Goal: Task Accomplishment & Management: Use online tool/utility

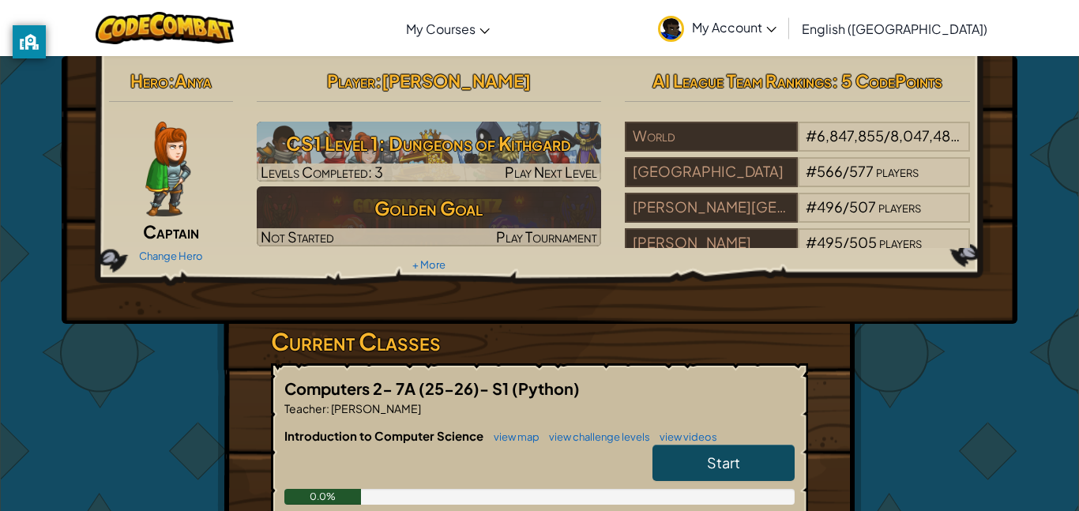
click at [702, 505] on div "Introduction to Computer Science view map view challenge levels view videos Sta…" at bounding box center [539, 477] width 510 height 101
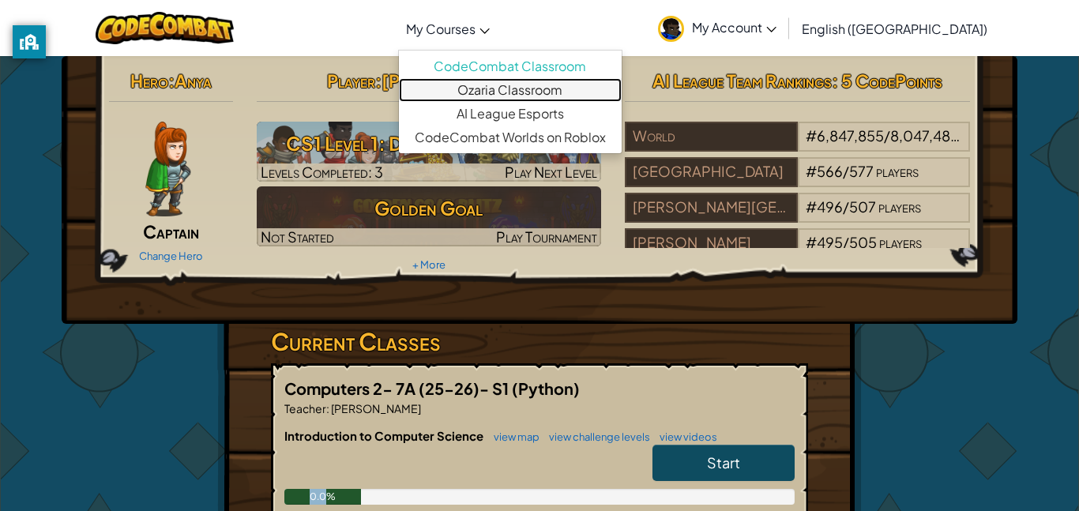
click at [571, 92] on link "Ozaria Classroom" at bounding box center [510, 90] width 223 height 24
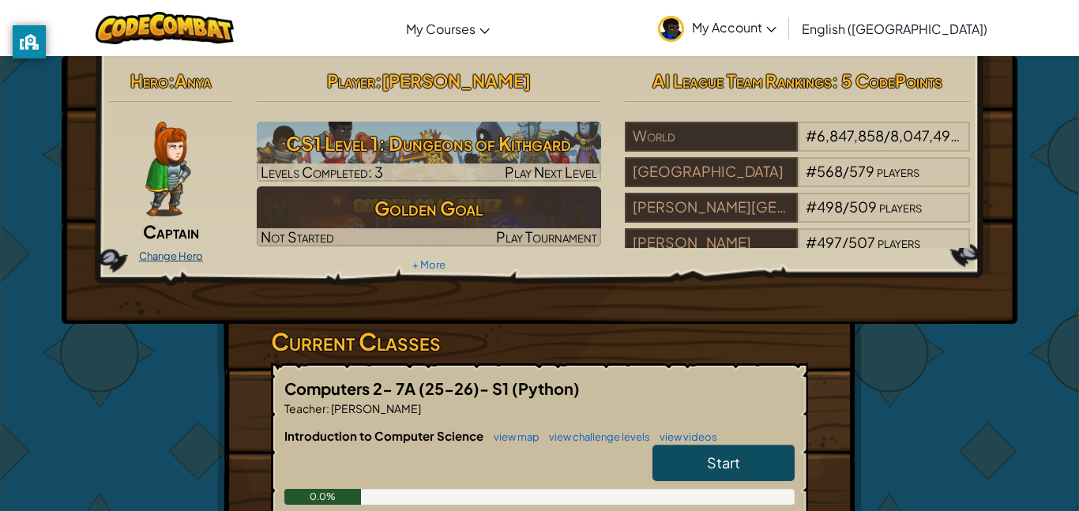
click at [160, 254] on link "Change Hero" at bounding box center [171, 256] width 64 height 13
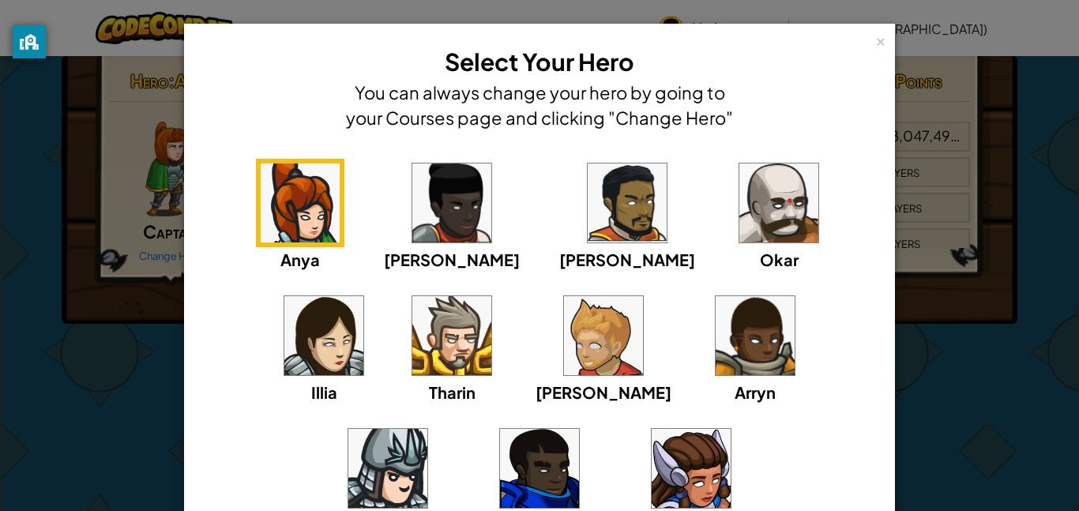
click at [429, 222] on img at bounding box center [451, 203] width 79 height 79
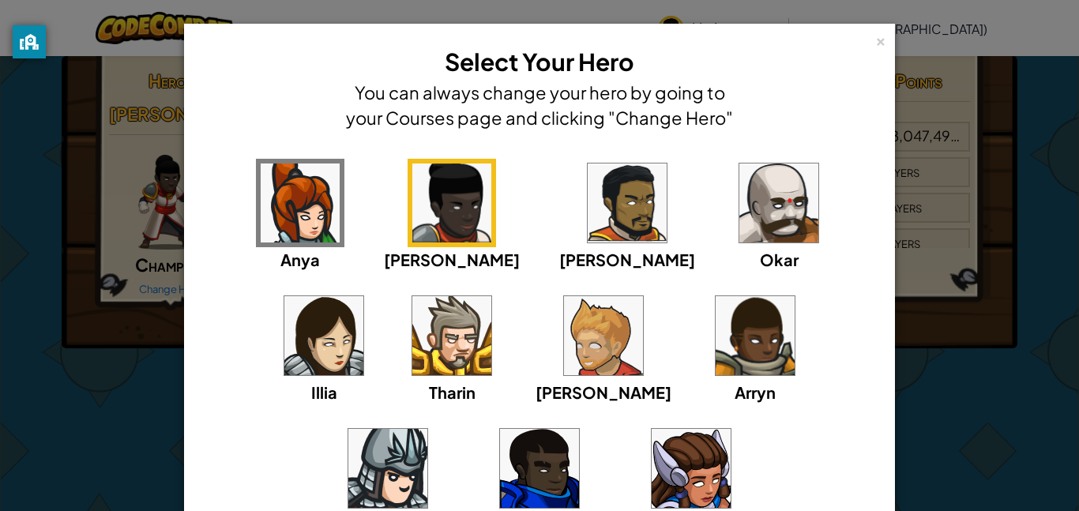
click at [588, 228] on img at bounding box center [627, 203] width 79 height 79
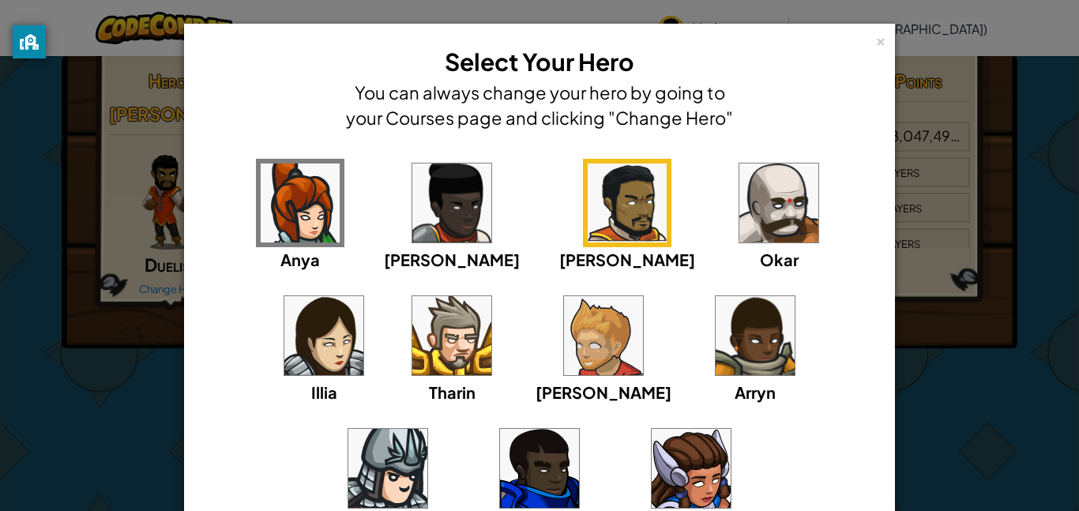
click at [760, 252] on span "Okar" at bounding box center [779, 260] width 39 height 20
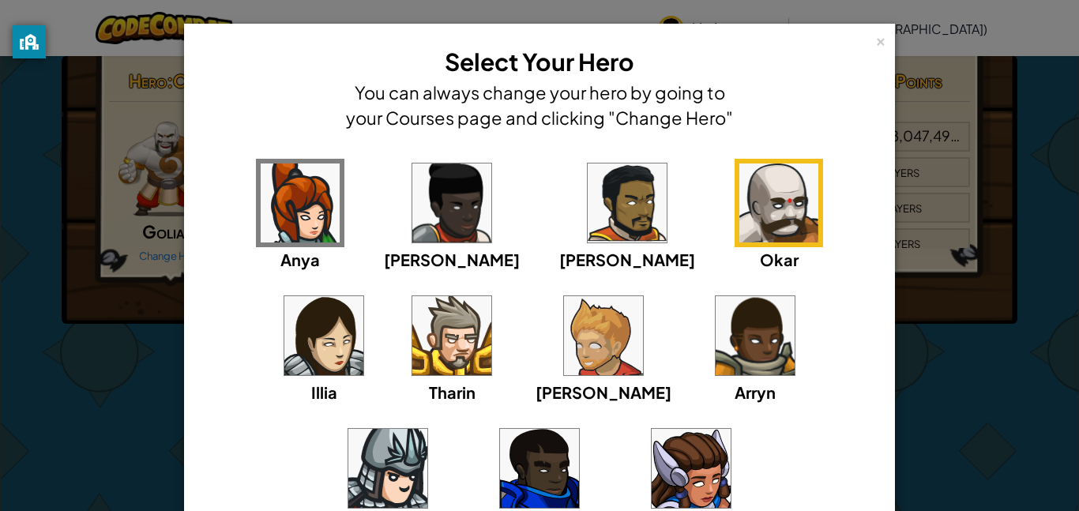
click at [363, 296] on img at bounding box center [323, 335] width 79 height 79
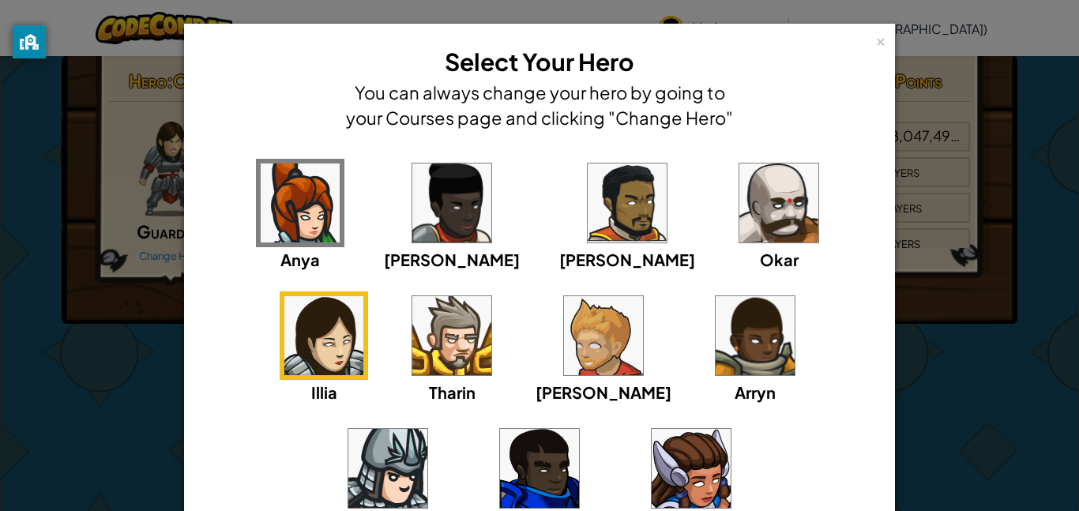
click at [412, 336] on img at bounding box center [451, 335] width 79 height 79
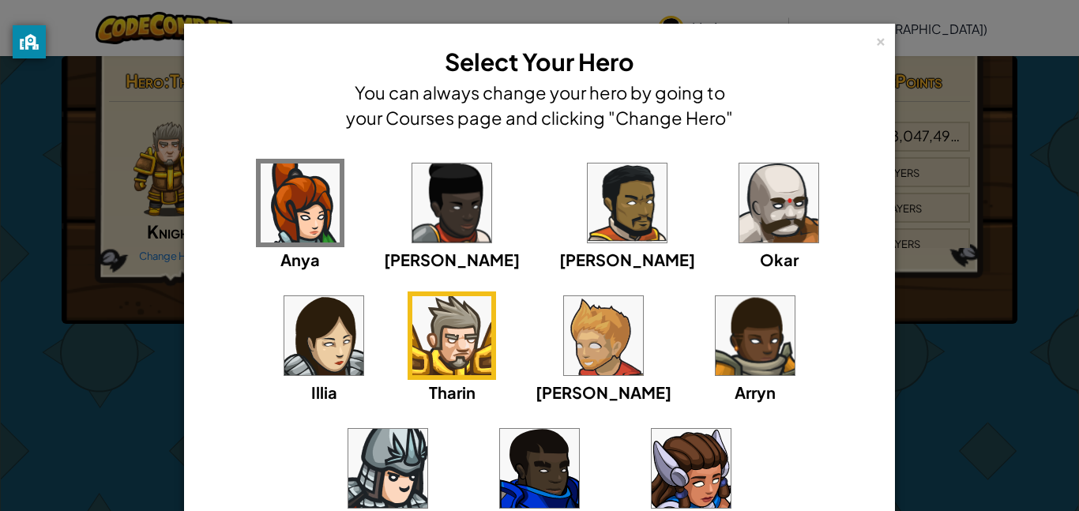
click at [564, 352] on img at bounding box center [603, 335] width 79 height 79
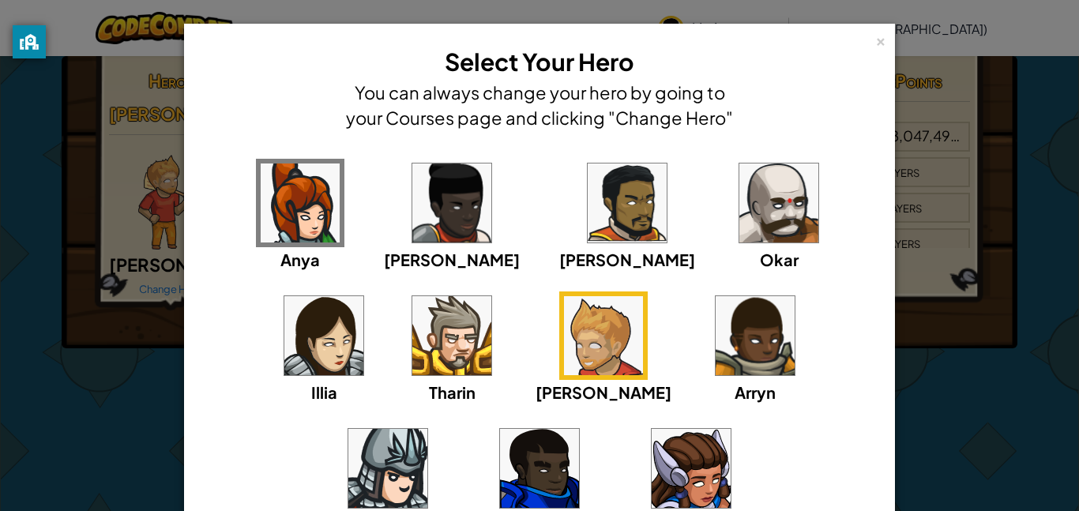
click at [716, 367] on img at bounding box center [755, 335] width 79 height 79
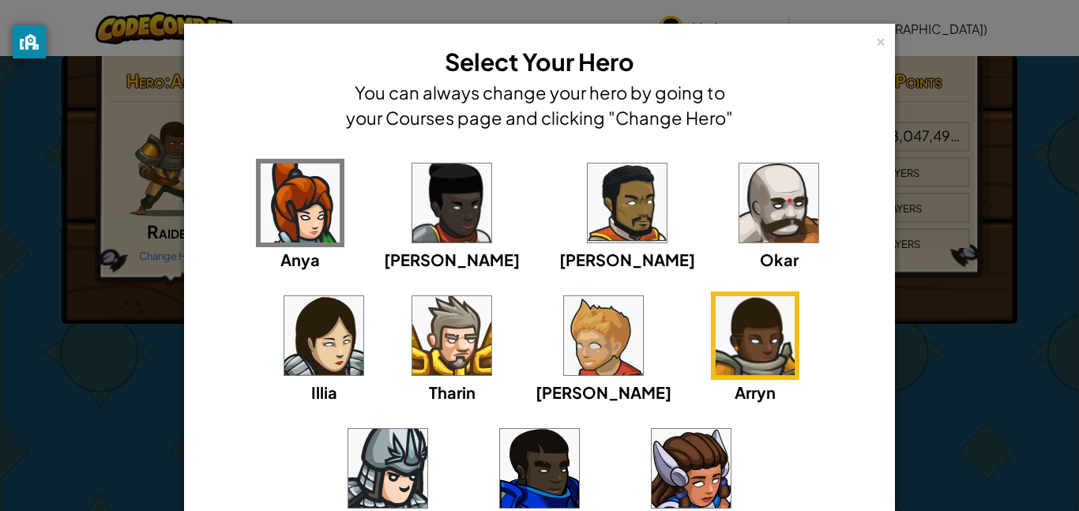
click at [432, 424] on div "Hattori" at bounding box center [388, 480] width 88 height 113
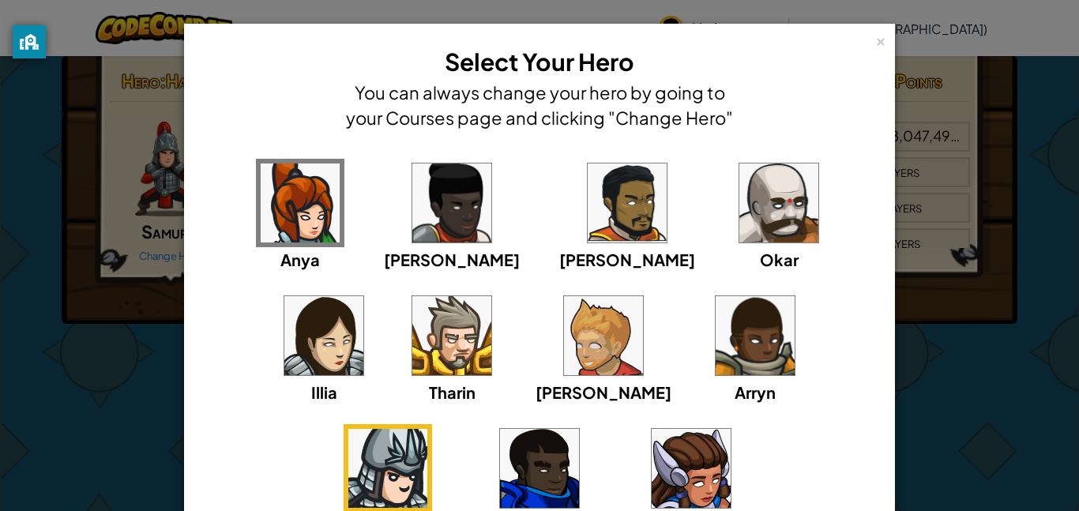
click at [579, 429] on img at bounding box center [539, 468] width 79 height 79
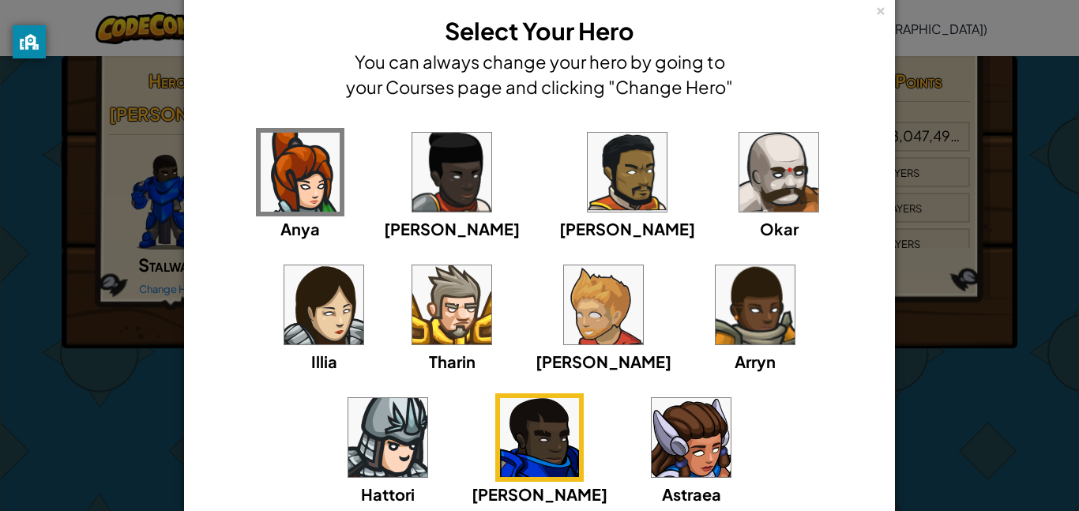
scroll to position [37, 0]
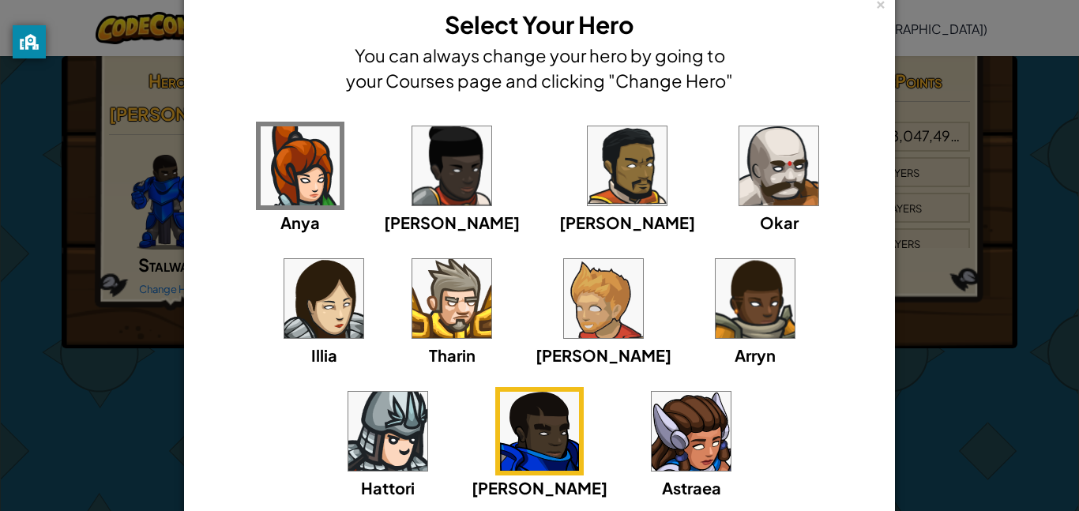
click at [652, 451] on img at bounding box center [691, 431] width 79 height 79
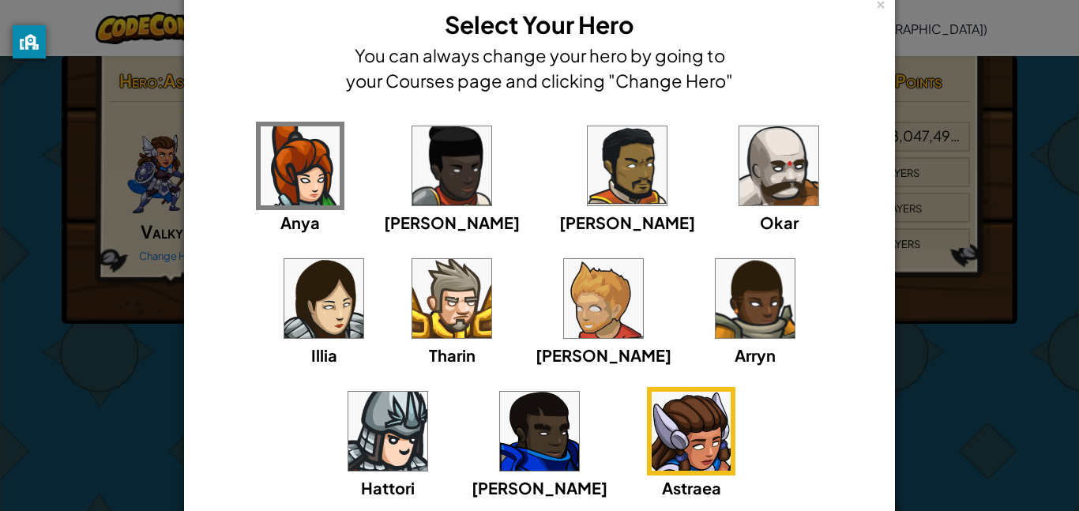
click at [579, 392] on img at bounding box center [539, 431] width 79 height 79
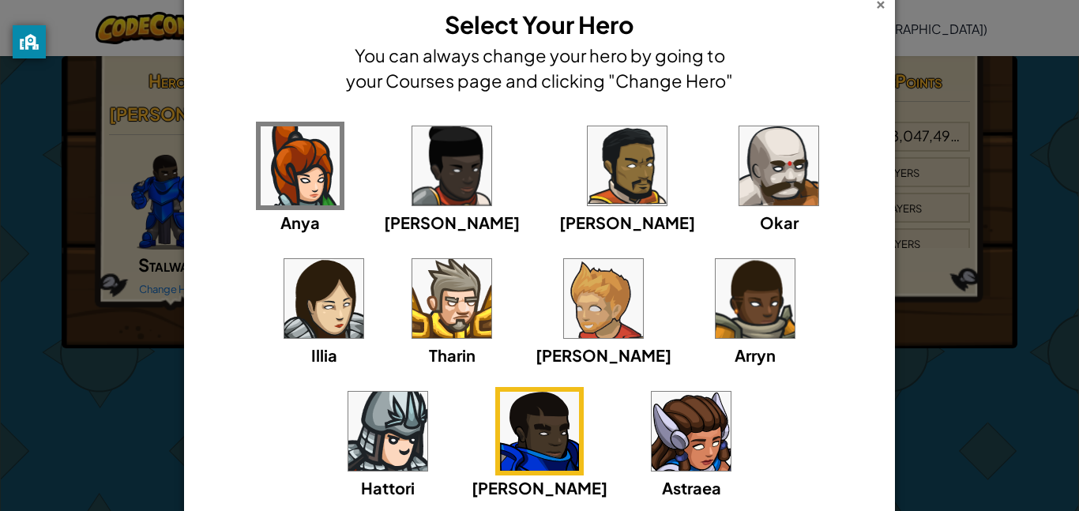
click at [877, 8] on div "×" at bounding box center [881, 2] width 11 height 17
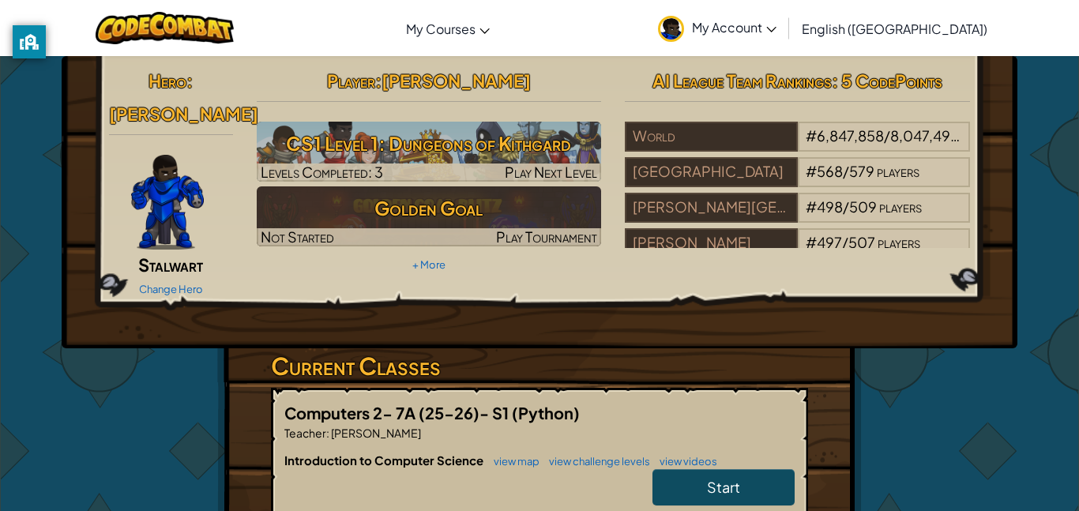
click at [230, 240] on div "Hero : Gordon Stalwart Change Hero" at bounding box center [171, 182] width 148 height 237
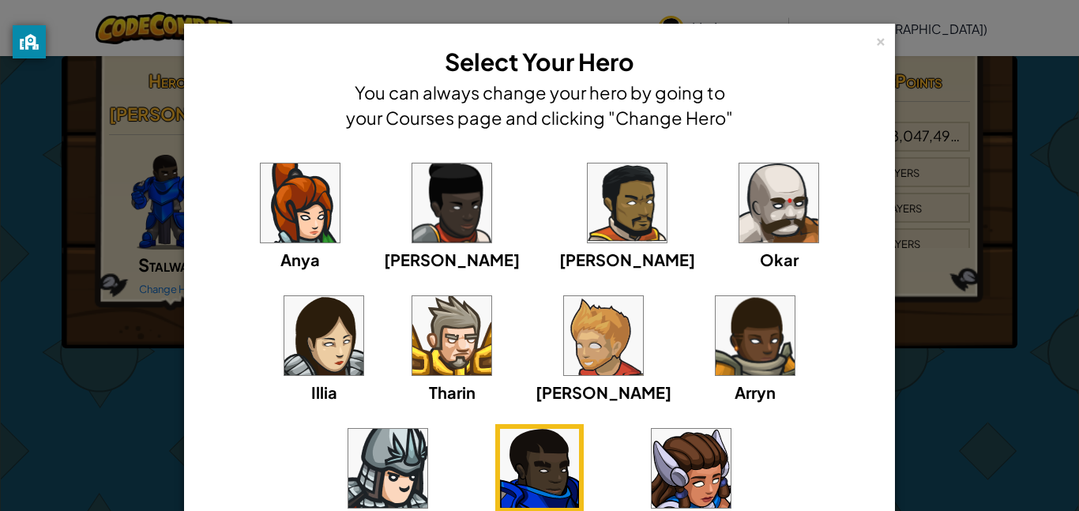
click at [740, 185] on img at bounding box center [779, 203] width 79 height 79
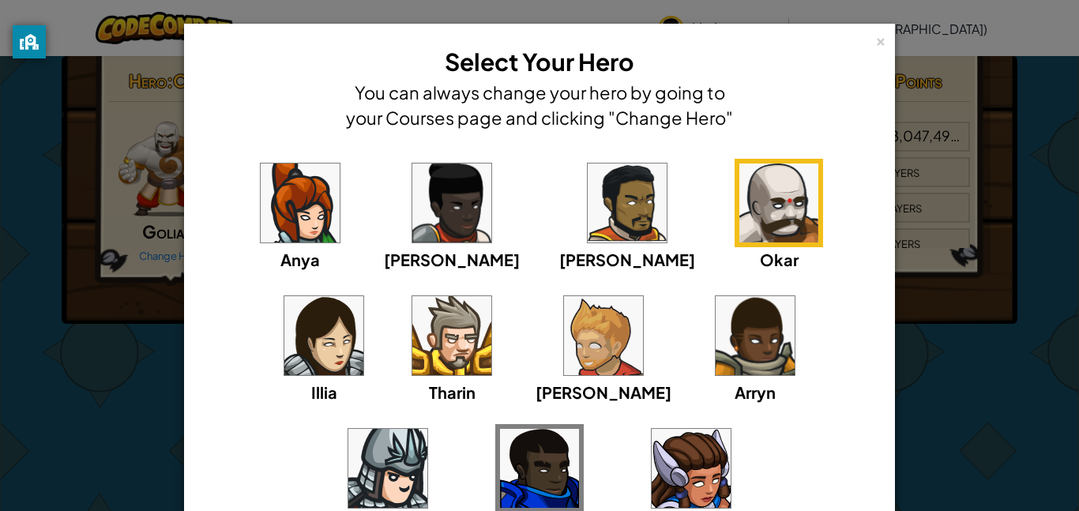
click at [711, 372] on div "Arryn" at bounding box center [755, 348] width 88 height 113
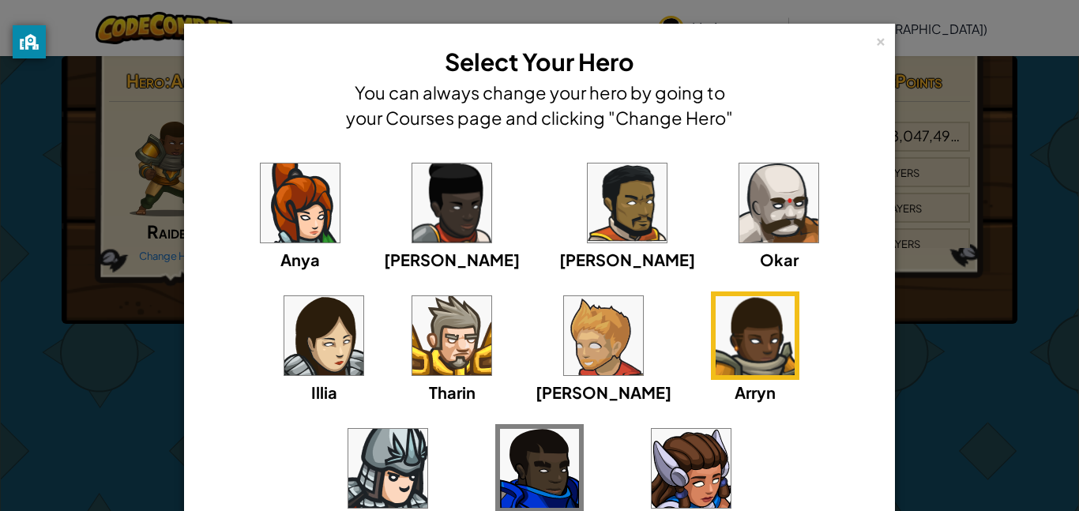
click at [427, 429] on img at bounding box center [387, 468] width 79 height 79
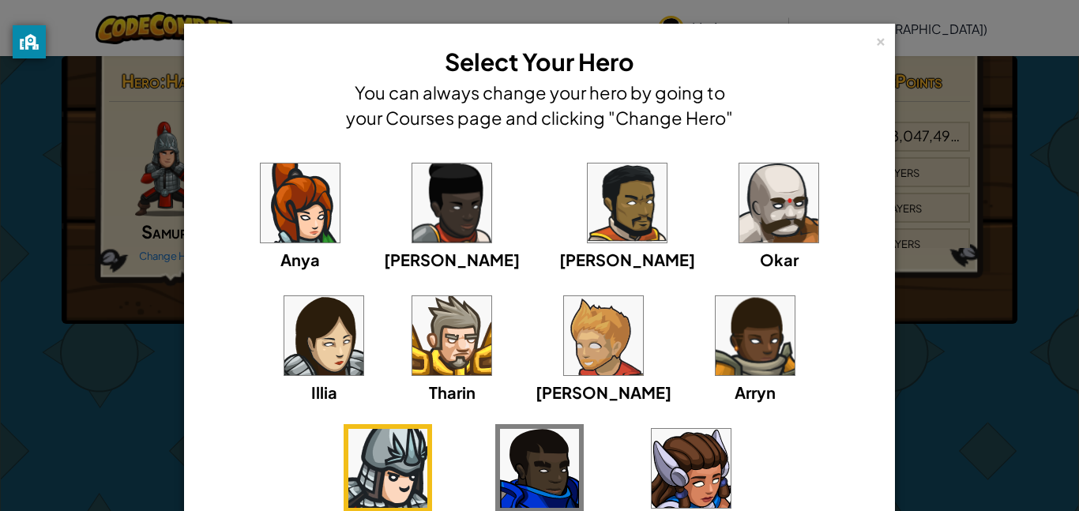
click at [412, 342] on img at bounding box center [451, 335] width 79 height 79
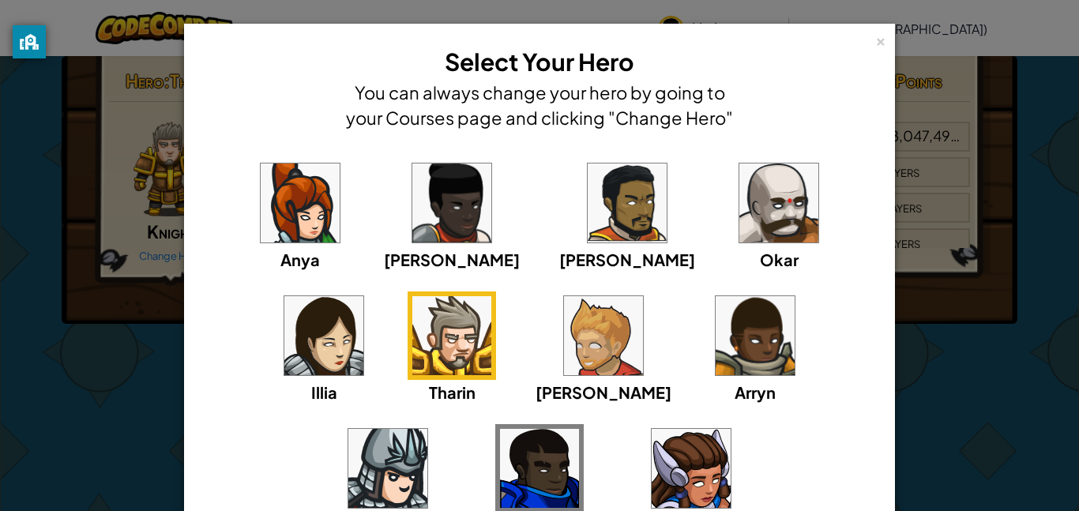
click at [420, 236] on img at bounding box center [451, 203] width 79 height 79
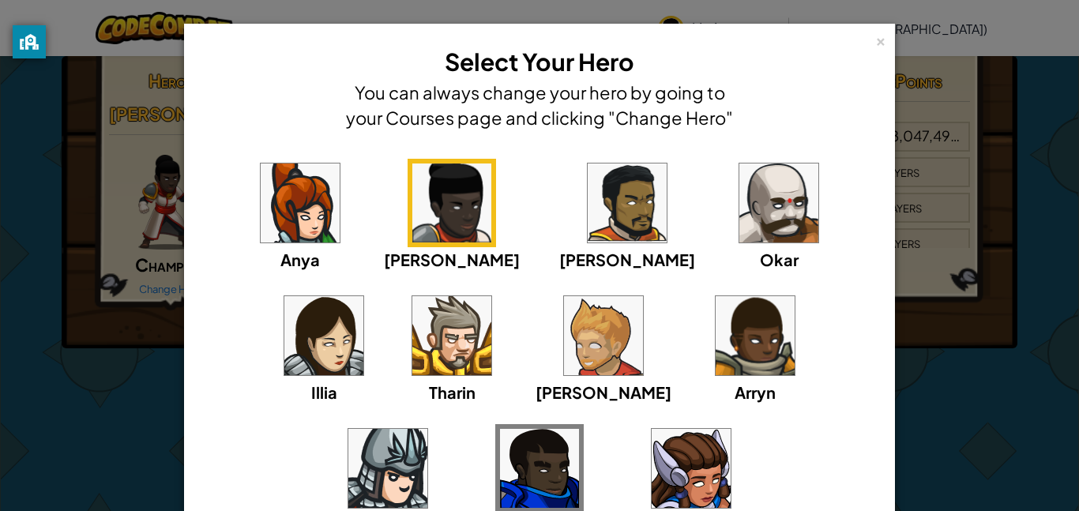
click at [579, 429] on img at bounding box center [539, 468] width 79 height 79
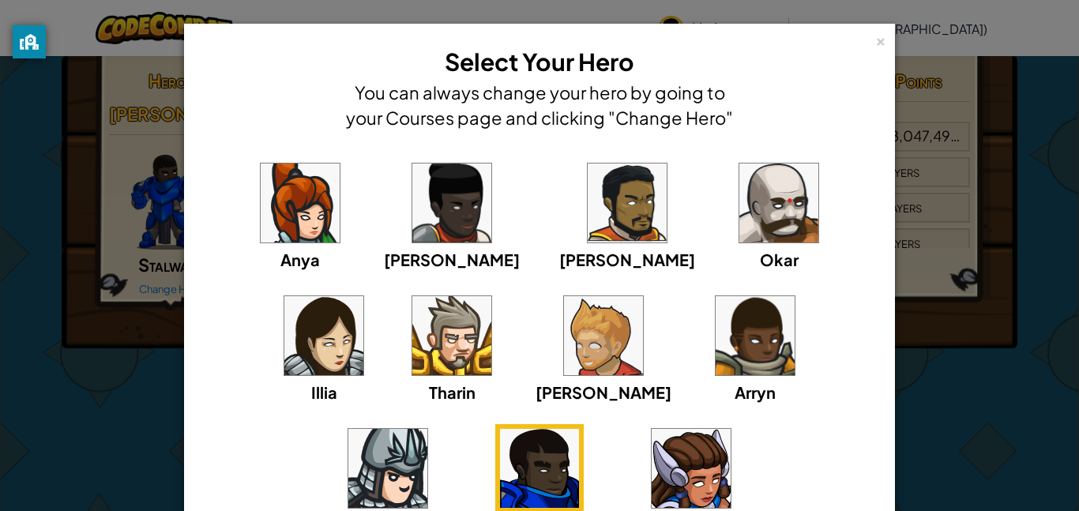
click at [716, 363] on img at bounding box center [755, 335] width 79 height 79
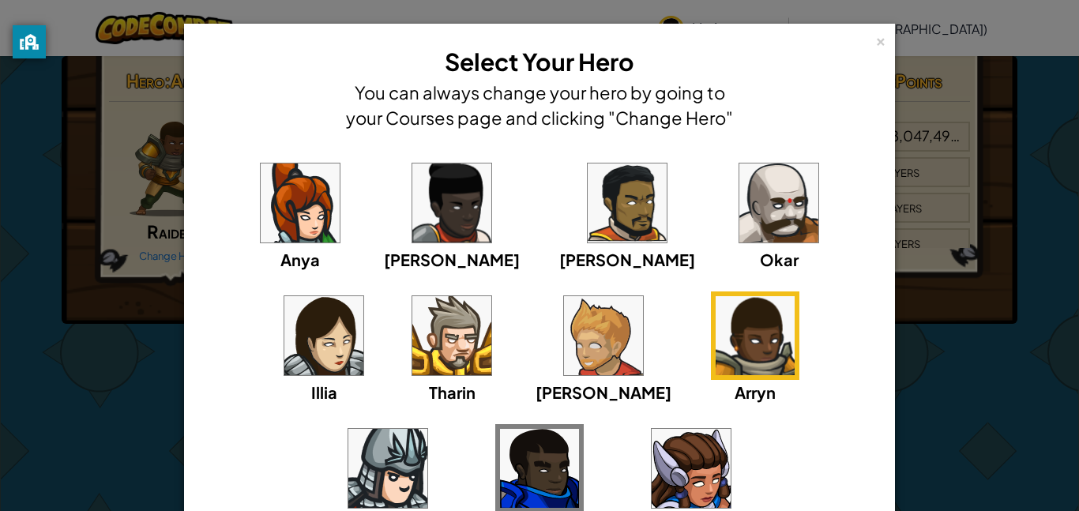
click at [579, 429] on img at bounding box center [539, 468] width 79 height 79
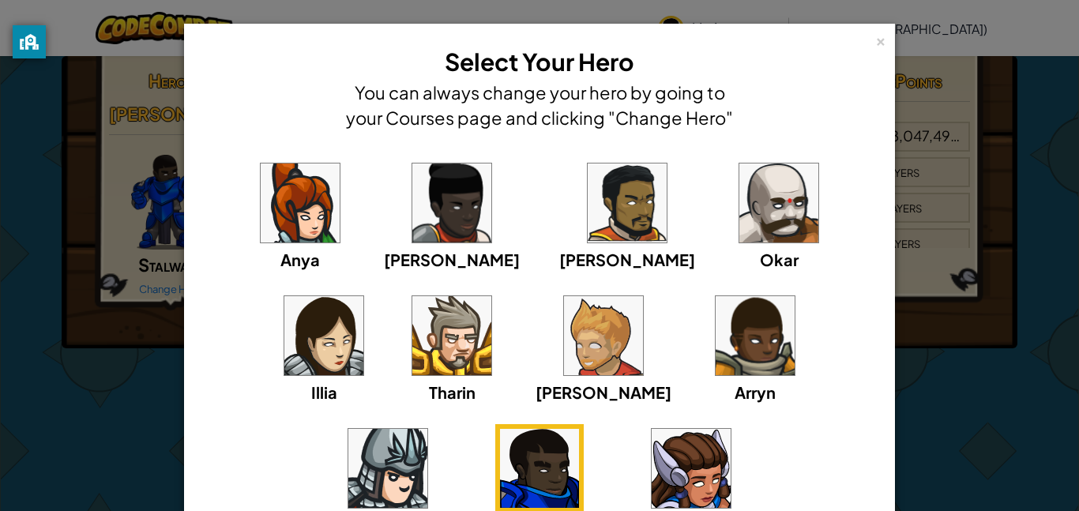
click at [716, 348] on img at bounding box center [755, 335] width 79 height 79
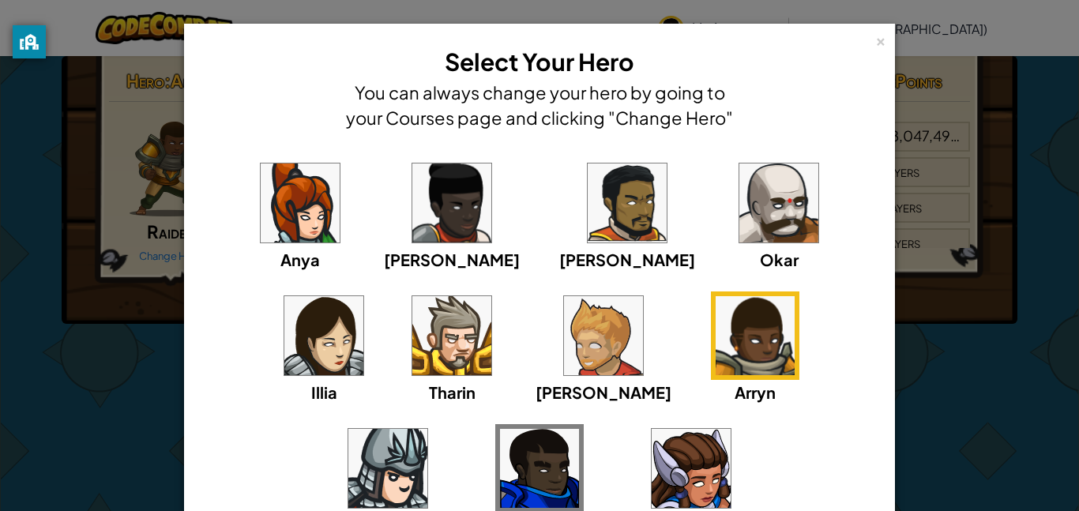
click at [579, 429] on img at bounding box center [539, 468] width 79 height 79
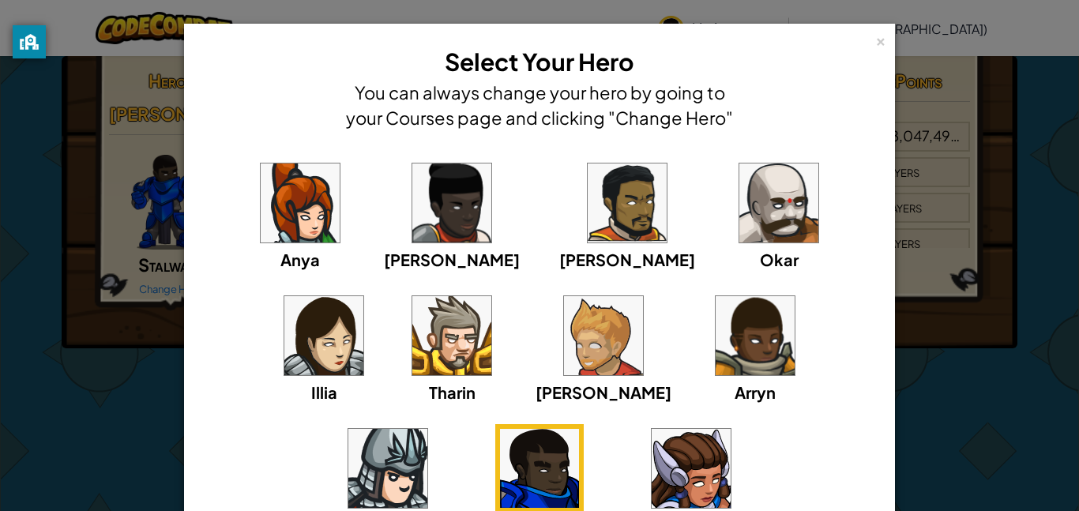
click at [427, 429] on img at bounding box center [387, 468] width 79 height 79
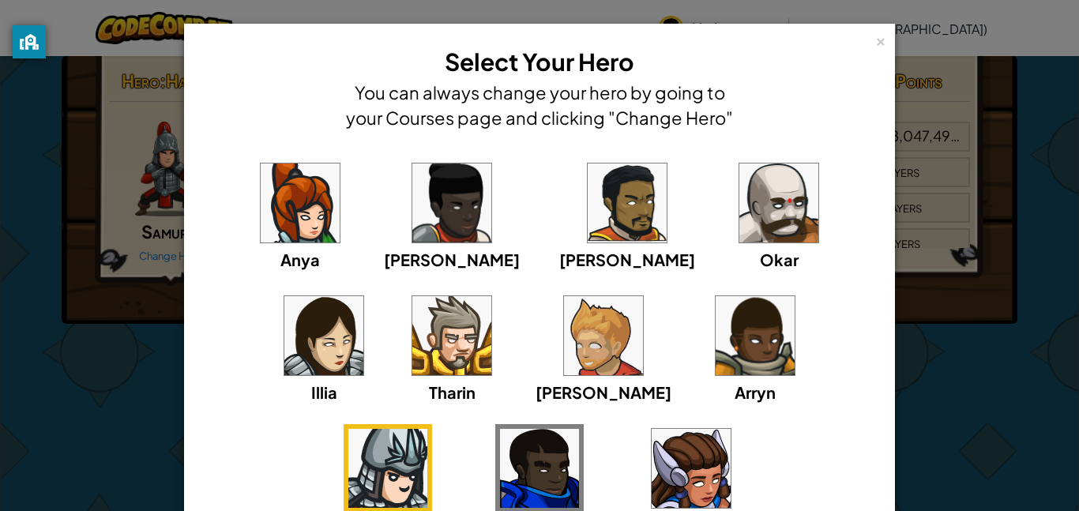
click at [579, 429] on img at bounding box center [539, 468] width 79 height 79
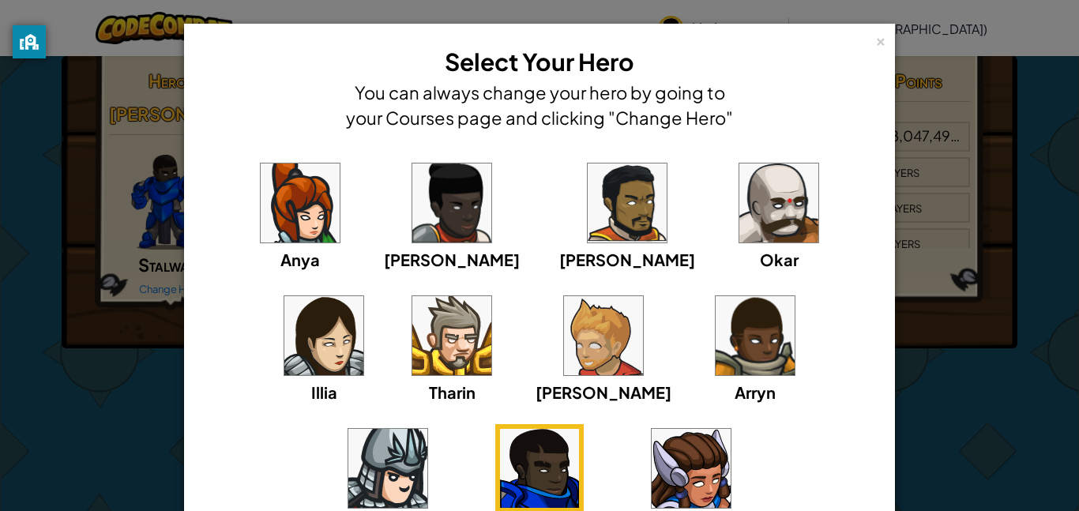
click at [652, 460] on img at bounding box center [691, 468] width 79 height 79
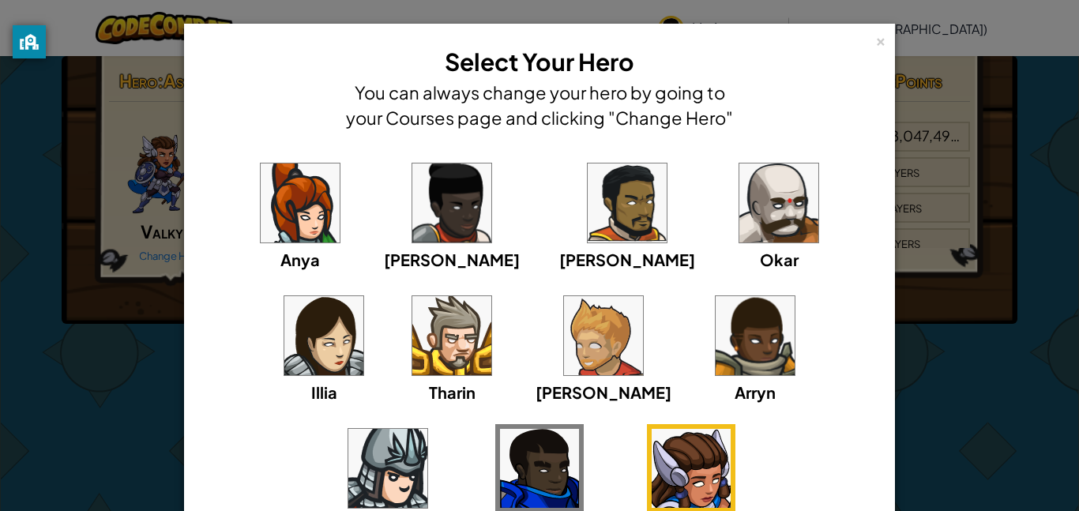
click at [579, 429] on img at bounding box center [539, 468] width 79 height 79
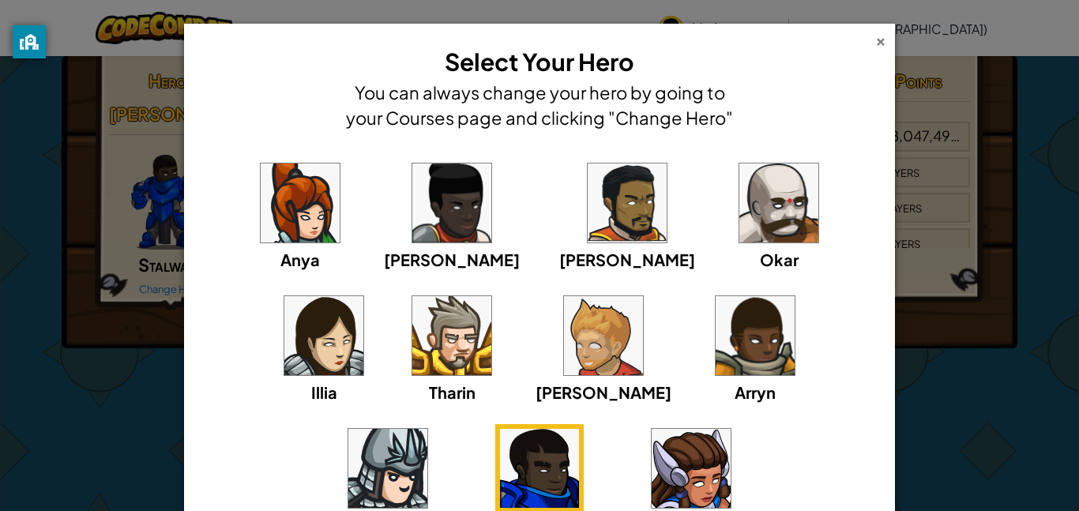
click at [885, 41] on div "×" at bounding box center [881, 39] width 11 height 17
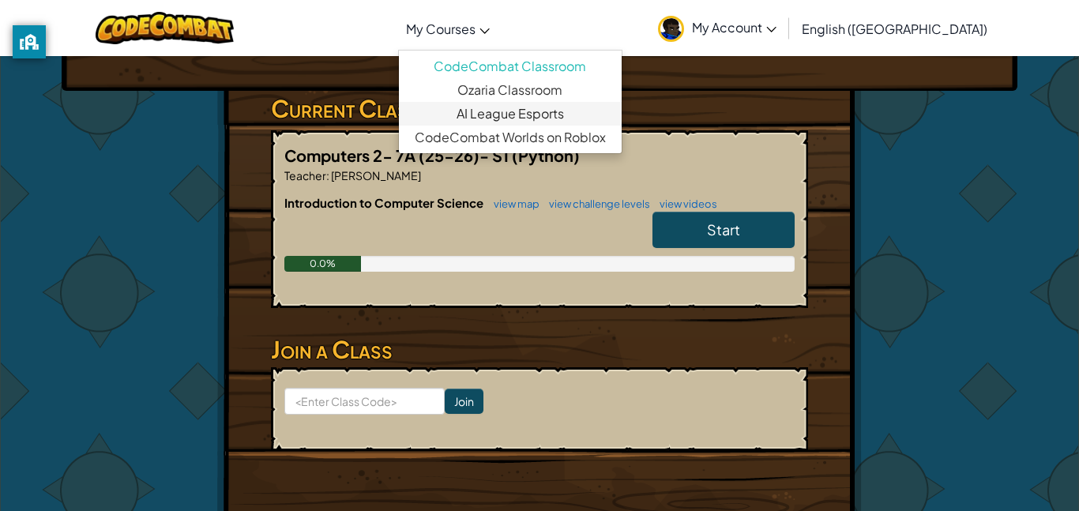
scroll to position [0, 0]
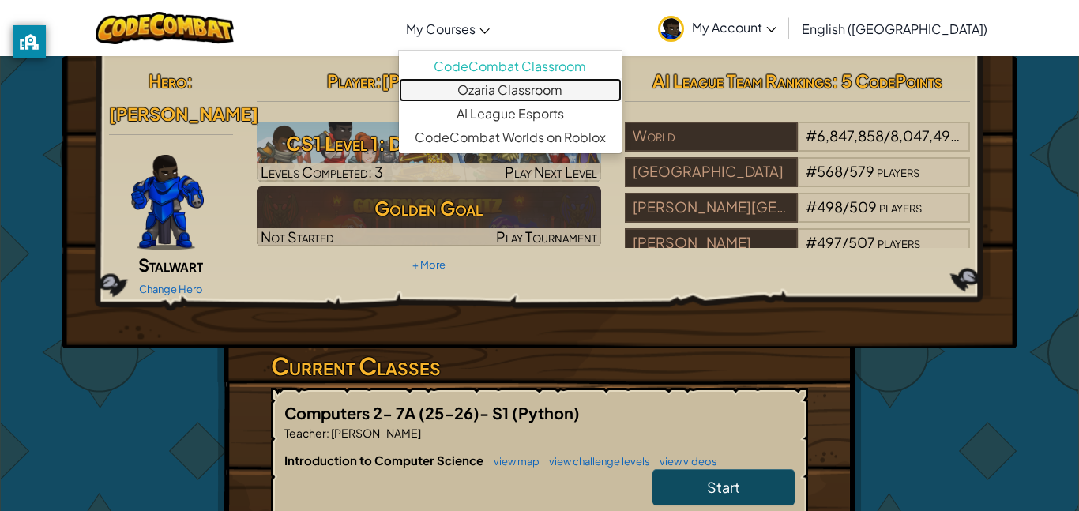
click at [535, 94] on link "Ozaria Classroom" at bounding box center [510, 90] width 223 height 24
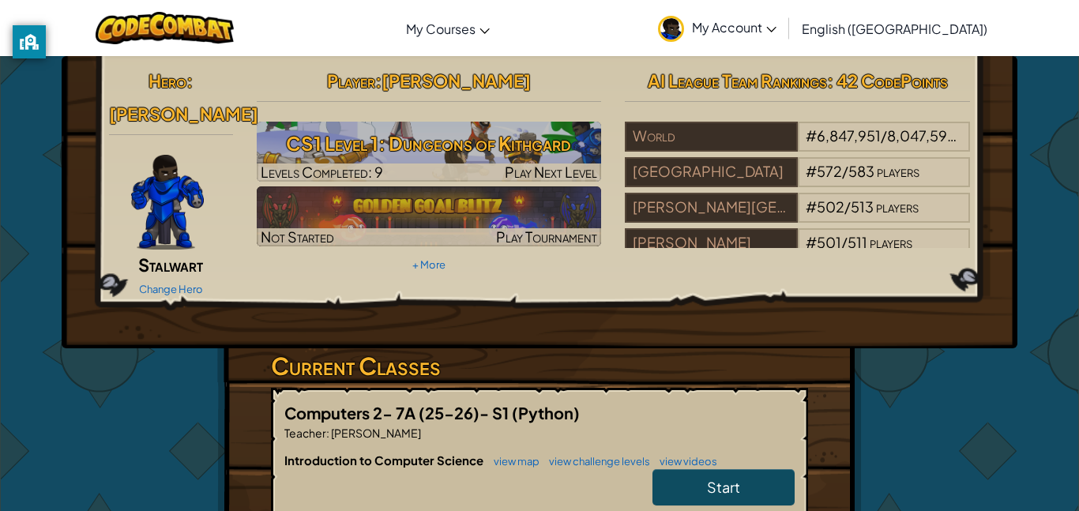
click at [705, 472] on link "Start" at bounding box center [724, 487] width 142 height 36
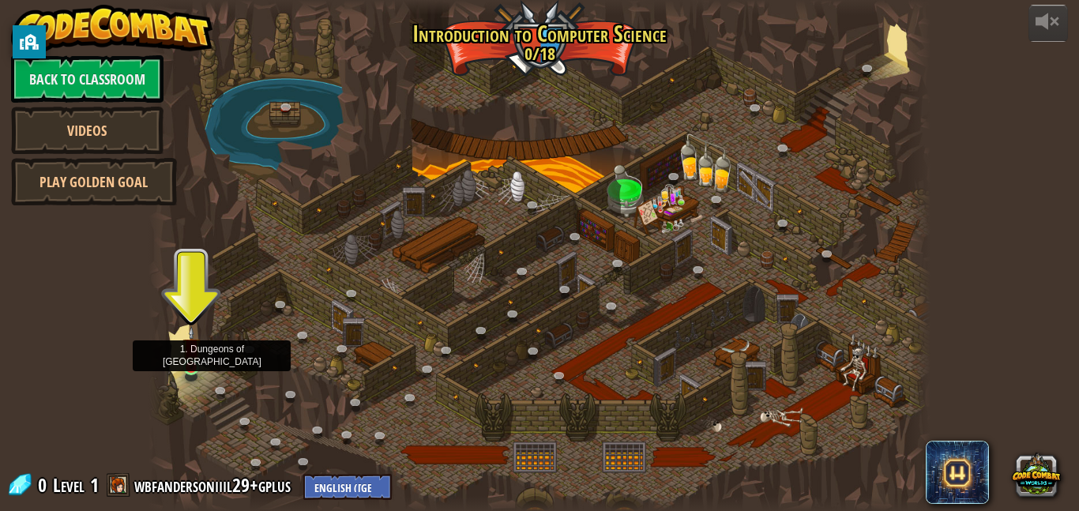
click at [197, 356] on img at bounding box center [192, 347] width 18 height 43
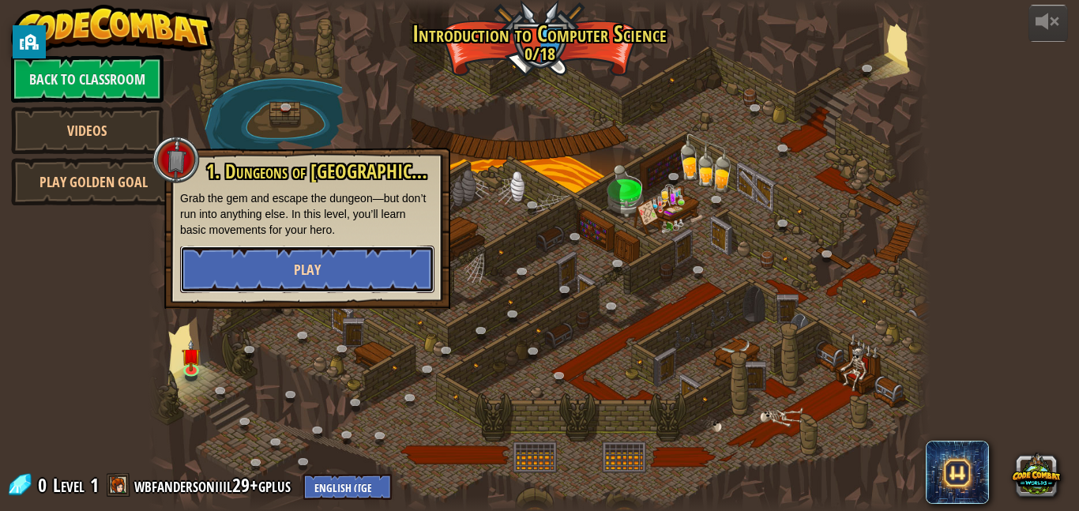
click at [341, 273] on button "Play" at bounding box center [307, 269] width 254 height 47
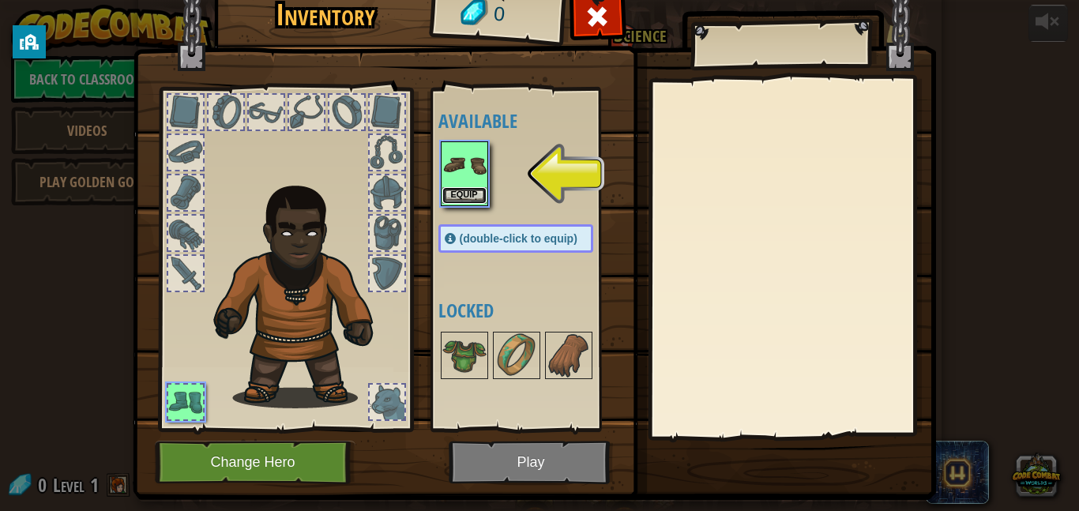
click at [468, 194] on button "Equip" at bounding box center [464, 195] width 44 height 17
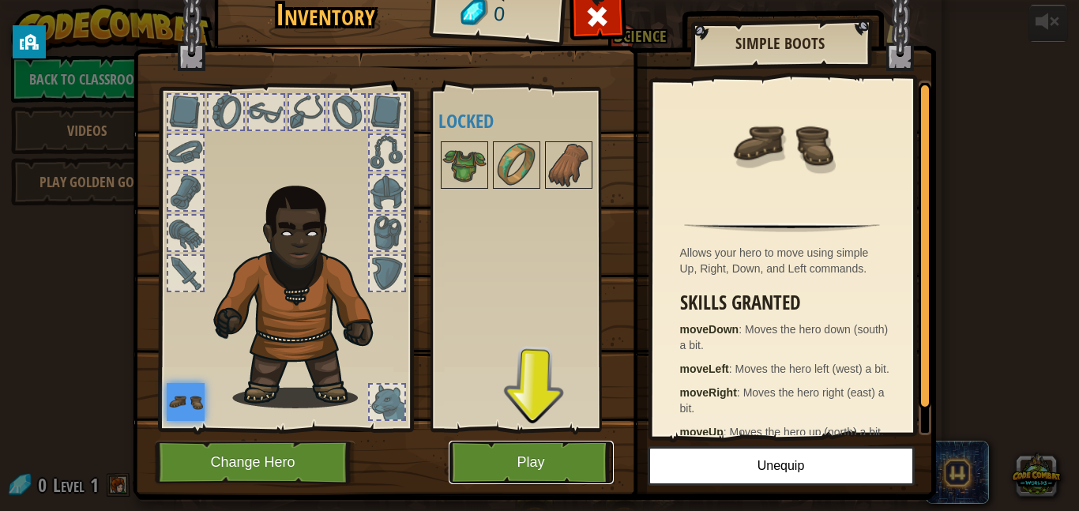
click at [551, 465] on button "Play" at bounding box center [531, 462] width 165 height 43
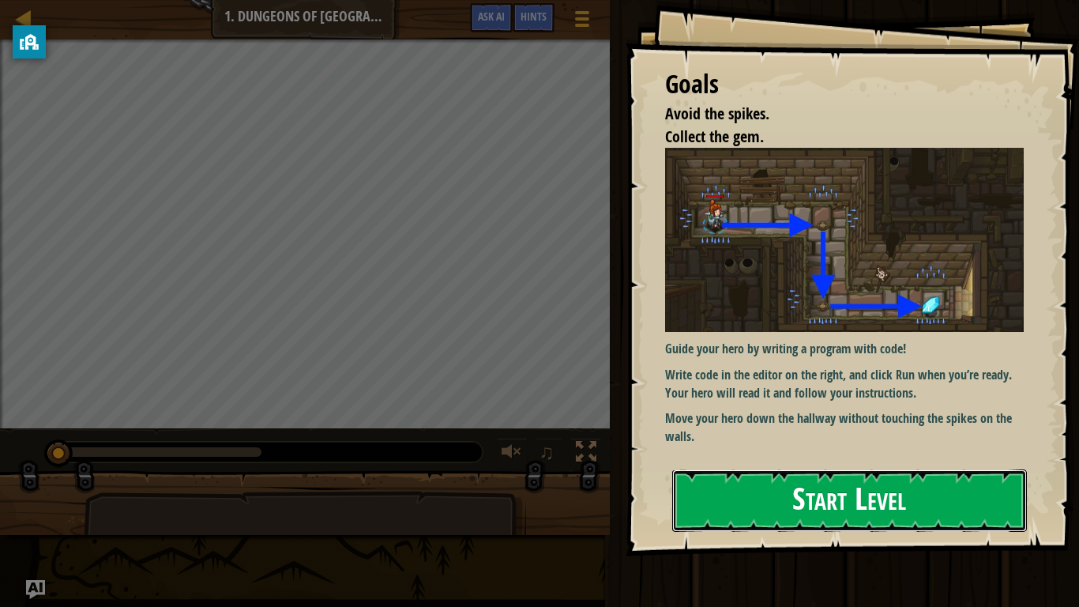
click at [718, 510] on button "Start Level" at bounding box center [849, 500] width 355 height 62
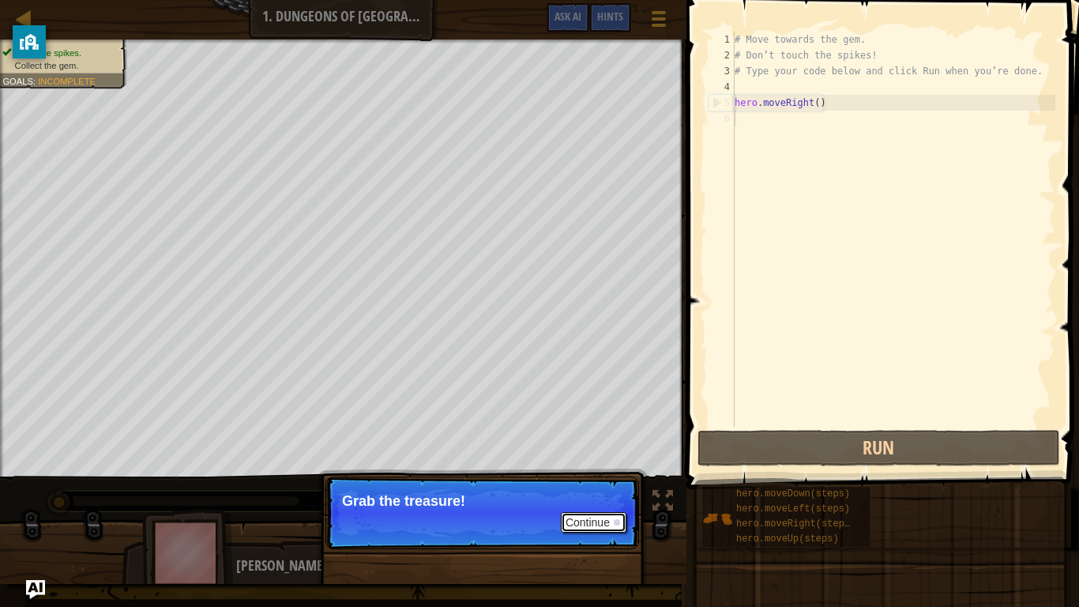
click at [607, 510] on button "Continue" at bounding box center [594, 522] width 66 height 21
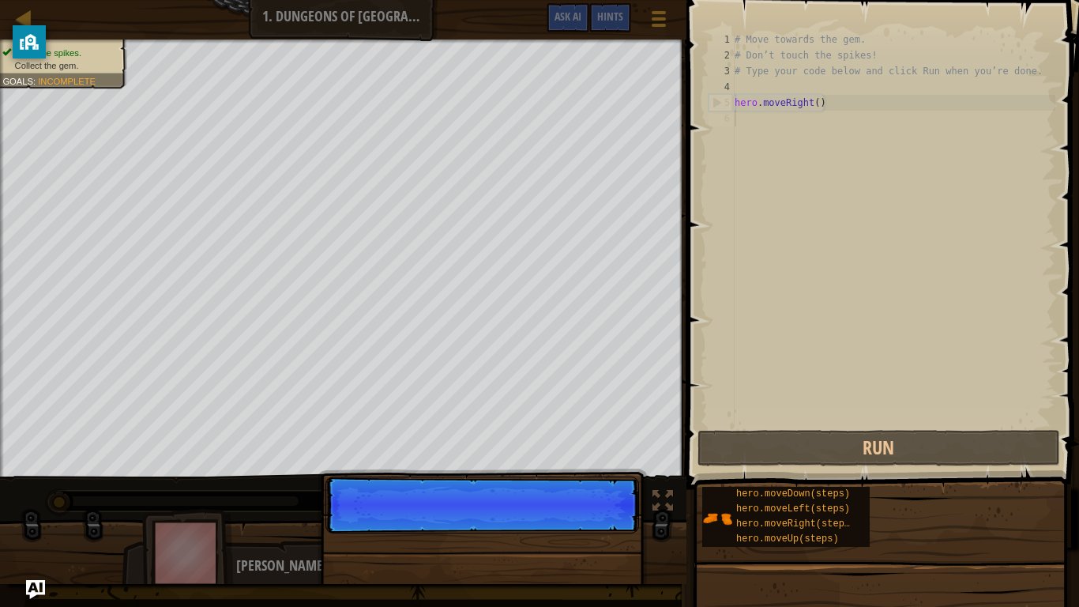
scroll to position [7, 0]
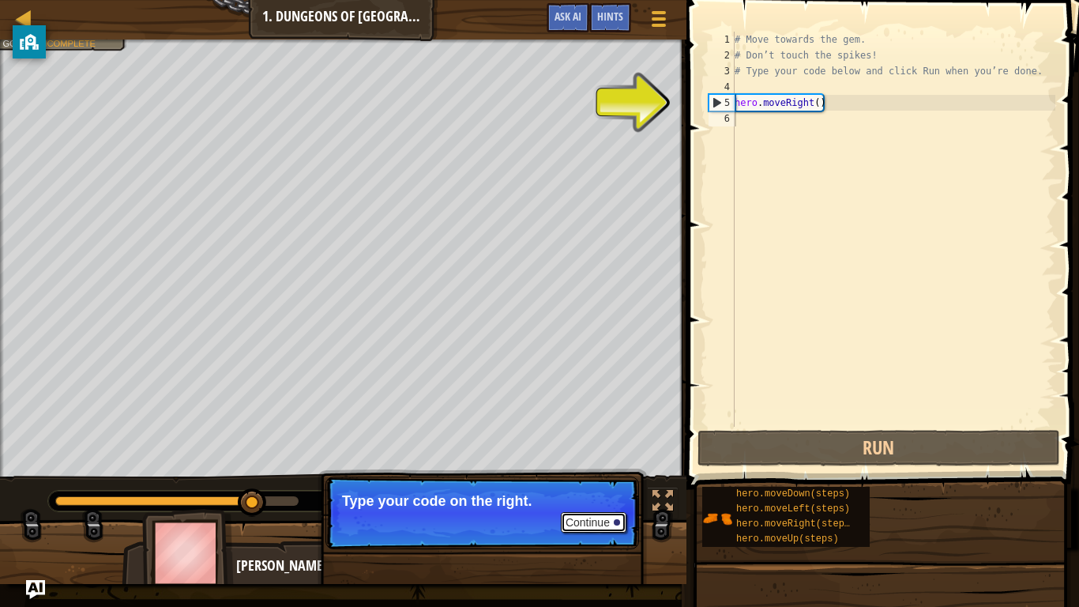
click at [599, 510] on button "Continue" at bounding box center [594, 522] width 66 height 21
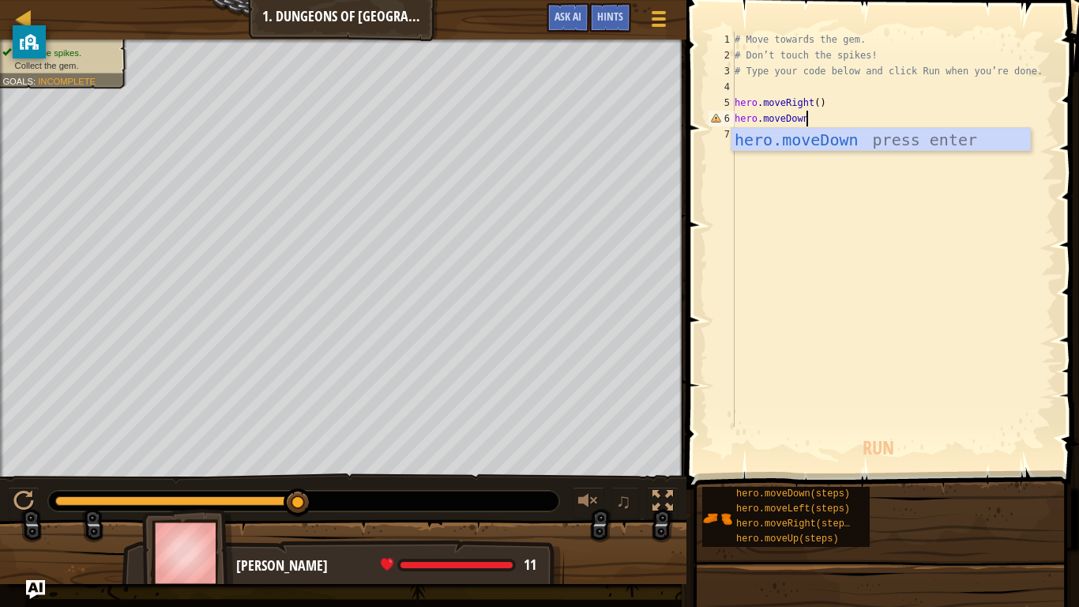
scroll to position [7, 9]
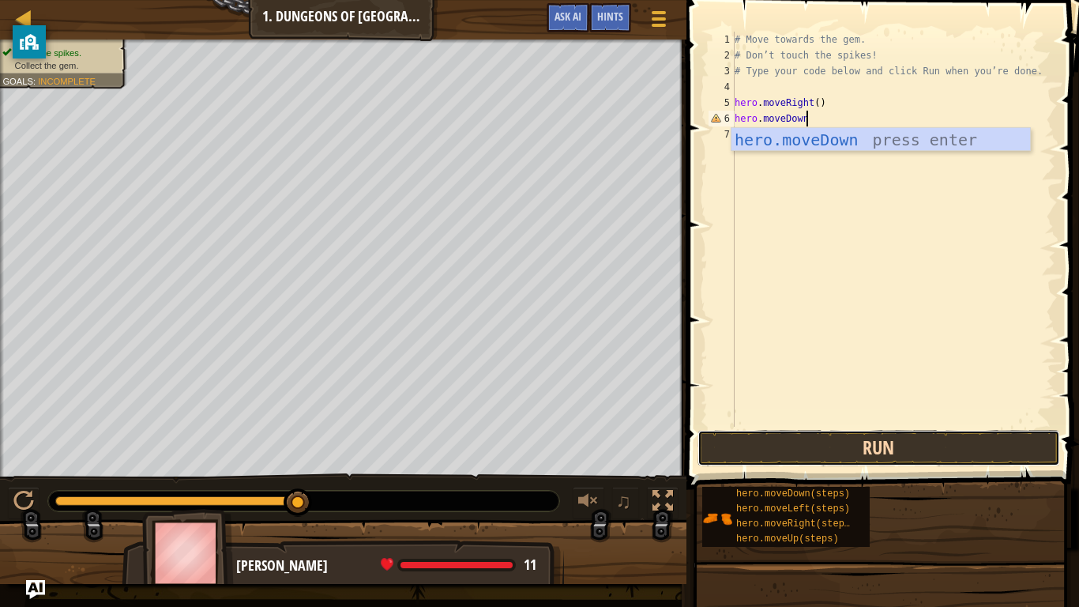
click at [879, 437] on button "Run" at bounding box center [879, 448] width 363 height 36
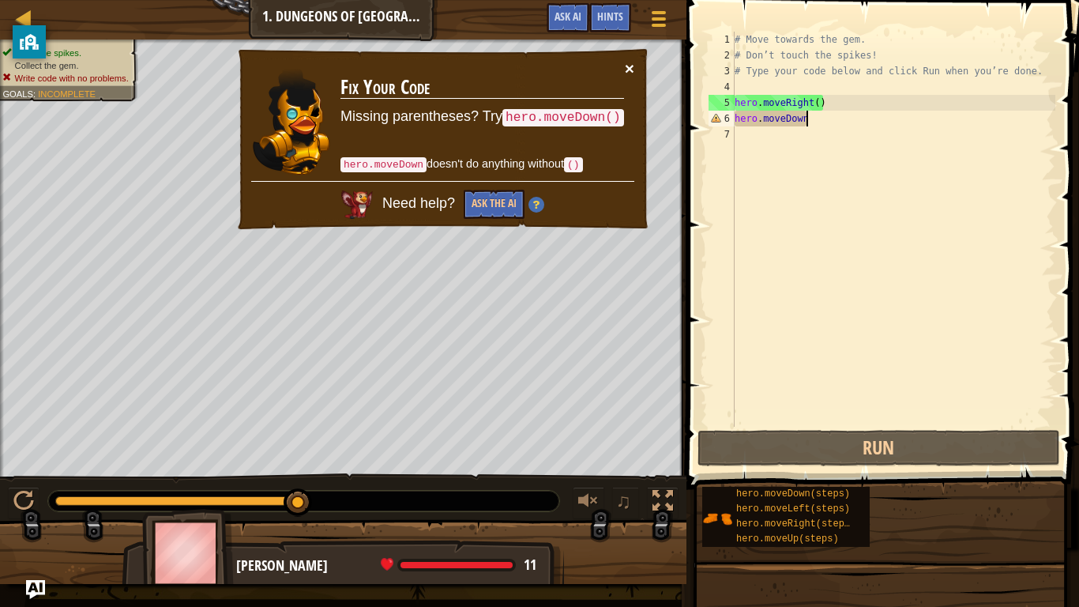
click at [625, 68] on button "×" at bounding box center [629, 68] width 9 height 17
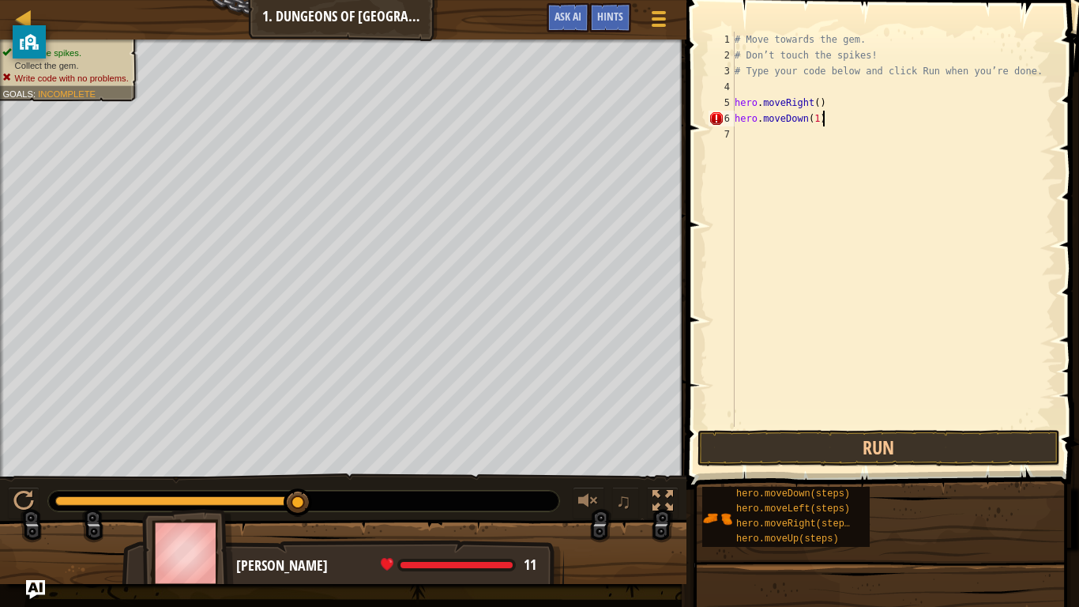
scroll to position [7, 12]
type textarea "hero.moveDown"
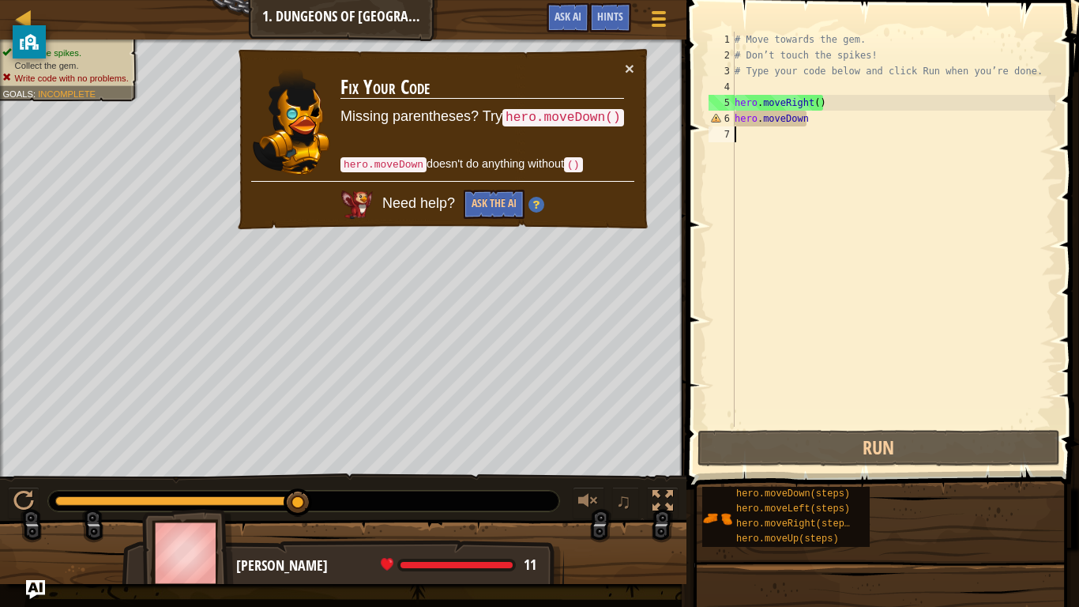
click at [787, 129] on div "# Move towards the gem. # Don’t touch the spikes! # Type your code below and cl…" at bounding box center [894, 245] width 324 height 427
click at [629, 66] on button "×" at bounding box center [629, 68] width 9 height 17
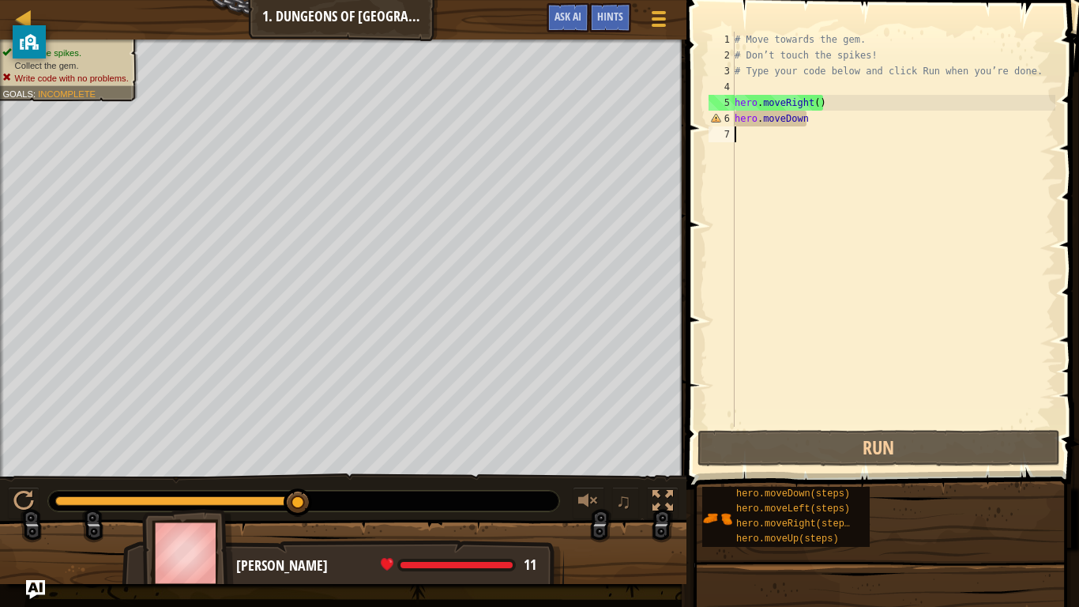
click at [842, 127] on div "# Move towards the gem. # Don’t touch the spikes! # Type your code below and cl…" at bounding box center [894, 245] width 324 height 427
click at [839, 126] on div "# Move towards the gem. # Don’t touch the spikes! # Type your code below and cl…" at bounding box center [894, 245] width 324 height 427
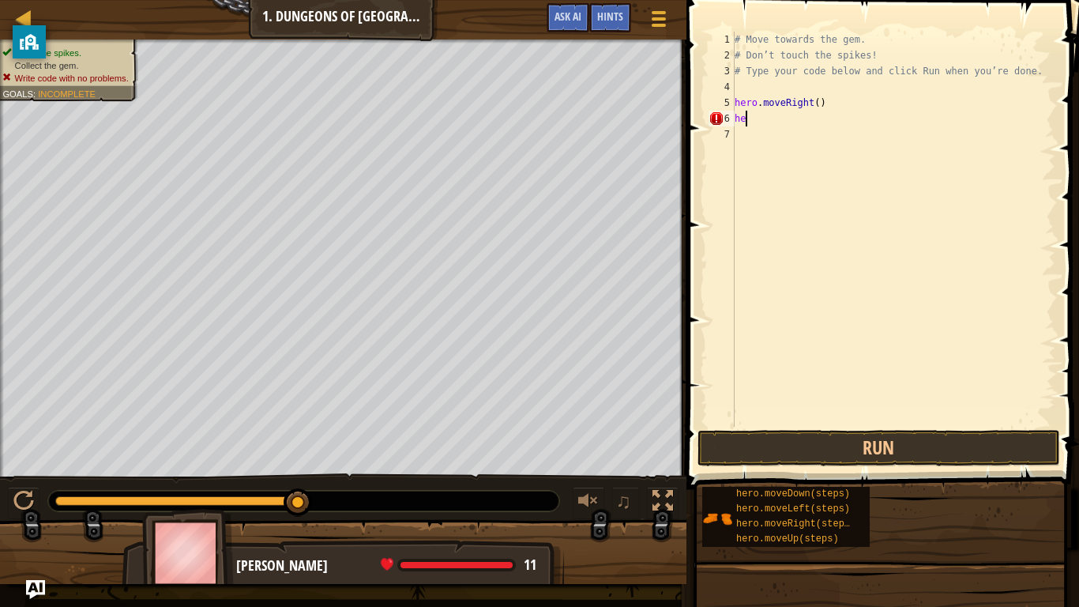
type textarea "h"
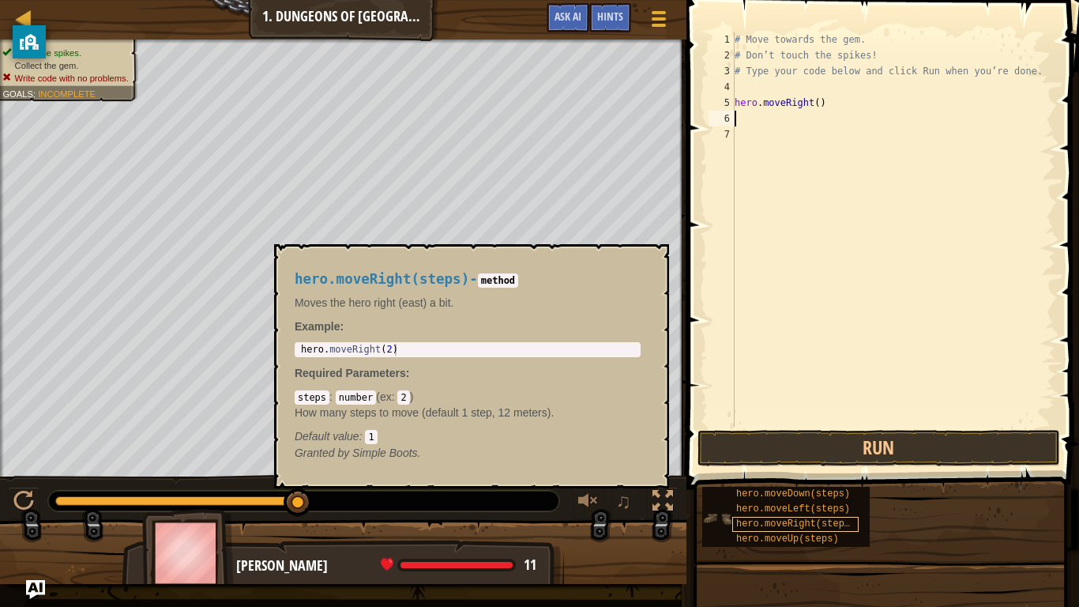
click at [818, 510] on span "hero.moveRight(steps)" at bounding box center [795, 523] width 119 height 11
click at [834, 495] on span "hero.moveDown(steps)" at bounding box center [793, 493] width 114 height 11
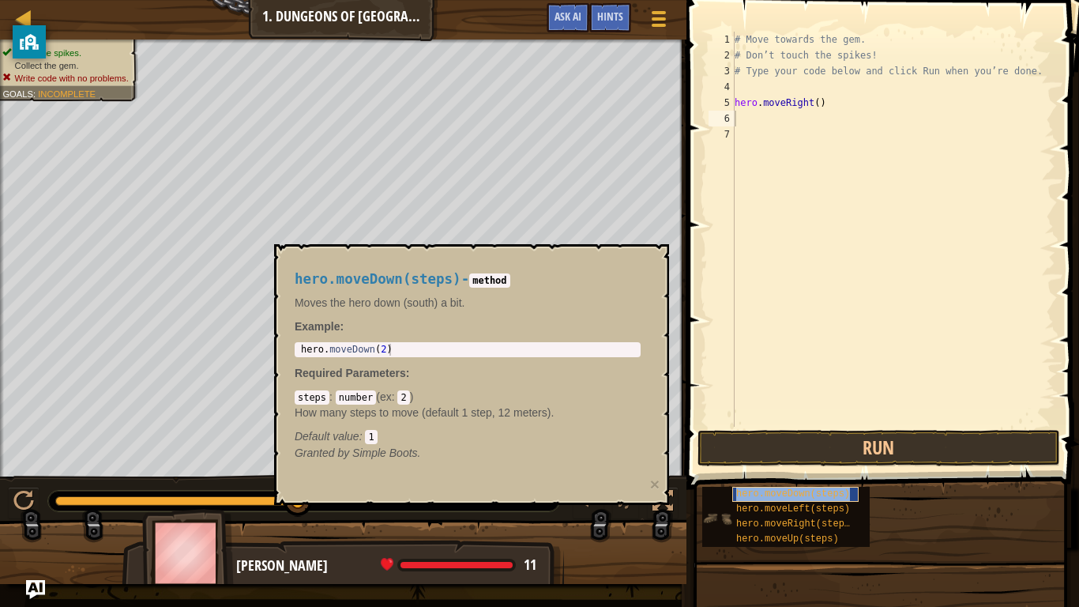
click at [831, 496] on span "hero.moveDown(steps)" at bounding box center [793, 493] width 114 height 11
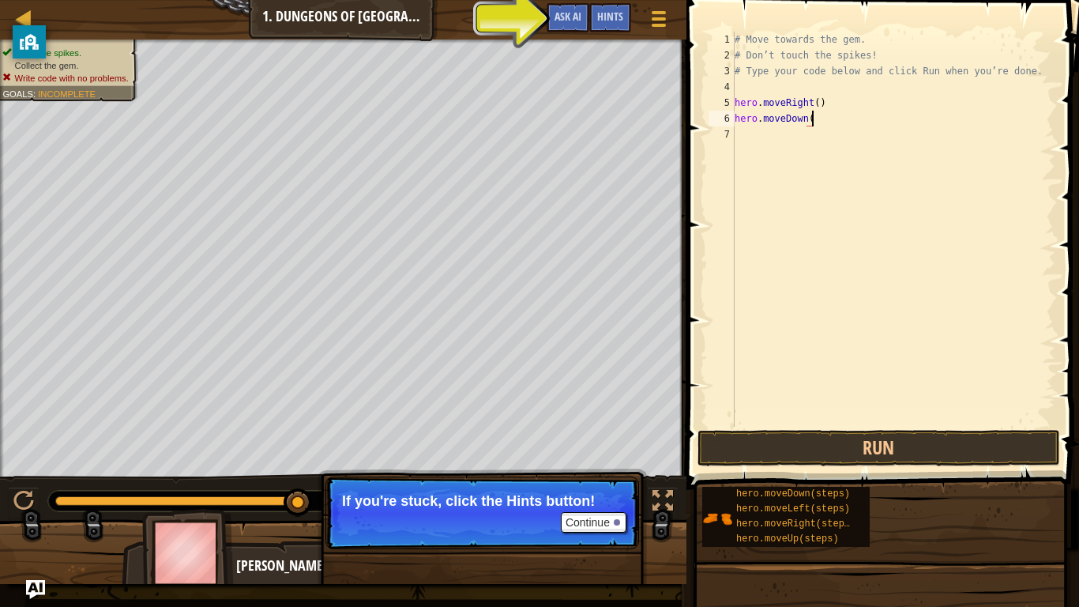
scroll to position [7, 11]
type textarea "hero.moveDown()"
click at [608, 510] on button "Continue" at bounding box center [594, 522] width 66 height 21
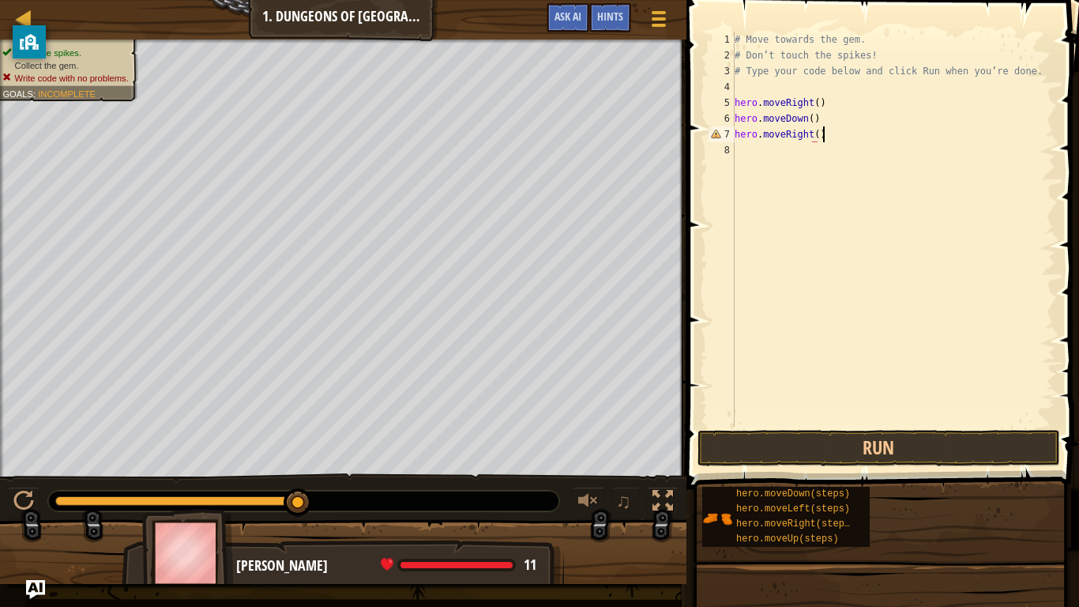
scroll to position [7, 12]
type textarea "hero.moveRight()"
click at [946, 444] on button "Run" at bounding box center [879, 448] width 363 height 36
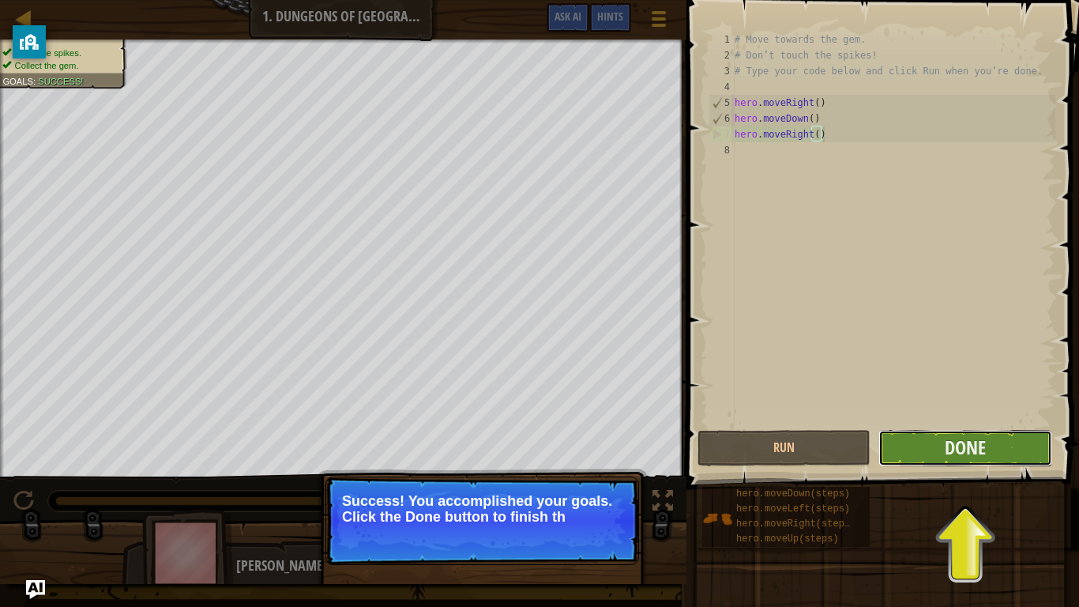
click at [1018, 449] on button "Done" at bounding box center [965, 448] width 173 height 36
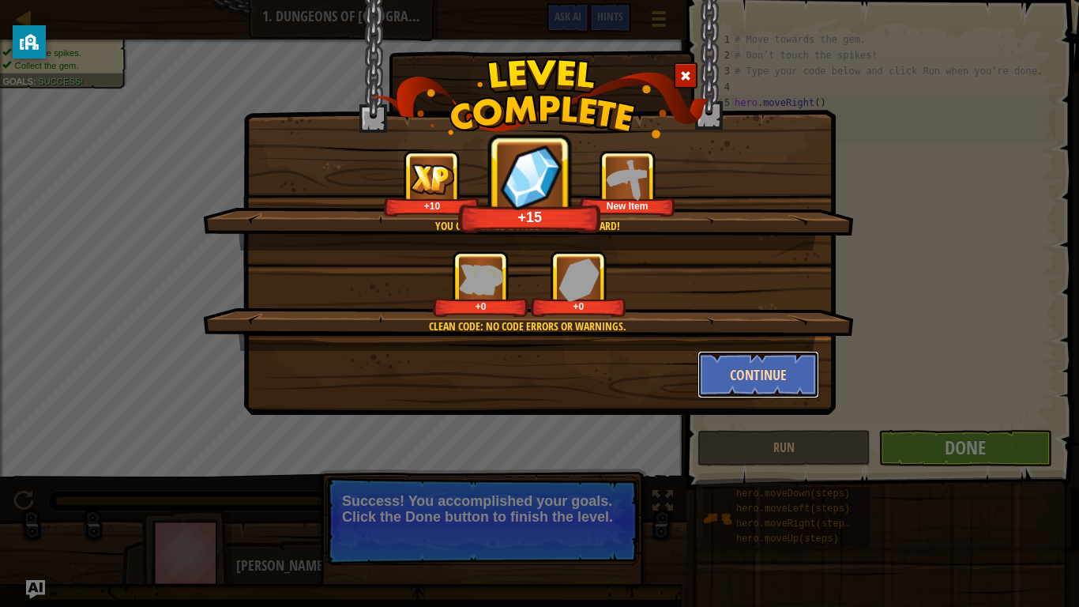
click at [798, 352] on button "Continue" at bounding box center [759, 374] width 122 height 47
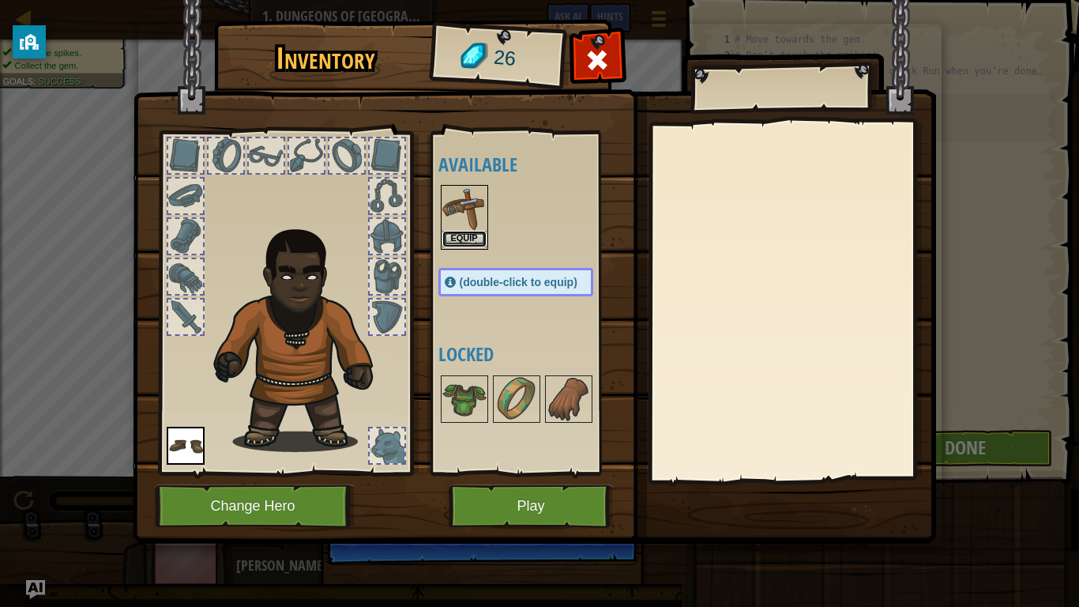
click at [455, 240] on button "Equip" at bounding box center [464, 239] width 44 height 17
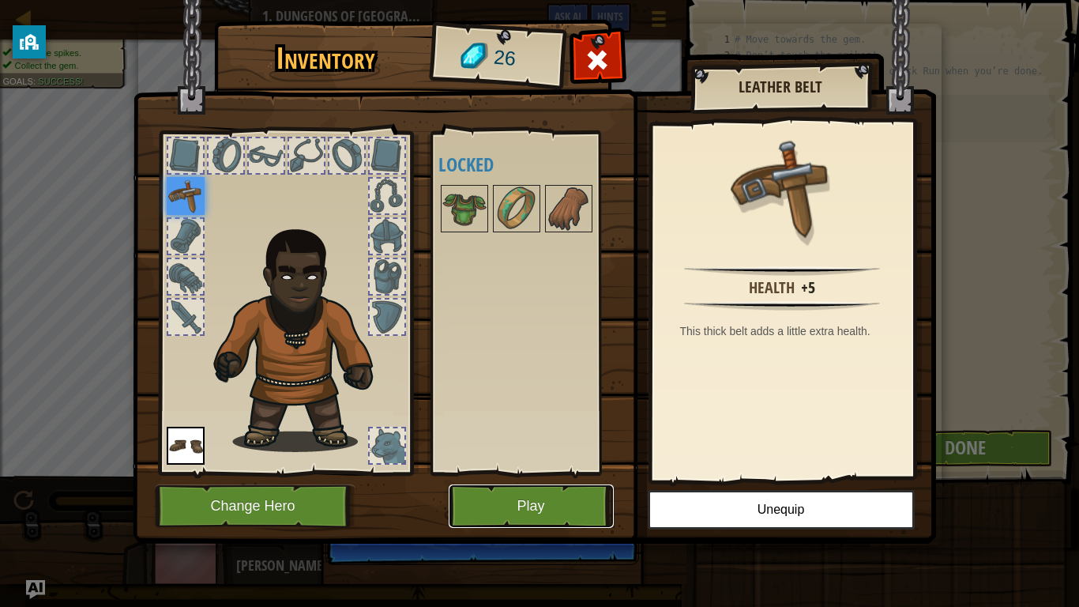
click at [557, 510] on button "Play" at bounding box center [531, 505] width 165 height 43
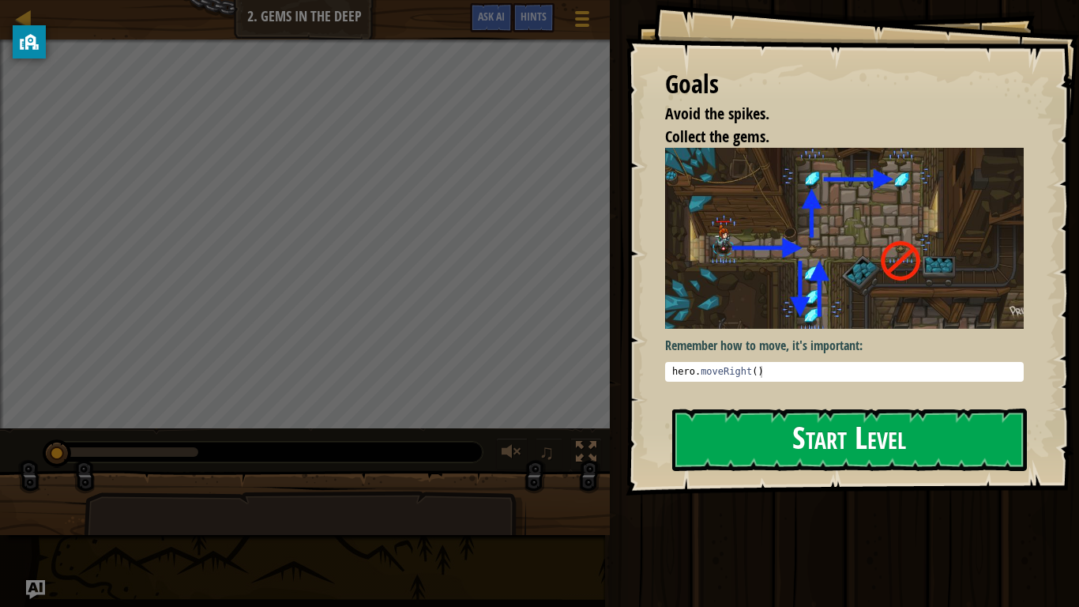
click at [760, 301] on img at bounding box center [844, 238] width 359 height 180
click at [872, 445] on button "Start Level" at bounding box center [849, 440] width 355 height 62
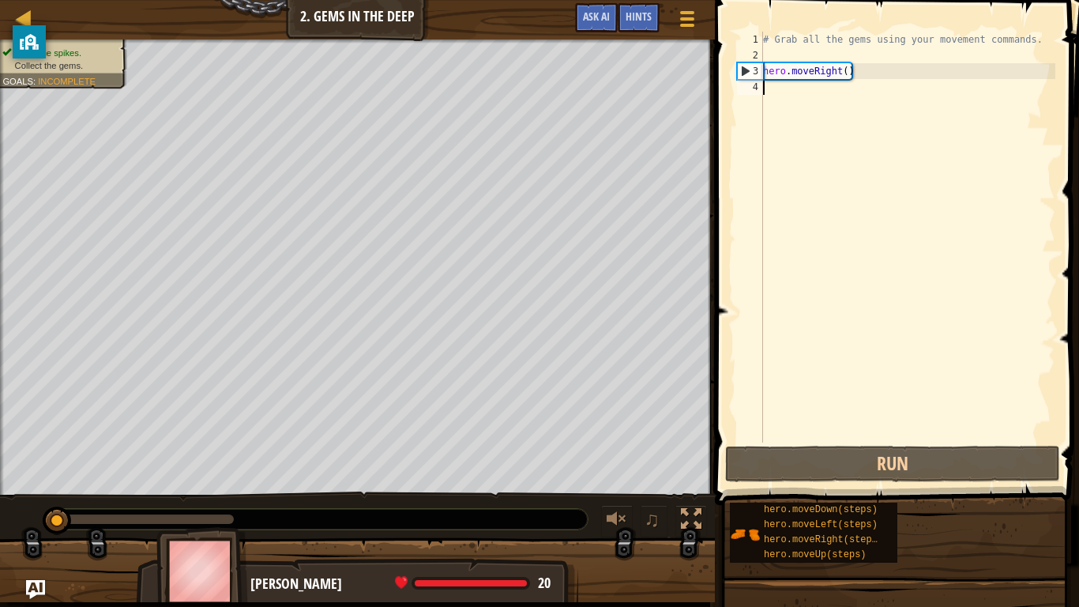
type textarea "H"
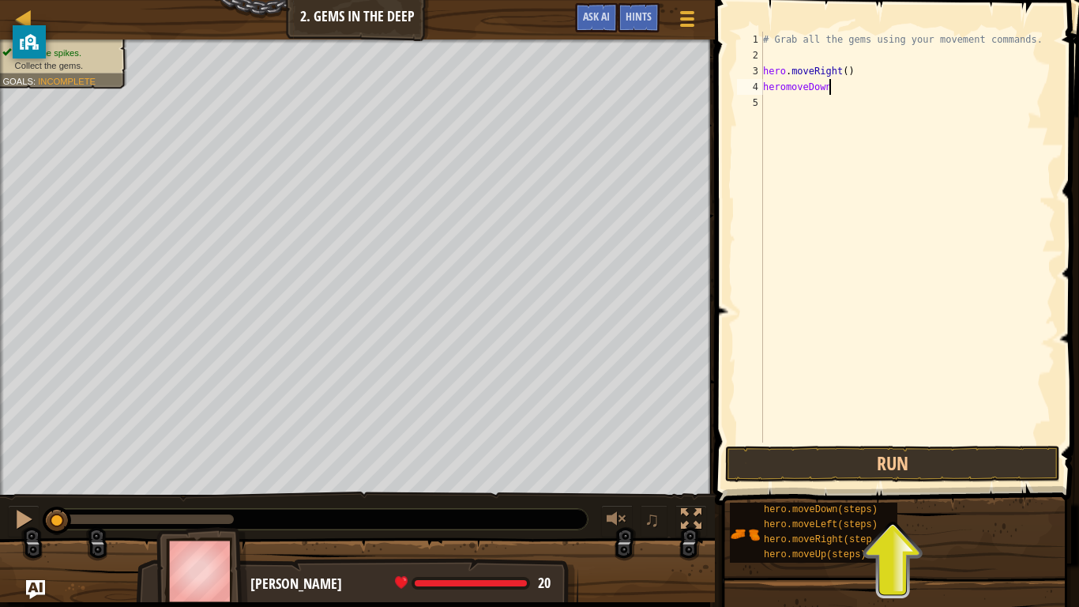
scroll to position [7, 10]
click at [785, 88] on div "# Grab all the gems using your movement commands. hero . moveRight ( ) heromove…" at bounding box center [908, 253] width 296 height 442
type textarea "hero.moveDown()"
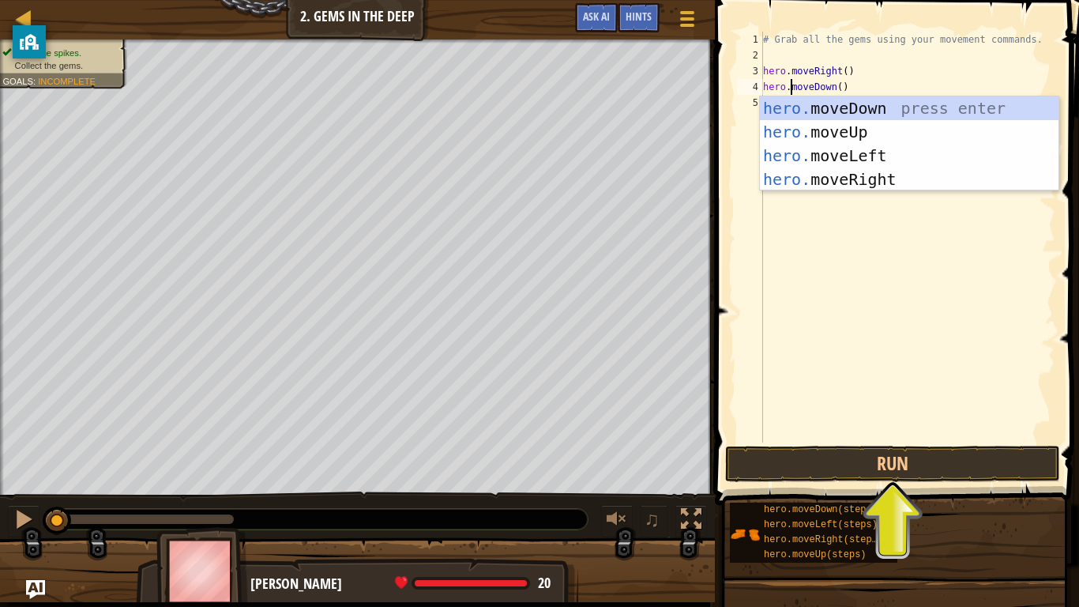
click at [847, 239] on div "# Grab all the gems using your movement commands. hero . moveRight ( ) hero . m…" at bounding box center [908, 253] width 296 height 442
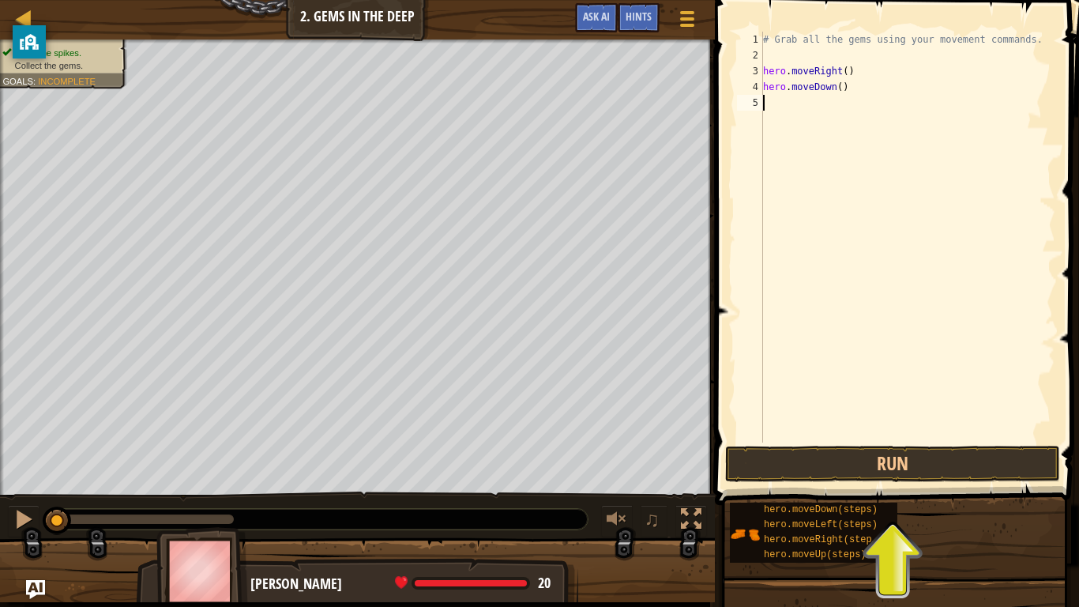
type textarea "H"
click at [809, 104] on div "# Grab all the gems using your movement commands. hero . moveRight ( ) hero . m…" at bounding box center [908, 253] width 296 height 442
type textarea "hero.moveUp()"
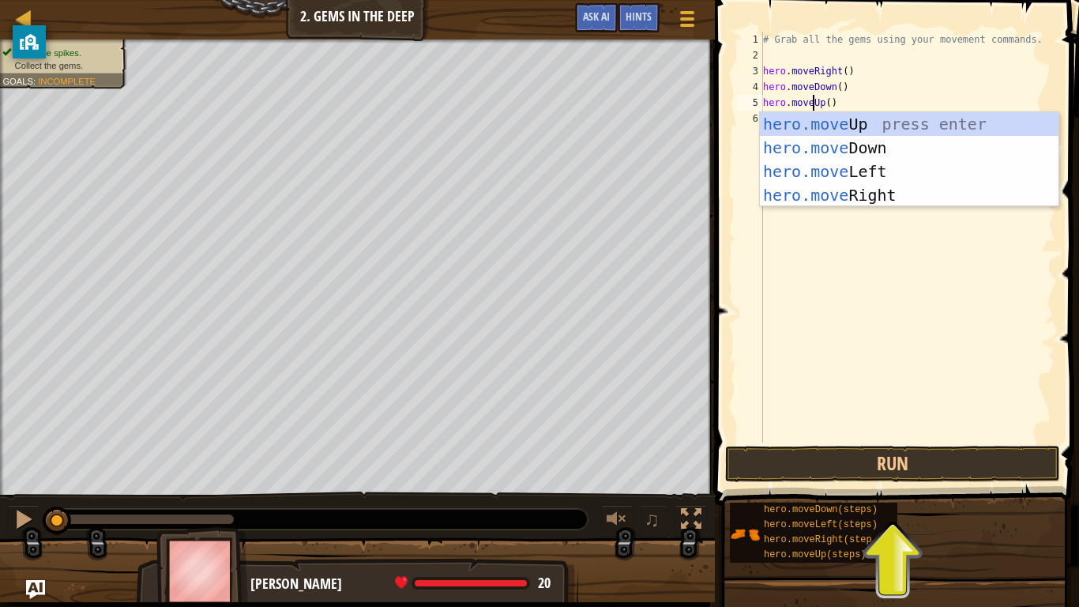
click at [913, 217] on div "# Grab all the gems using your movement commands. hero . moveRight ( ) hero . m…" at bounding box center [908, 253] width 296 height 442
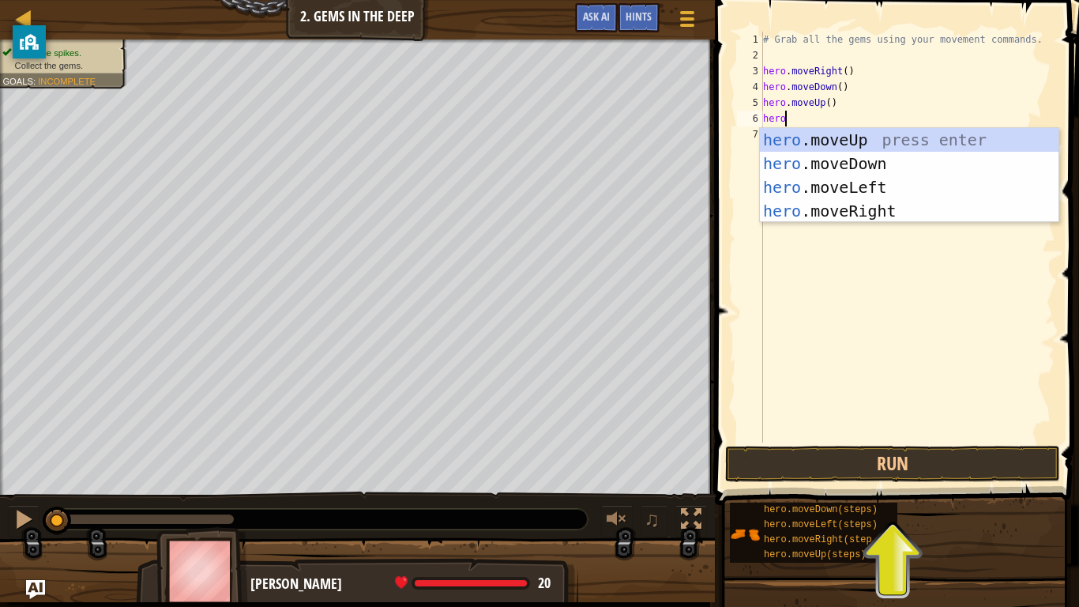
scroll to position [7, 3]
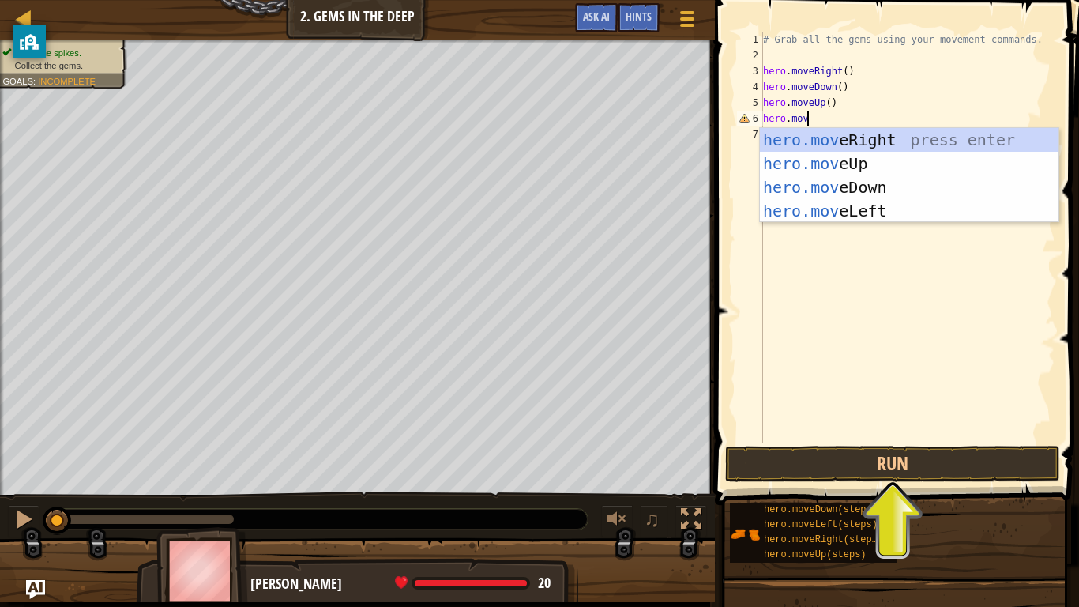
type textarea "hero.move"
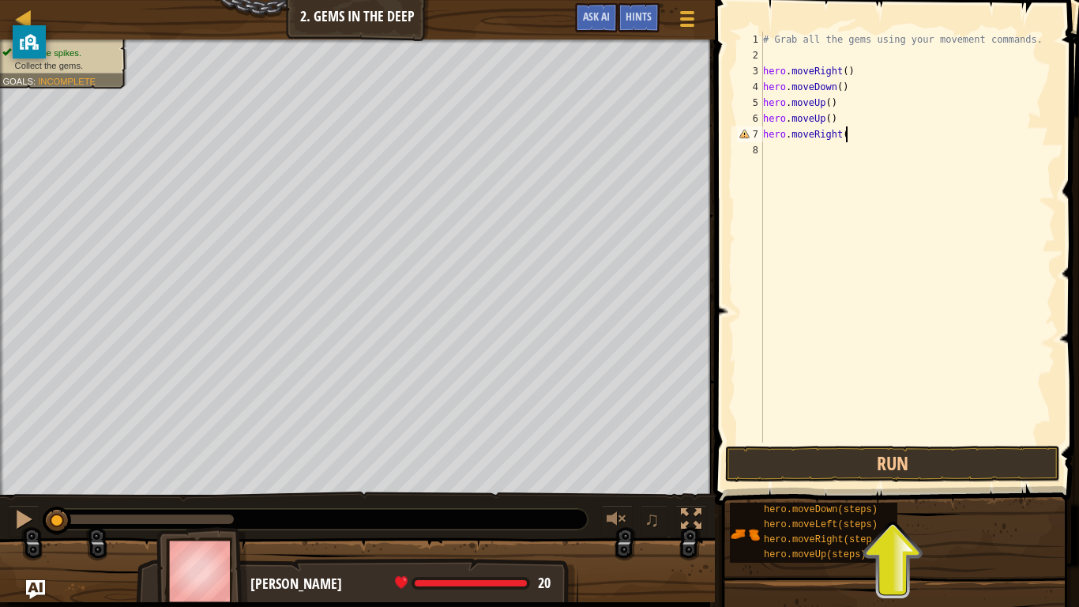
scroll to position [7, 12]
click at [829, 107] on div "# Grab all the gems using your movement commands. hero . moveRight ( ) hero . m…" at bounding box center [908, 253] width 296 height 442
click at [869, 126] on div "# Grab all the gems using your movement commands. hero . moveRight ( ) hero . m…" at bounding box center [908, 253] width 296 height 442
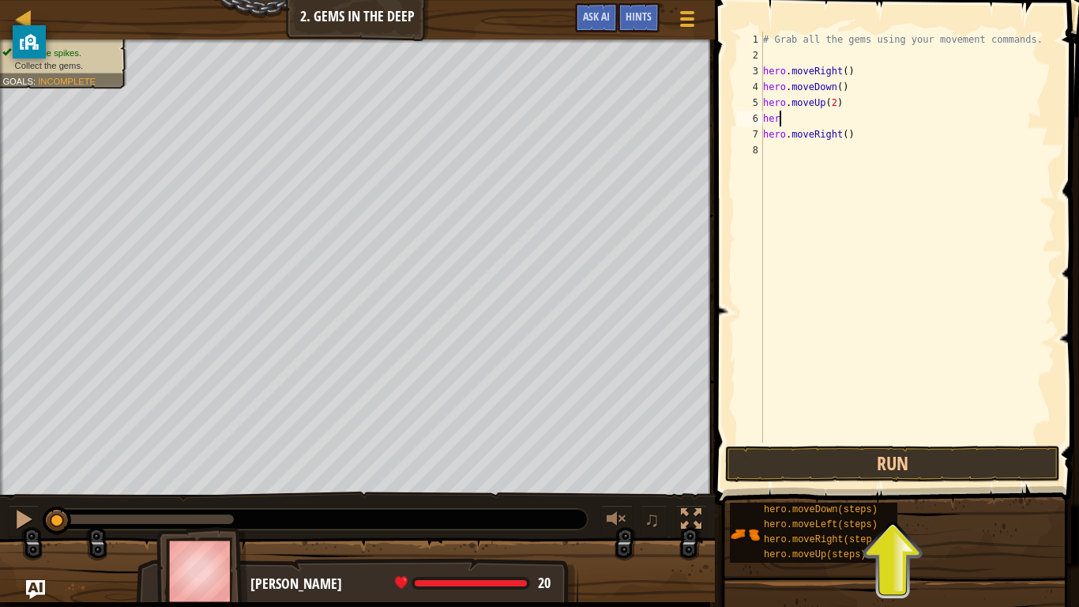
type textarea "h"
click at [878, 144] on div "# Grab all the gems using your movement commands. hero . moveRight ( ) hero . m…" at bounding box center [908, 253] width 296 height 442
click at [823, 121] on div "# Grab all the gems using your movement commands. hero . moveRight ( ) hero . m…" at bounding box center [908, 253] width 296 height 442
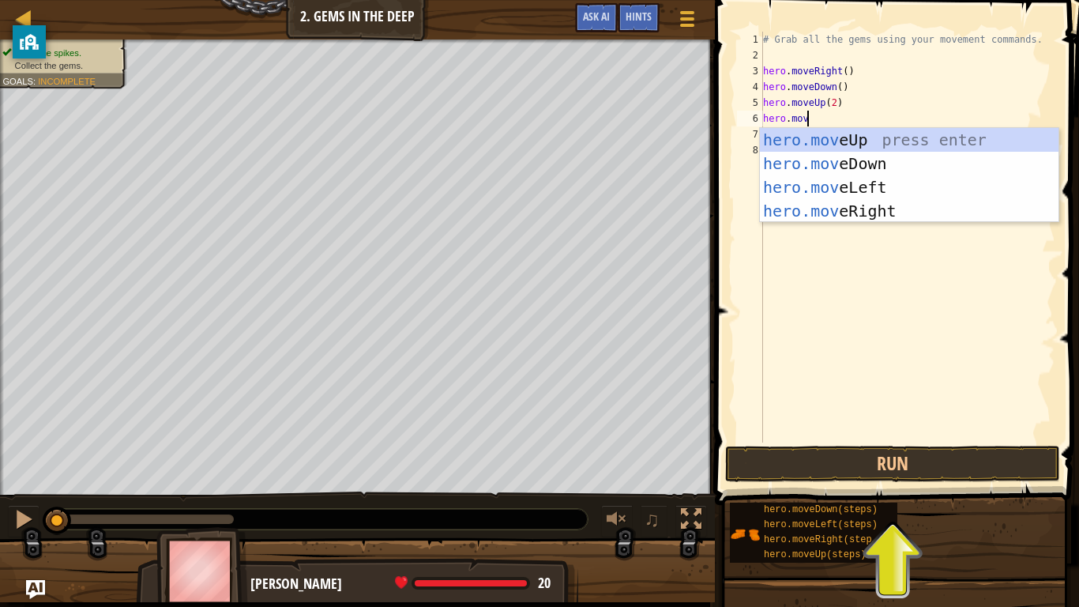
type textarea "hero.movr"
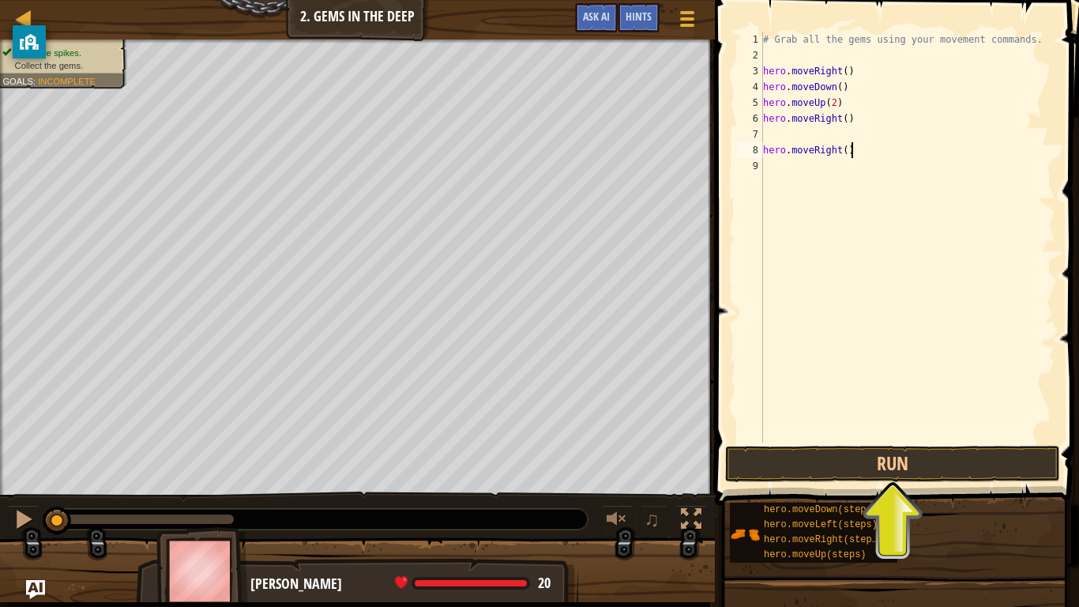
click at [884, 156] on div "# Grab all the gems using your movement commands. hero . moveRight ( ) hero . m…" at bounding box center [908, 253] width 296 height 442
type textarea "h"
click at [774, 126] on div "# Grab all the gems using your movement commands. hero . moveRight ( ) hero . m…" at bounding box center [908, 253] width 296 height 442
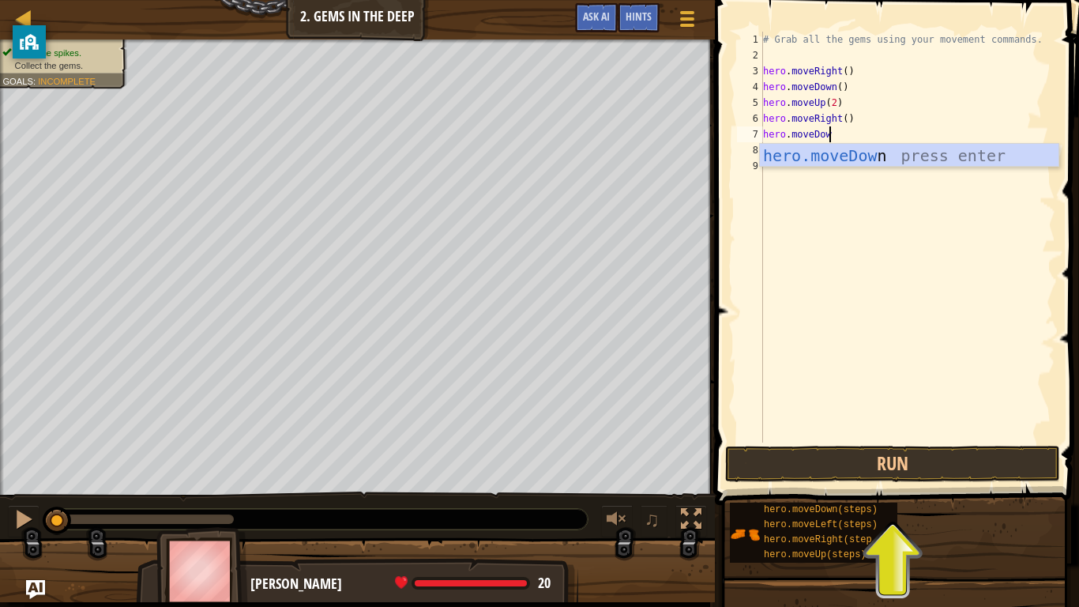
type textarea "hero.moveDown"
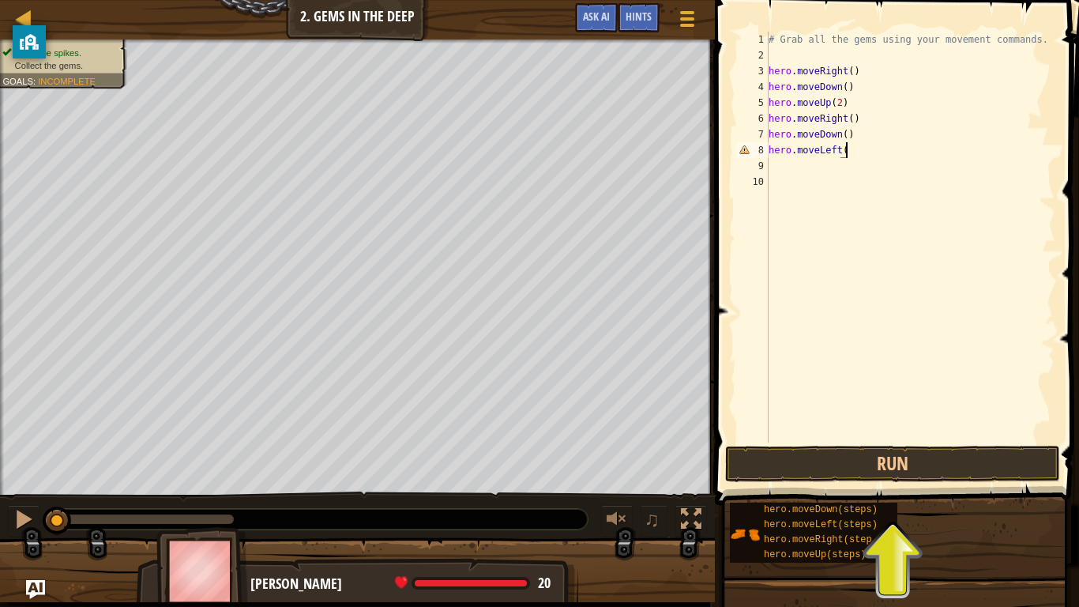
scroll to position [7, 11]
click at [842, 151] on div "# Grab all the gems using your movement commands. hero . moveRight ( ) hero . m…" at bounding box center [911, 253] width 290 height 442
click at [845, 153] on div "# Grab all the gems using your movement commands. hero . moveRight ( ) hero . m…" at bounding box center [911, 253] width 290 height 442
type textarea "hero.moveLeft(2)"
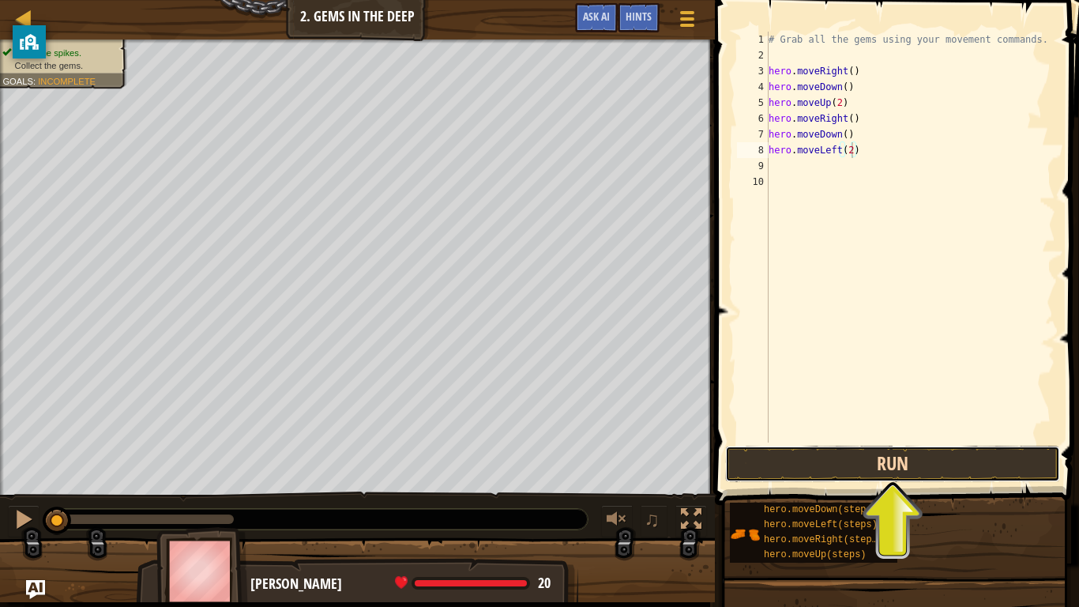
click at [909, 478] on button "Run" at bounding box center [892, 464] width 335 height 36
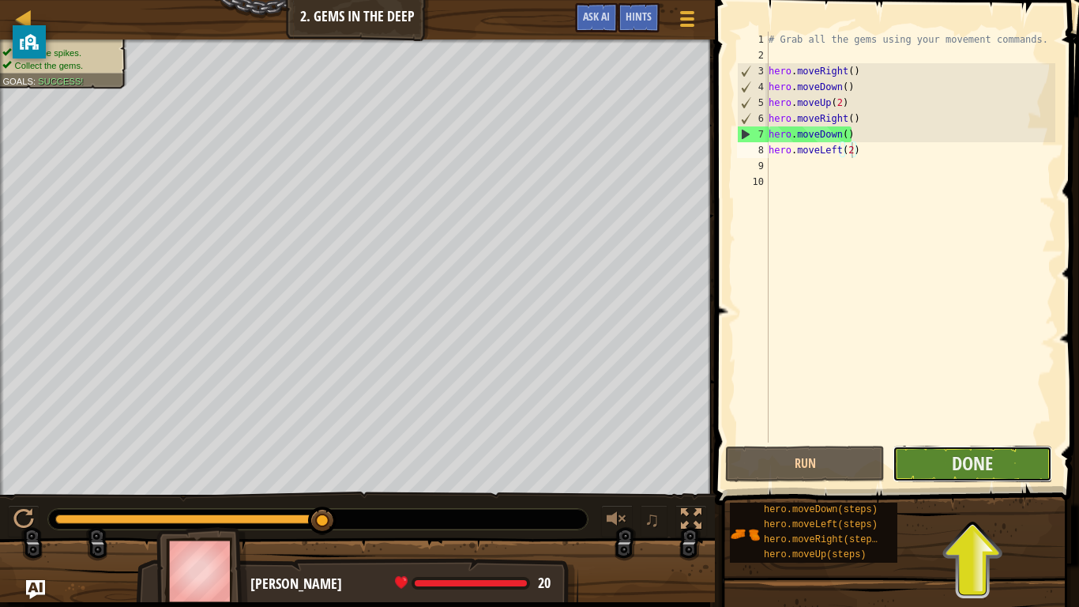
click at [938, 469] on button "Done" at bounding box center [973, 464] width 160 height 36
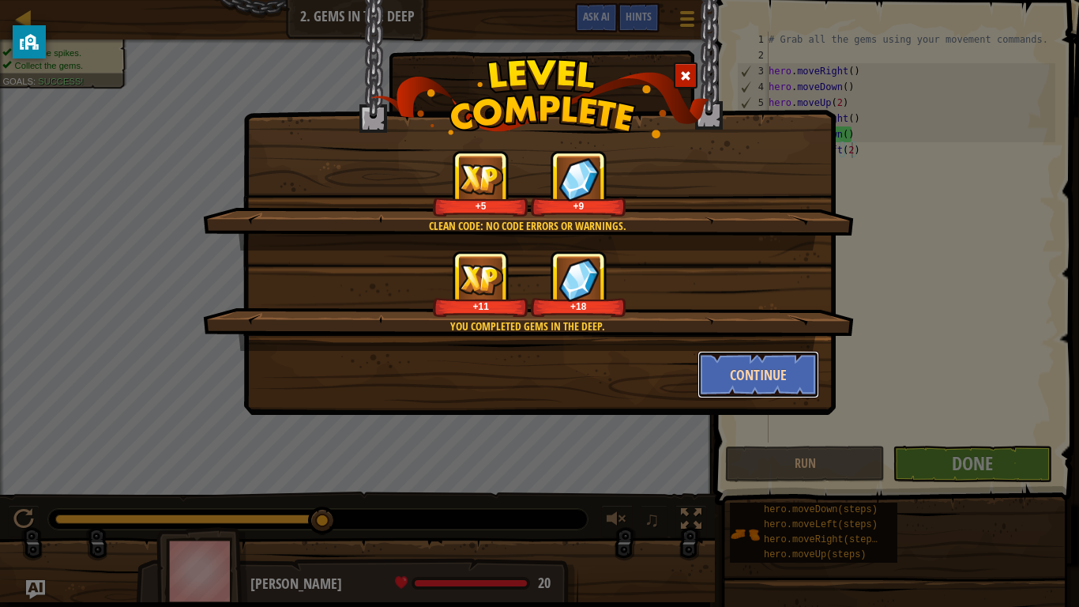
click at [767, 389] on button "Continue" at bounding box center [759, 374] width 122 height 47
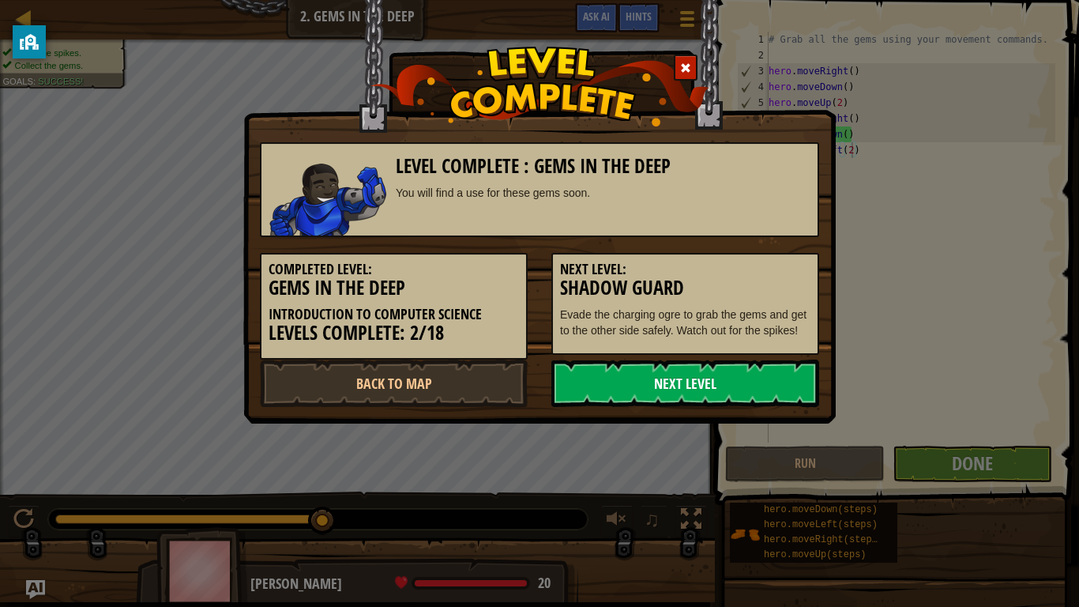
click at [759, 393] on link "Next Level" at bounding box center [686, 383] width 268 height 47
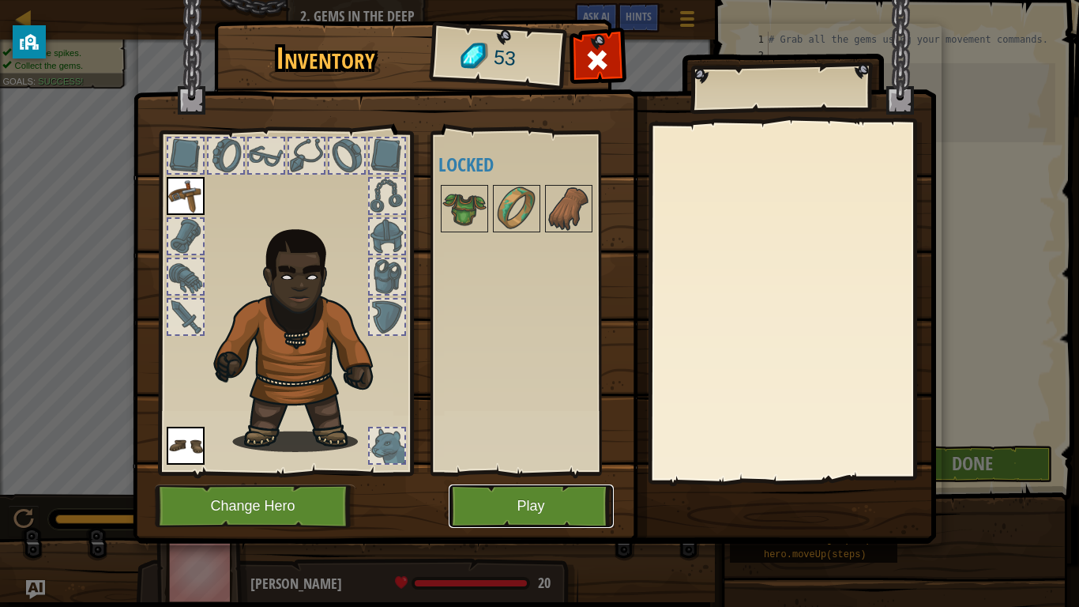
click at [525, 502] on button "Play" at bounding box center [531, 505] width 165 height 43
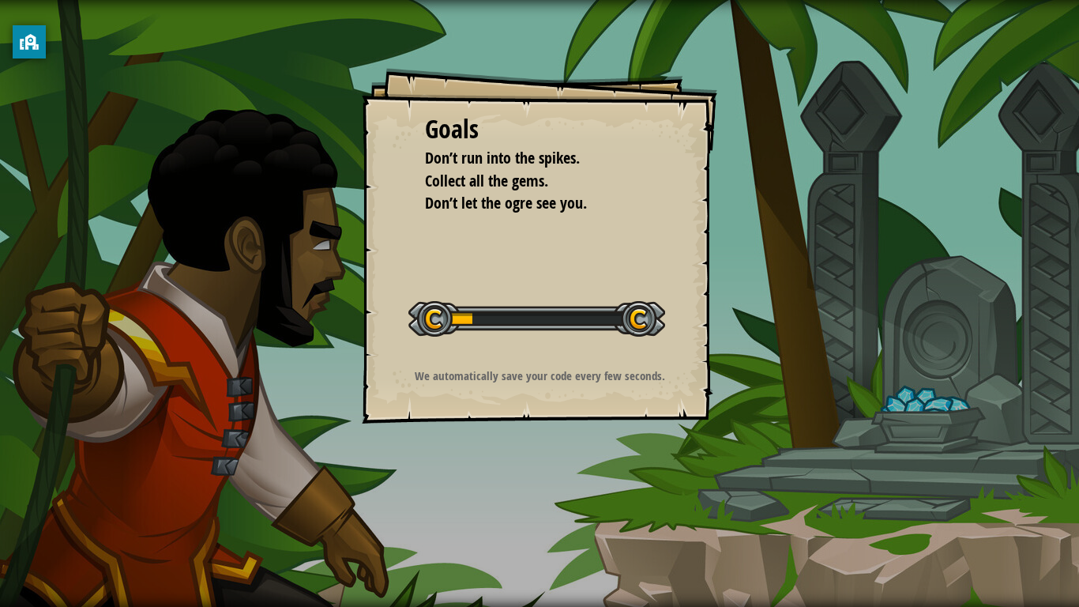
click at [537, 427] on div "Goals Don’t run into the spikes. Collect all the gems. Don’t let the ogre see y…" at bounding box center [539, 303] width 1079 height 607
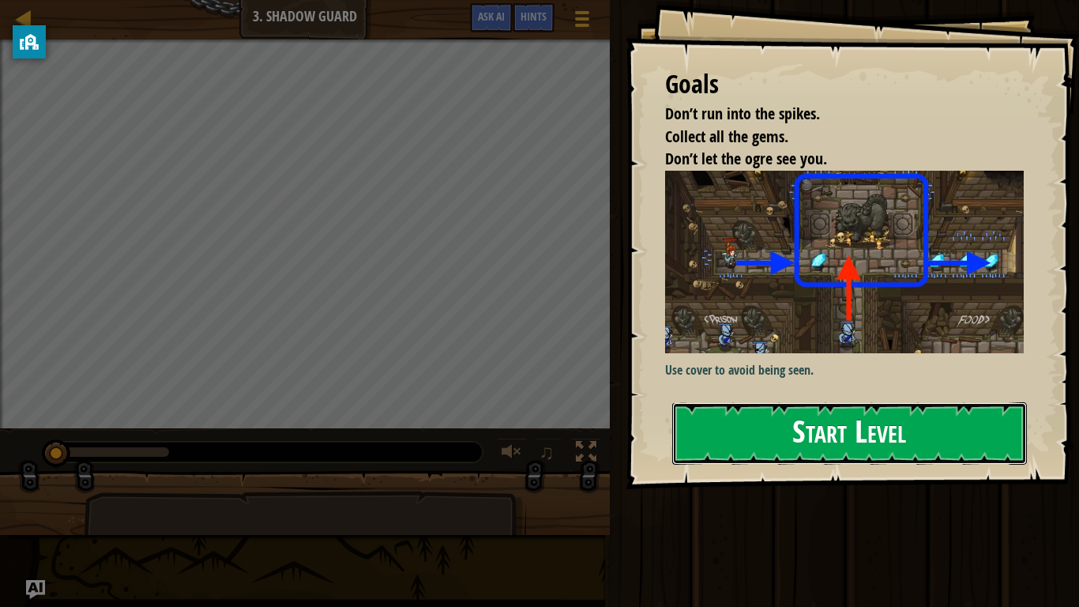
click at [852, 442] on button "Start Level" at bounding box center [849, 433] width 355 height 62
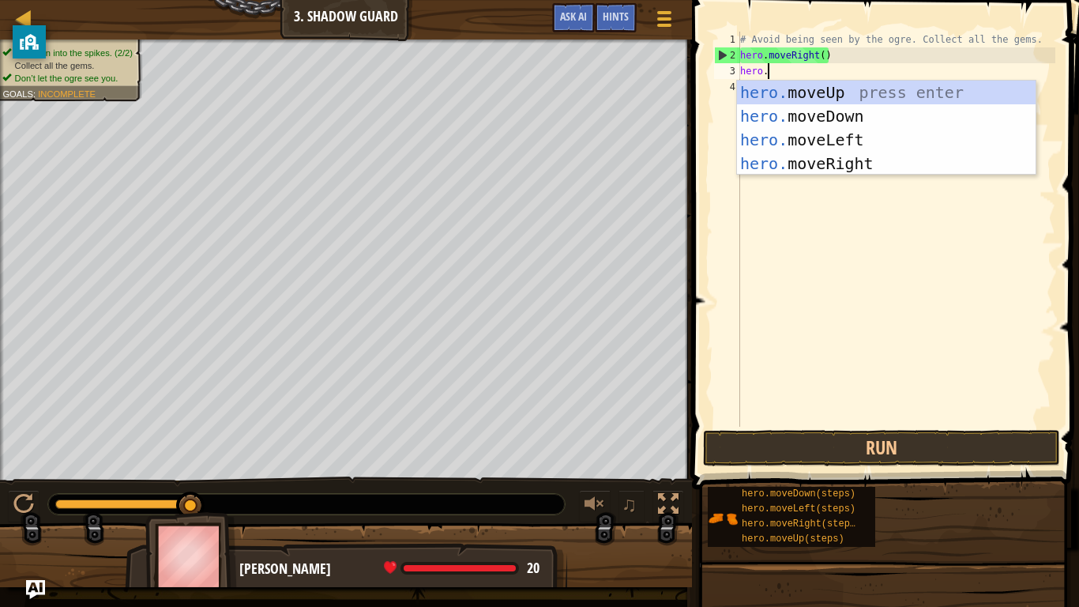
scroll to position [7, 3]
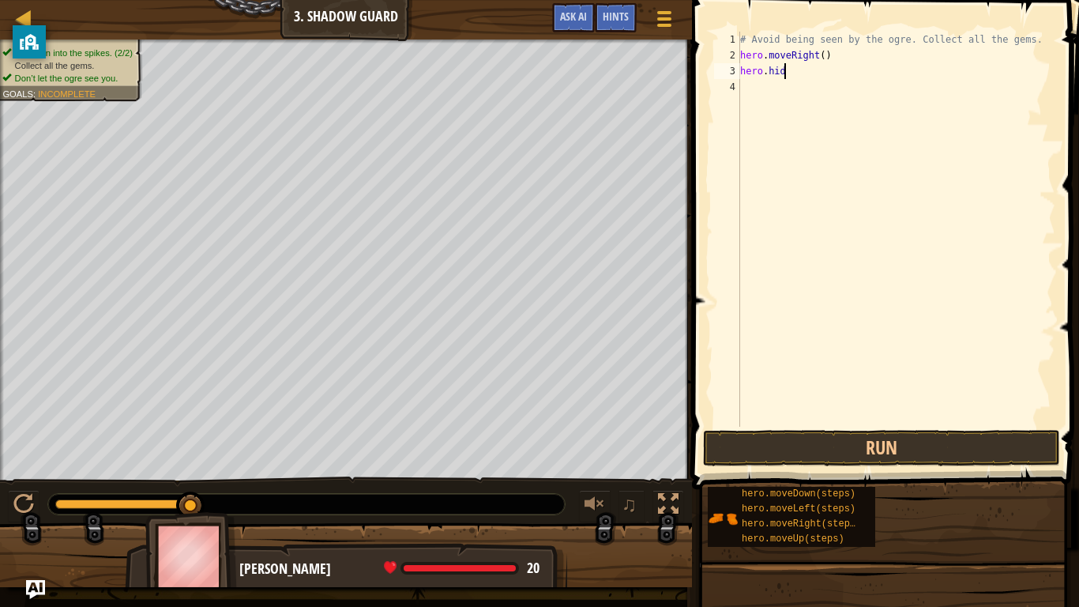
type textarea "hero.hide"
click at [823, 73] on div "# Avoid being seen by the ogre. Collect all the gems. hero . moveRight ( ) hero…" at bounding box center [896, 245] width 318 height 427
type textarea "hero.moveRight(2)"
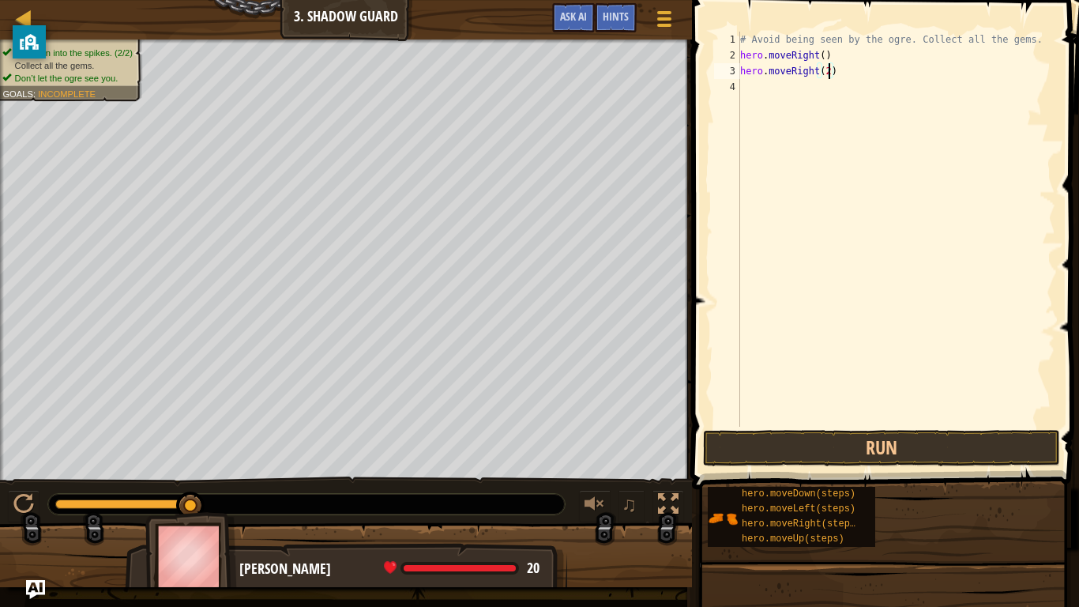
click at [797, 106] on div "# Avoid being seen by the ogre. Collect all the gems. hero . moveRight ( ) hero…" at bounding box center [896, 245] width 318 height 427
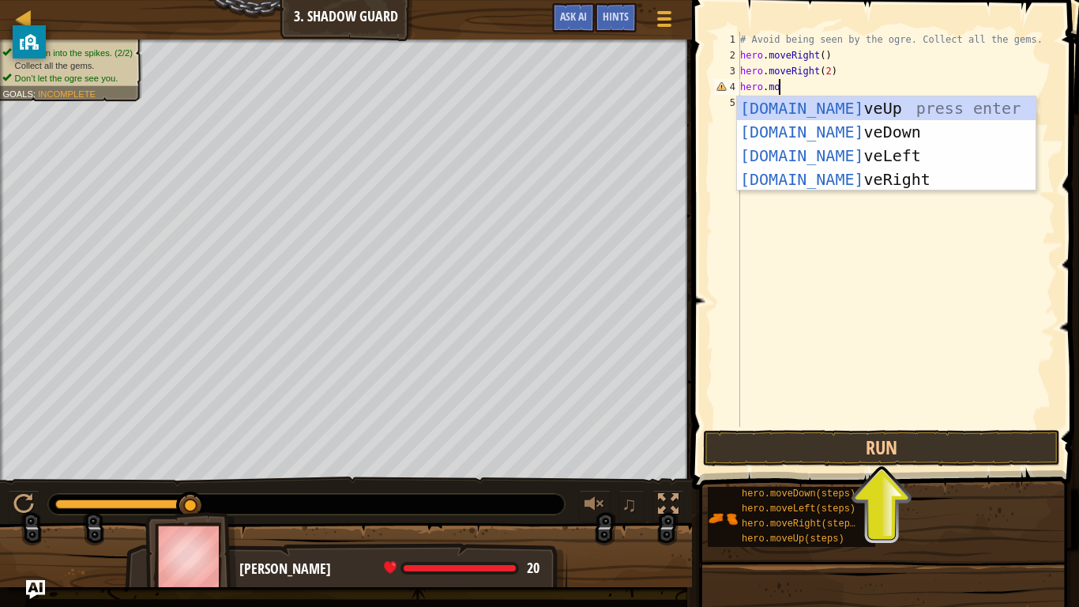
scroll to position [7, 6]
type textarea "hero.move"
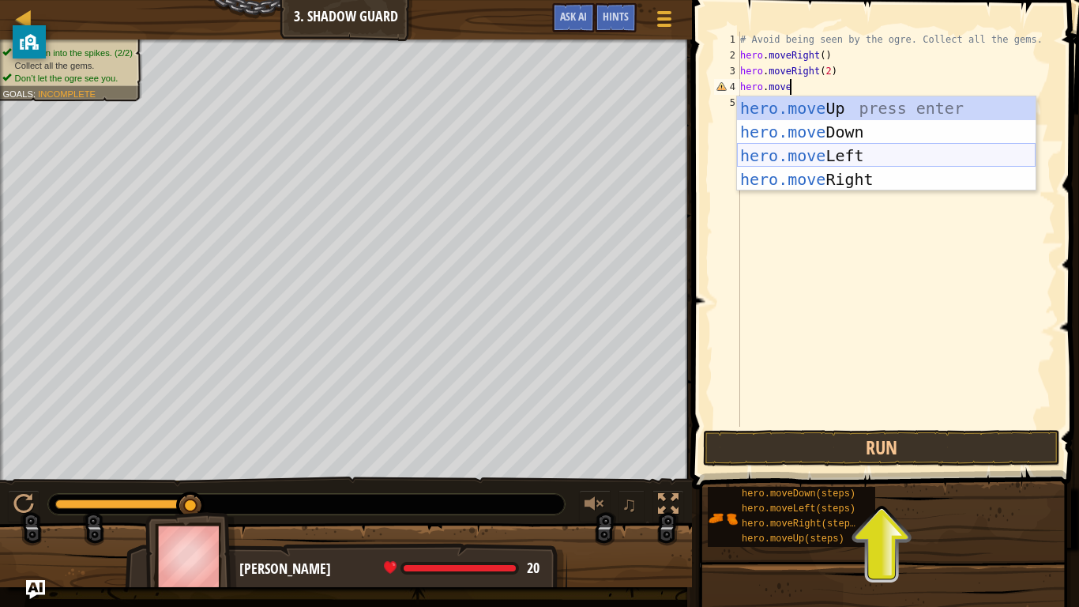
click at [912, 161] on div "hero.move Up press enter hero.move Down press enter hero.move Left press enter …" at bounding box center [886, 167] width 299 height 142
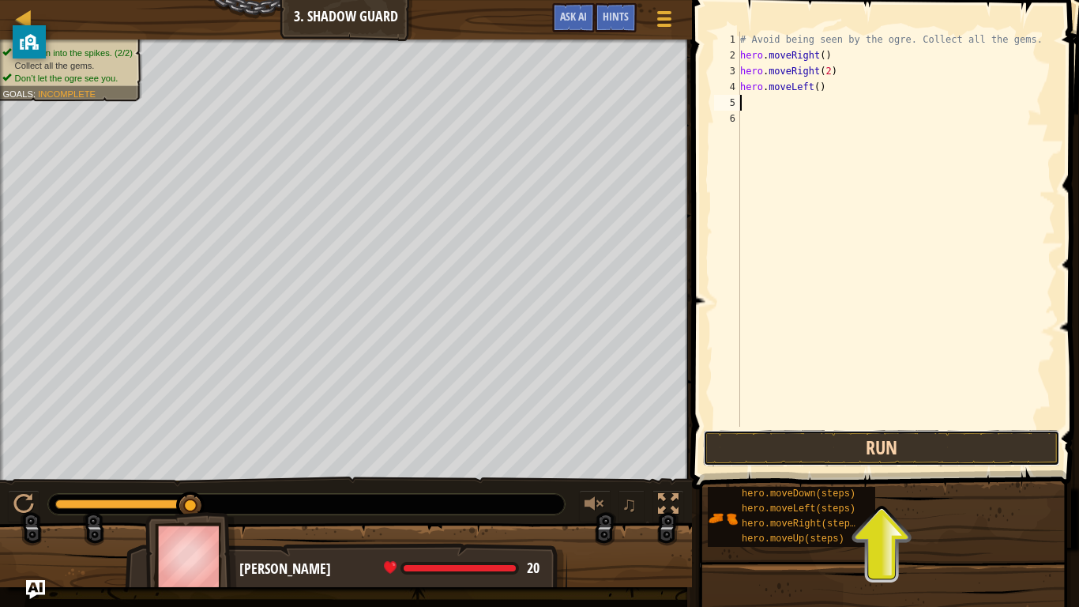
click at [928, 439] on button "Run" at bounding box center [881, 448] width 357 height 36
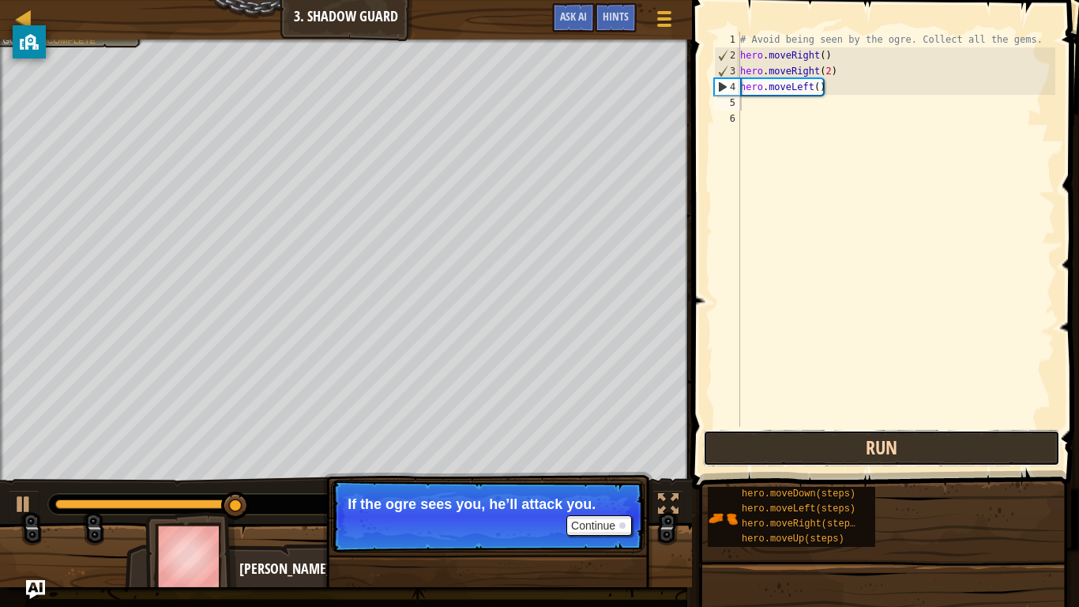
click at [928, 439] on button "Run" at bounding box center [881, 448] width 357 height 36
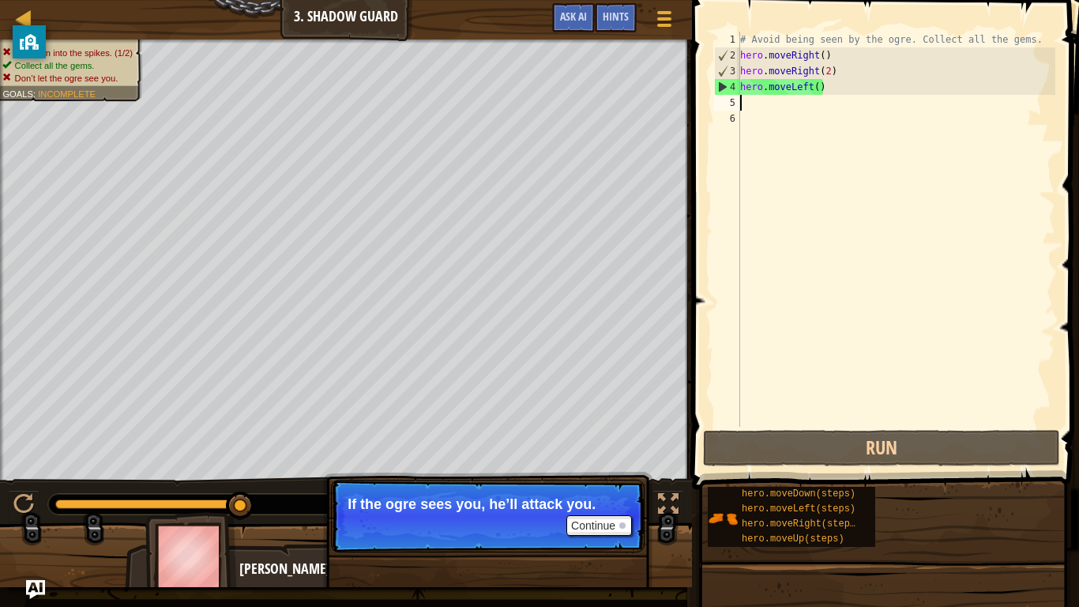
click at [597, 510] on p "Continue If the ogre sees you, he’ll attack you." at bounding box center [488, 516] width 314 height 73
click at [602, 510] on button "Continue" at bounding box center [600, 525] width 66 height 21
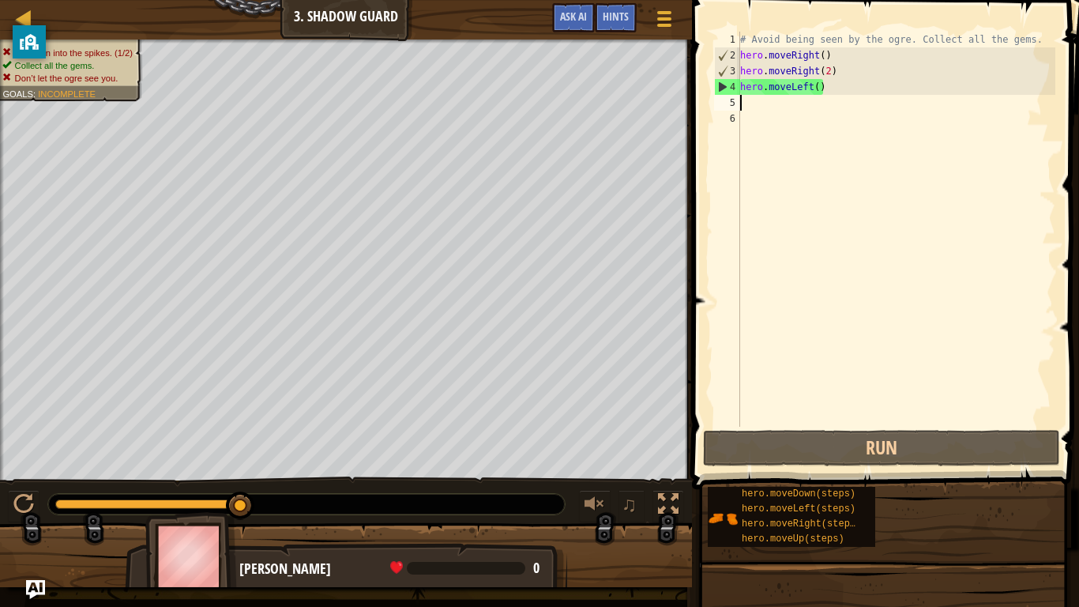
click at [838, 84] on div "# Avoid being seen by the ogre. Collect all the gems. hero . moveRight ( ) hero…" at bounding box center [896, 245] width 318 height 427
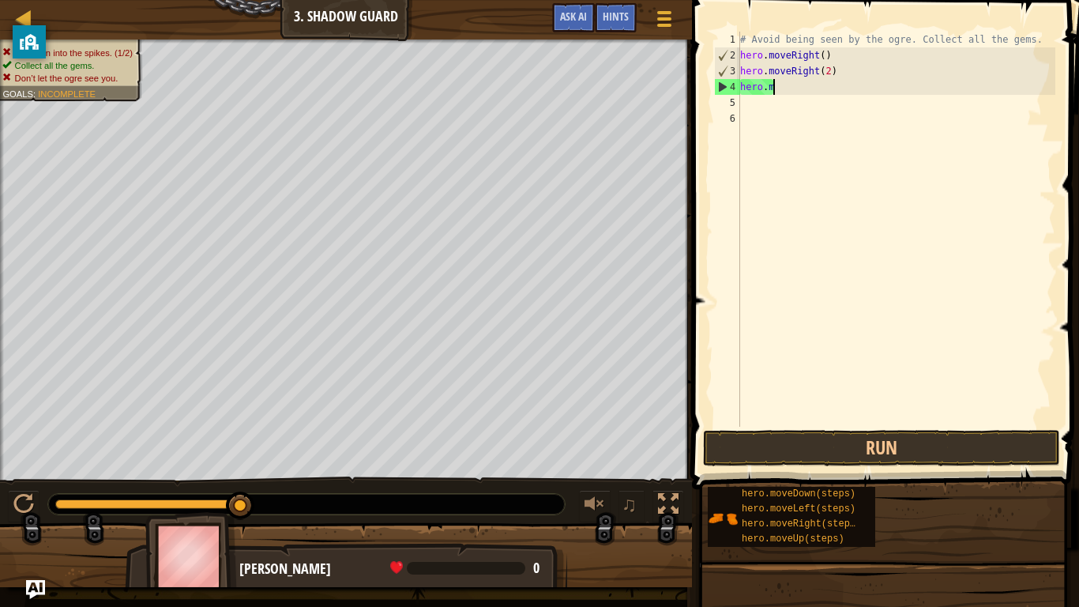
type textarea "h"
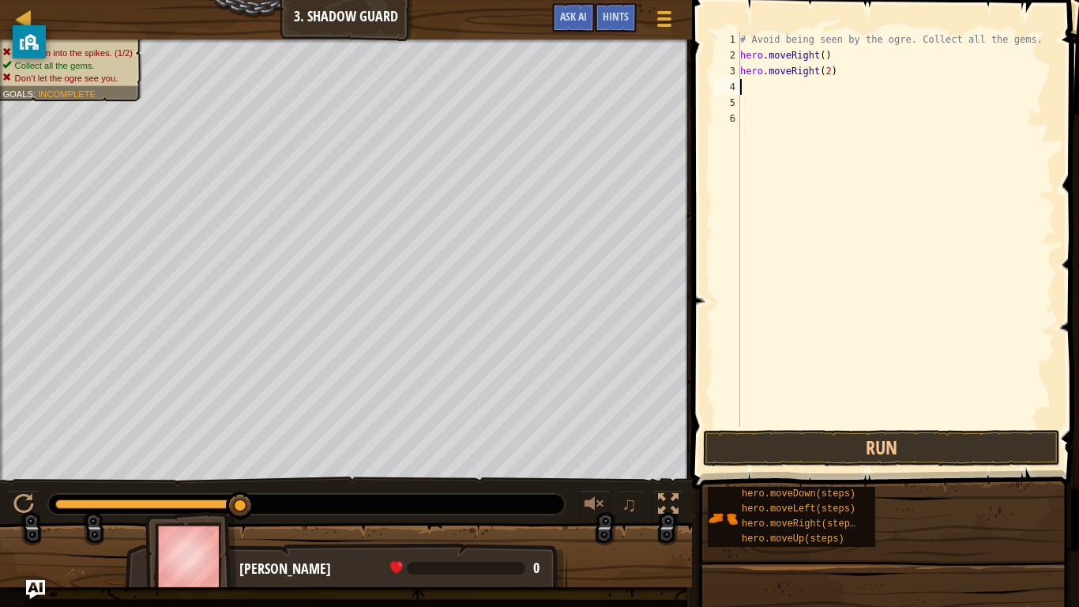
click at [862, 81] on div "# Avoid being seen by the ogre. Collect all the gems. hero . moveRight ( ) hero…" at bounding box center [896, 245] width 318 height 427
click at [859, 78] on div "# Avoid being seen by the ogre. Collect all the gems. hero . moveRight ( ) hero…" at bounding box center [896, 245] width 318 height 427
type textarea "hero.move"
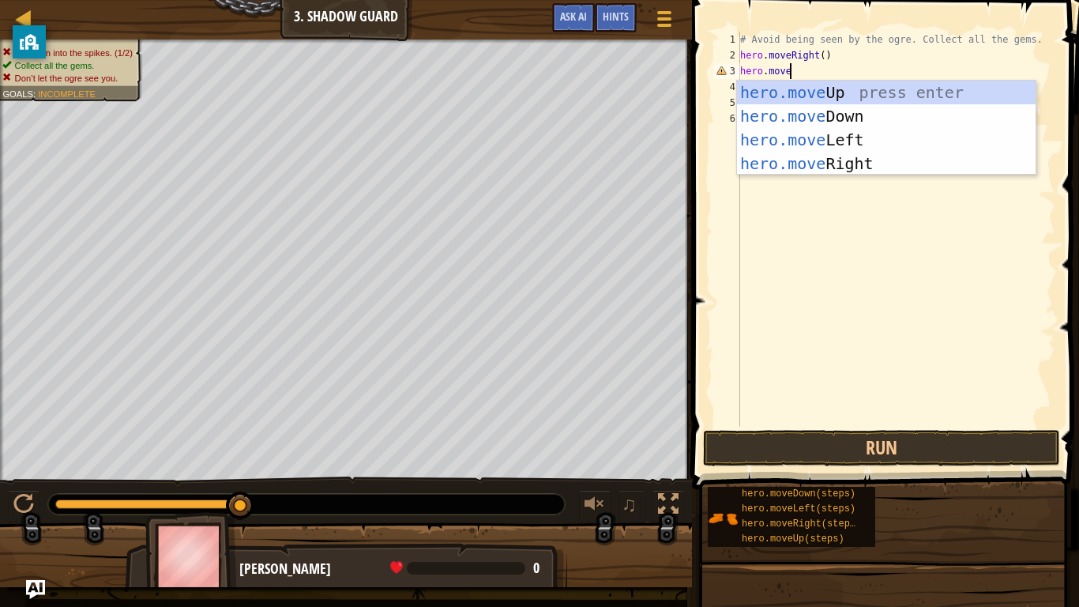
scroll to position [7, 6]
click at [852, 89] on div "hero.move Up press enter hero.move Down press enter hero.move Left press enter …" at bounding box center [886, 152] width 299 height 142
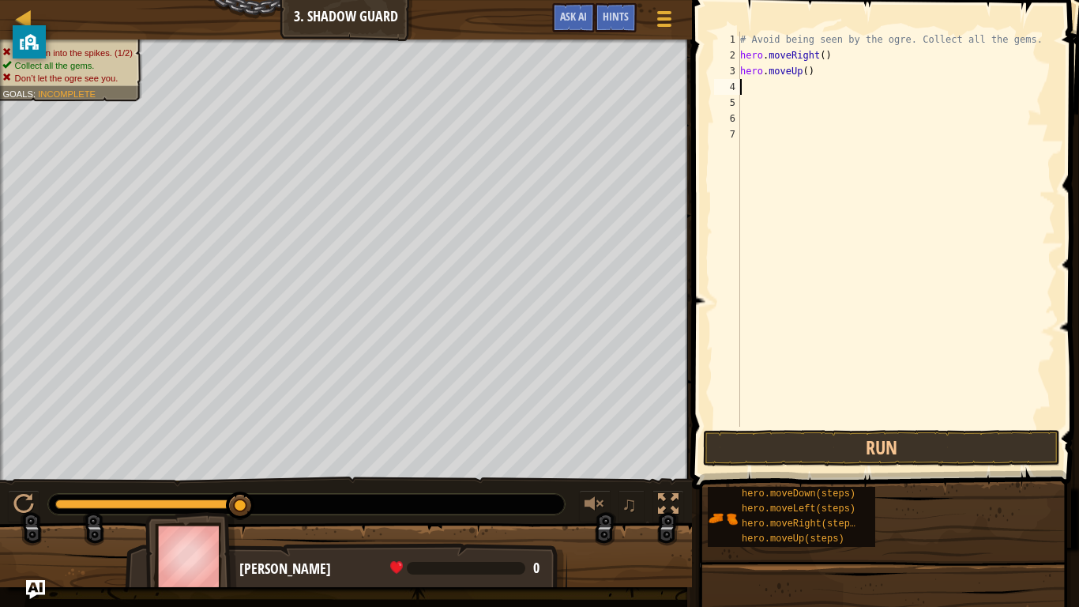
scroll to position [7, 0]
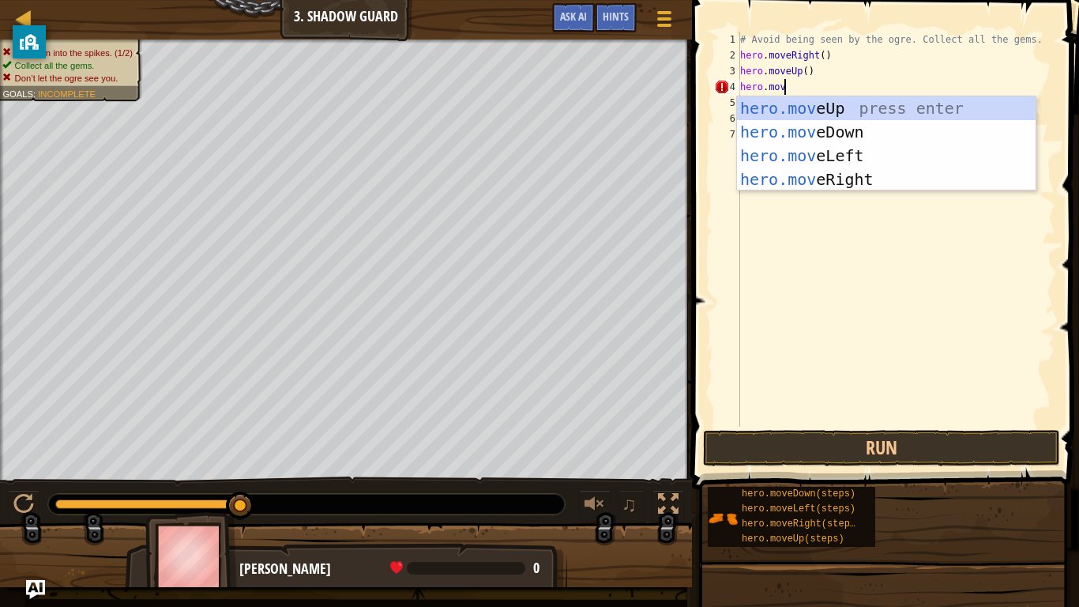
type textarea "hero.move"
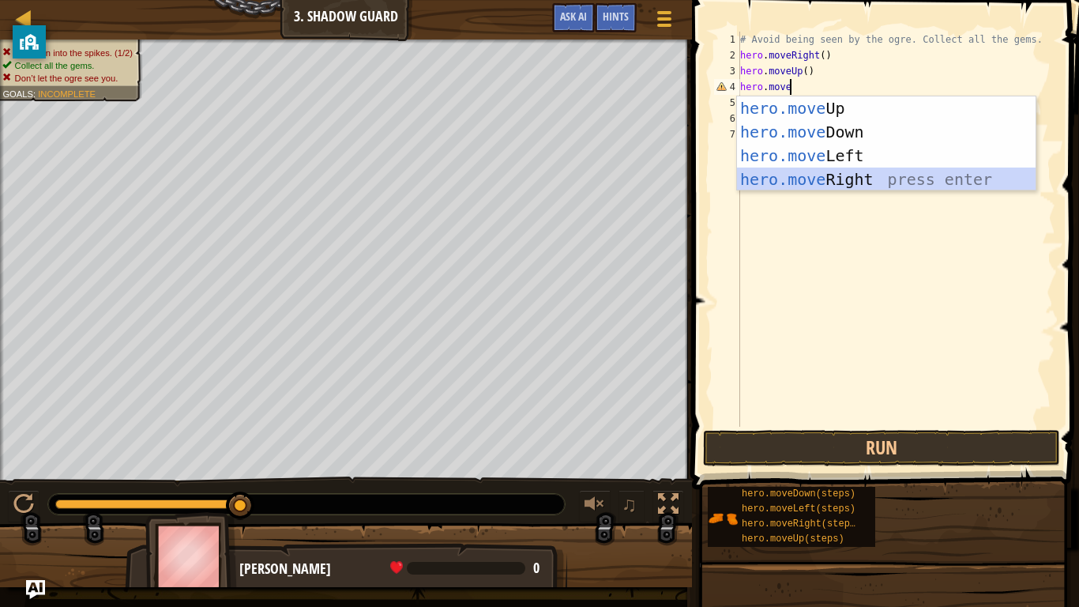
click at [872, 181] on div "hero.move Up press enter hero.move Down press enter hero.move Left press enter …" at bounding box center [886, 167] width 299 height 142
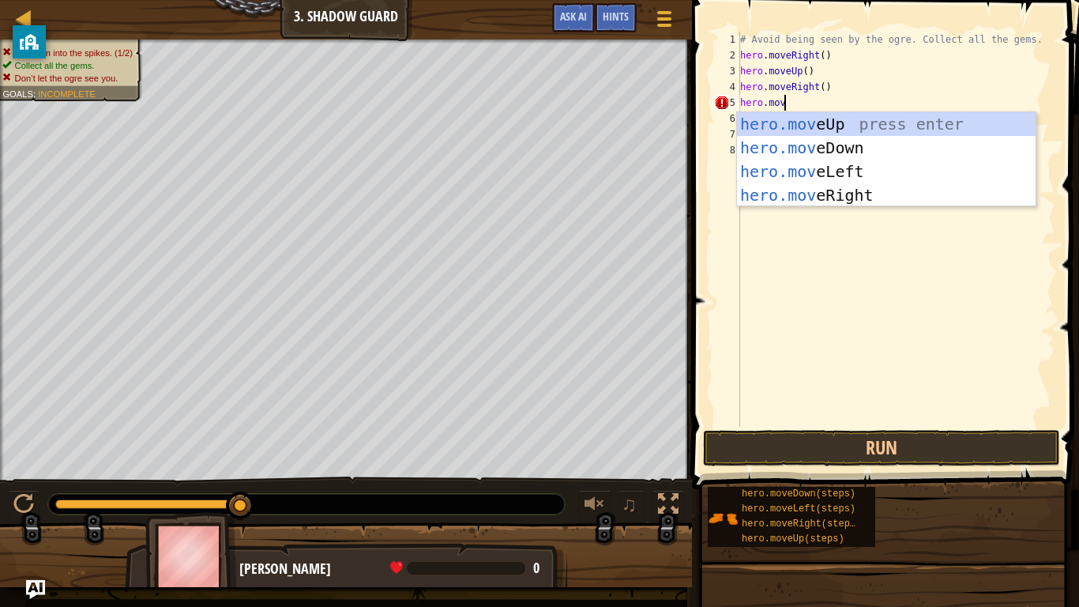
type textarea "hero.move"
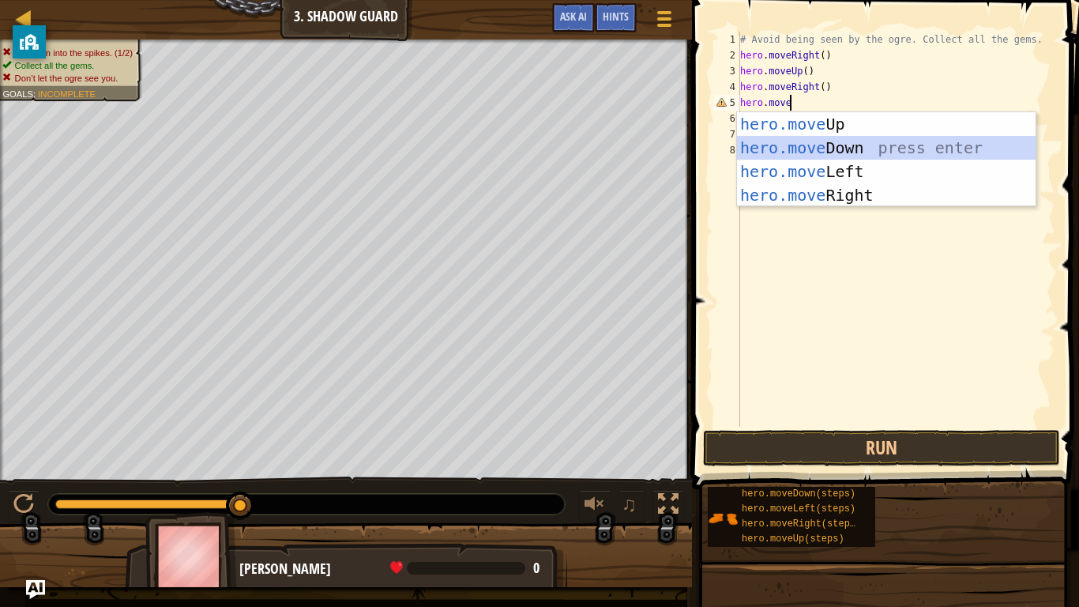
click at [847, 153] on div "hero.move Up press enter hero.move Down press enter hero.move Left press enter …" at bounding box center [886, 183] width 299 height 142
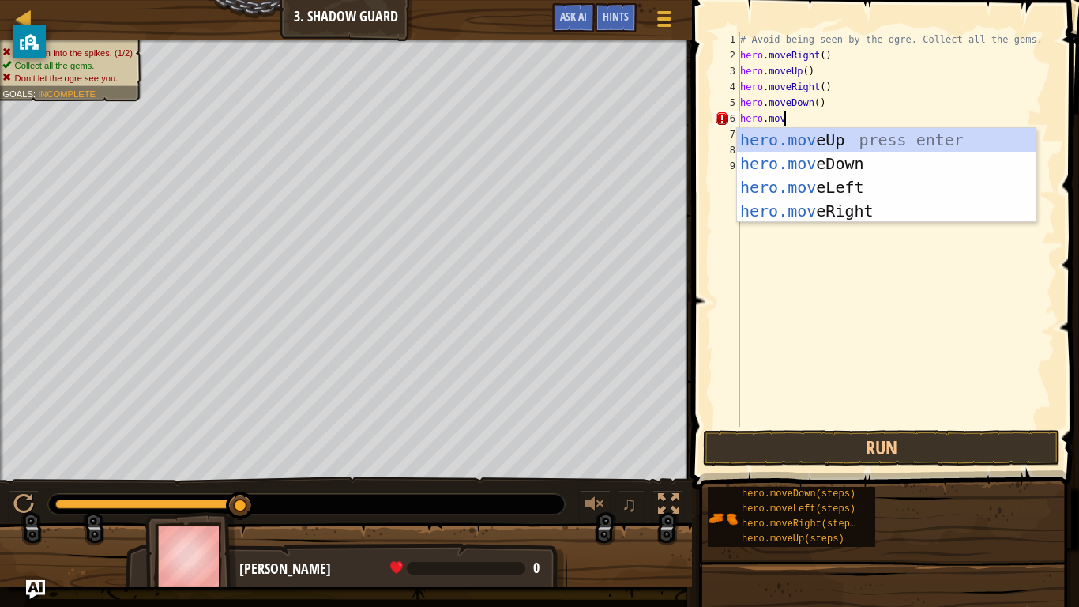
type textarea "hero.move"
click at [908, 210] on div "hero.move Up press enter hero.move Down press enter hero.move Left press enter …" at bounding box center [886, 199] width 299 height 142
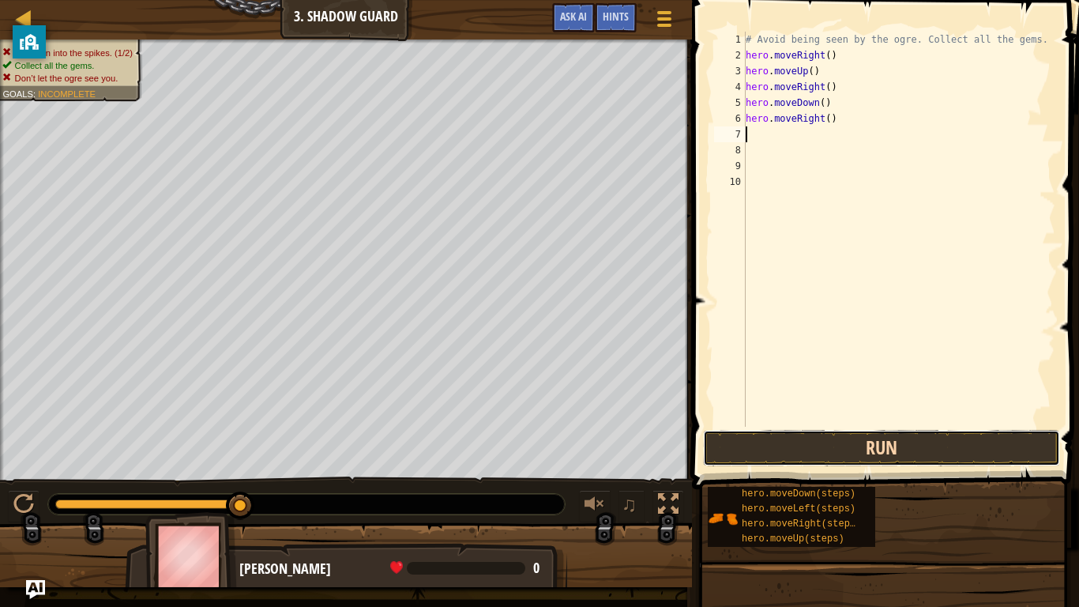
click at [919, 445] on button "Run" at bounding box center [881, 448] width 357 height 36
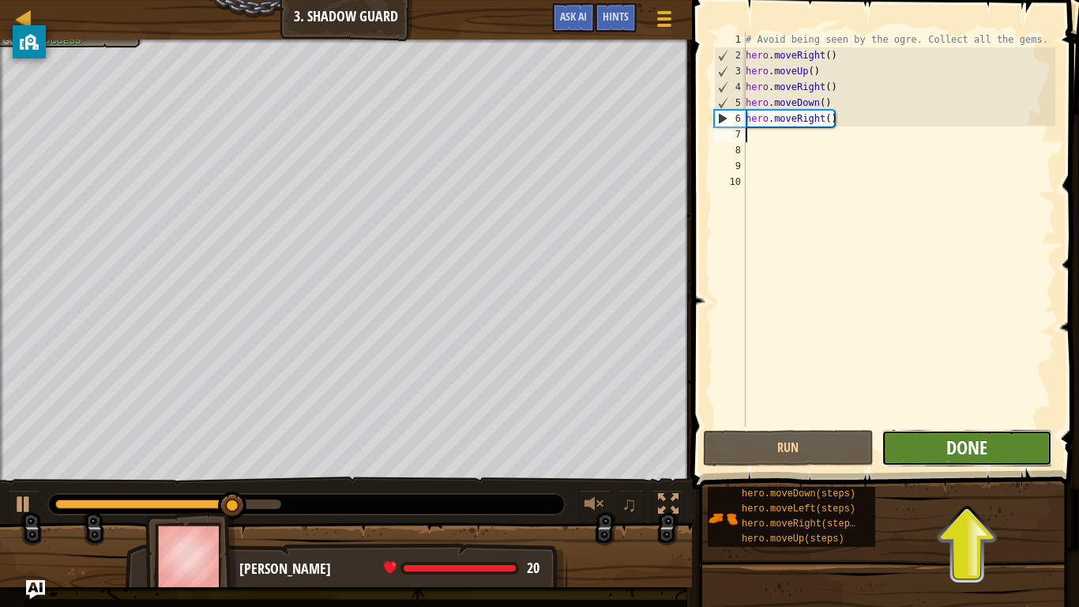
click at [955, 442] on span "Done" at bounding box center [967, 447] width 41 height 25
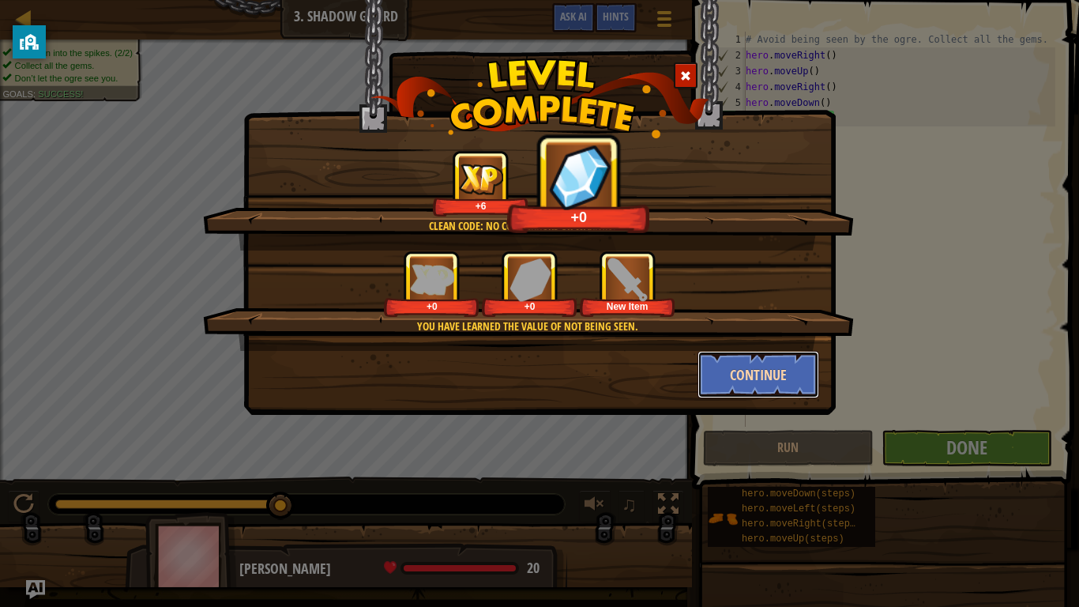
click at [734, 381] on button "Continue" at bounding box center [759, 374] width 122 height 47
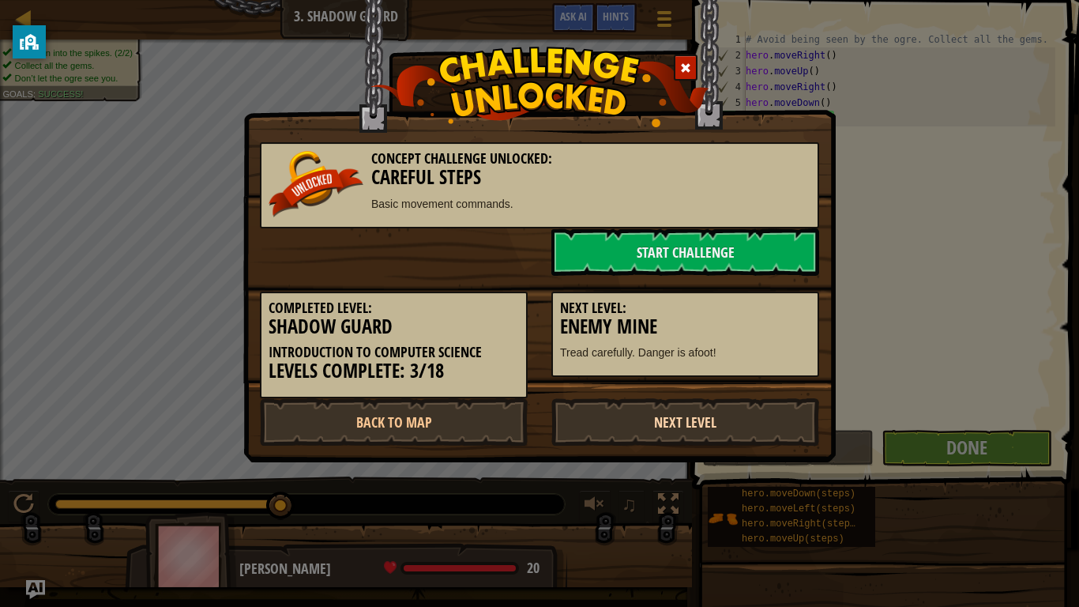
click at [718, 433] on link "Next Level" at bounding box center [686, 421] width 268 height 47
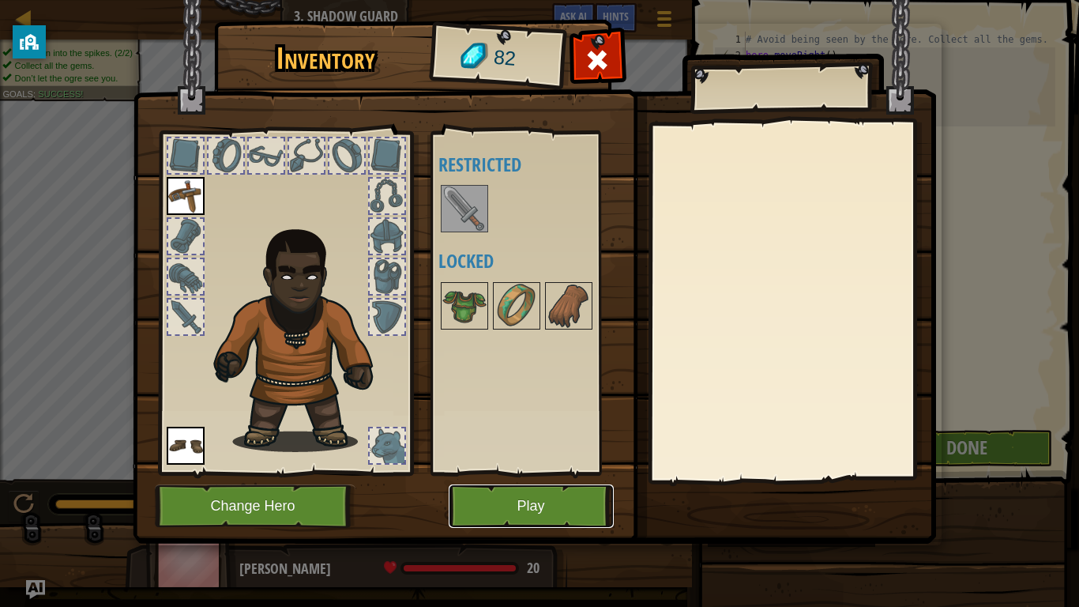
click at [499, 504] on button "Play" at bounding box center [531, 505] width 165 height 43
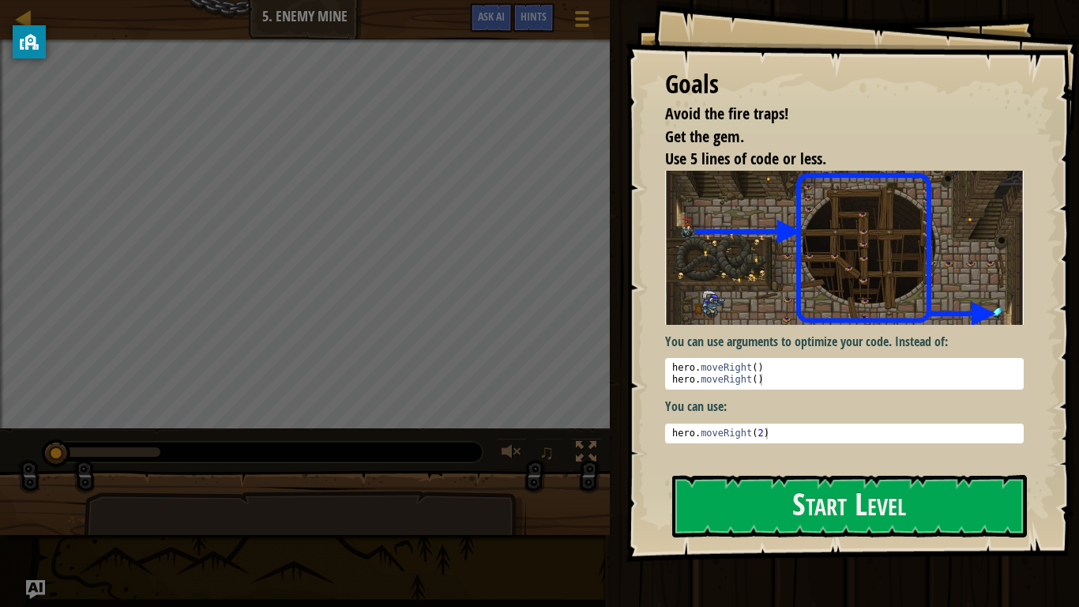
click at [958, 293] on img at bounding box center [844, 248] width 359 height 154
click at [762, 510] on button "Start Level" at bounding box center [849, 506] width 355 height 62
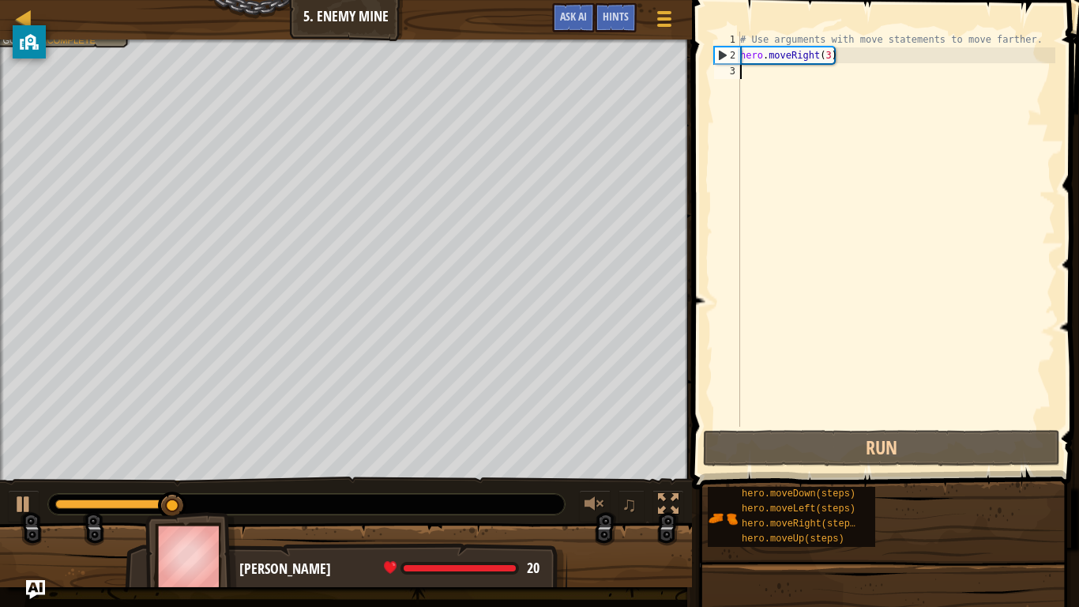
click at [755, 121] on div "# Use arguments with move statements to move farther. hero . moveRight ( 3 )" at bounding box center [896, 245] width 318 height 427
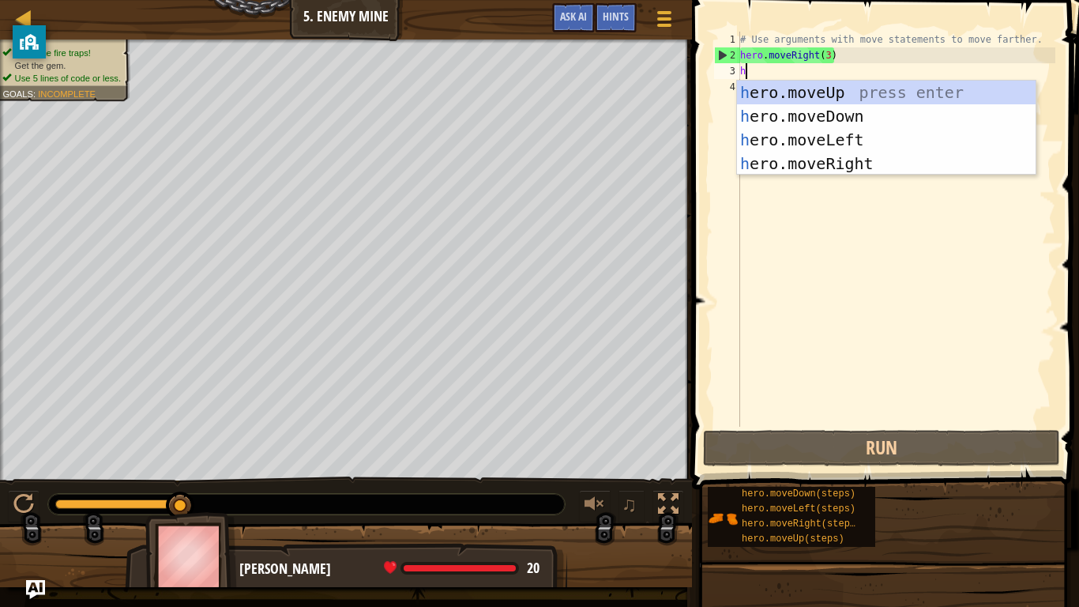
scroll to position [7, 0]
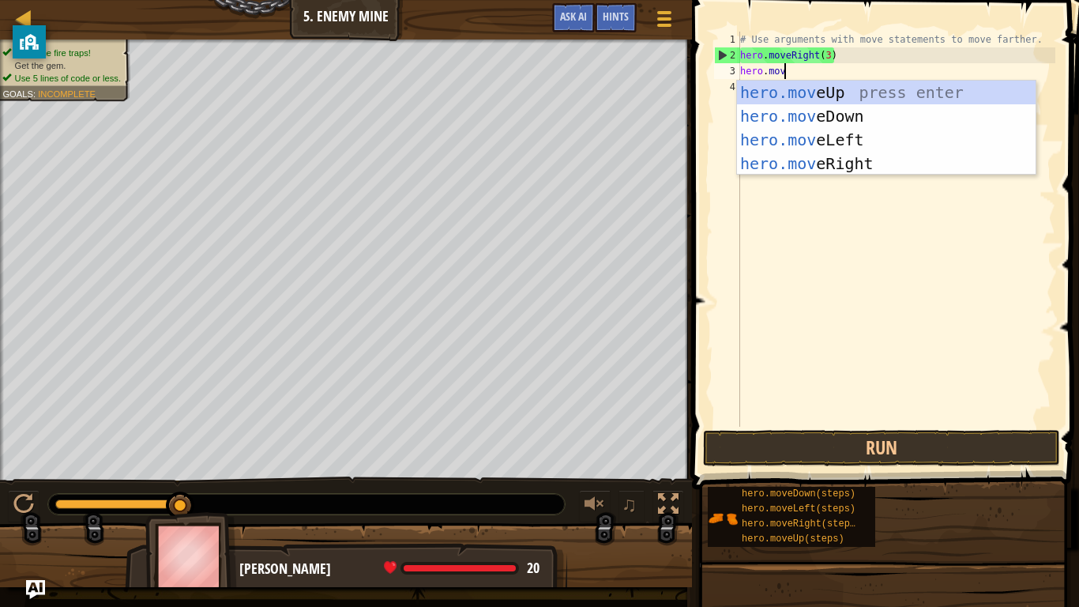
type textarea "hero.move"
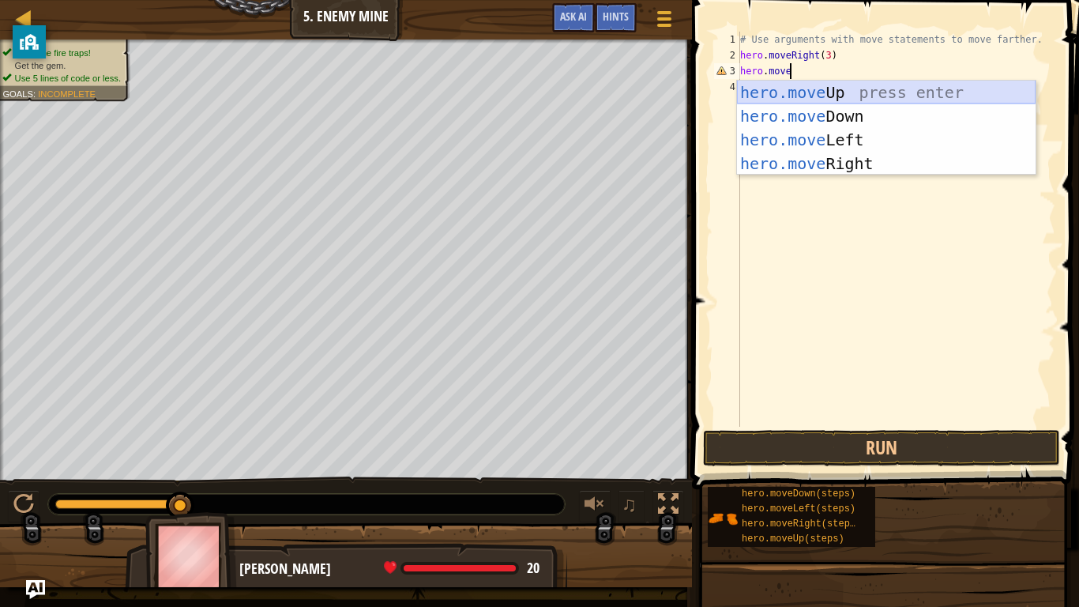
click at [830, 92] on div "hero.move Up press enter hero.move Down press enter hero.move Left press enter …" at bounding box center [886, 152] width 299 height 142
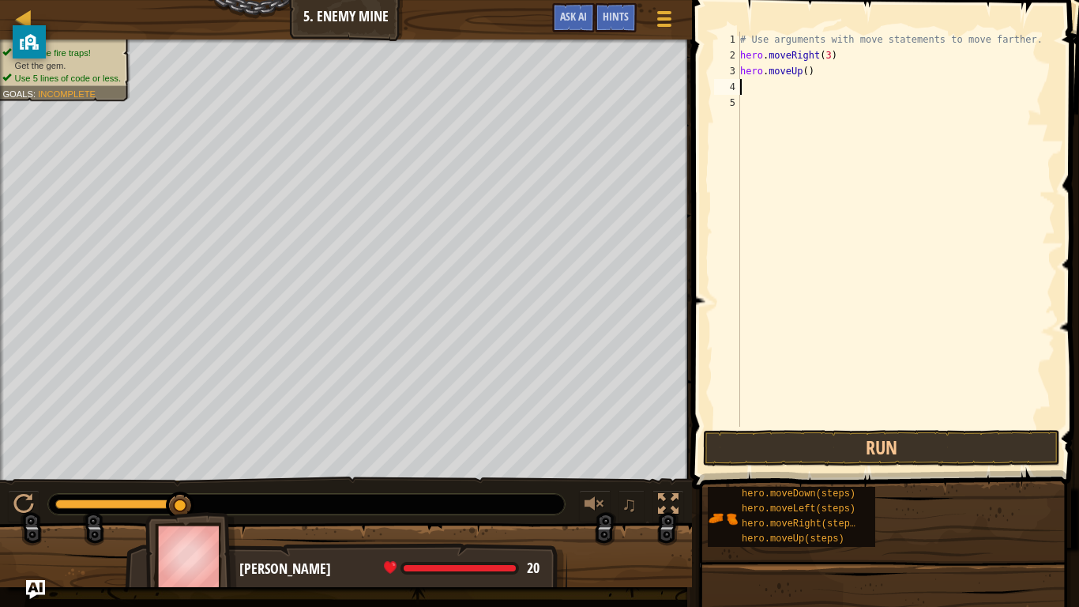
scroll to position [7, 0]
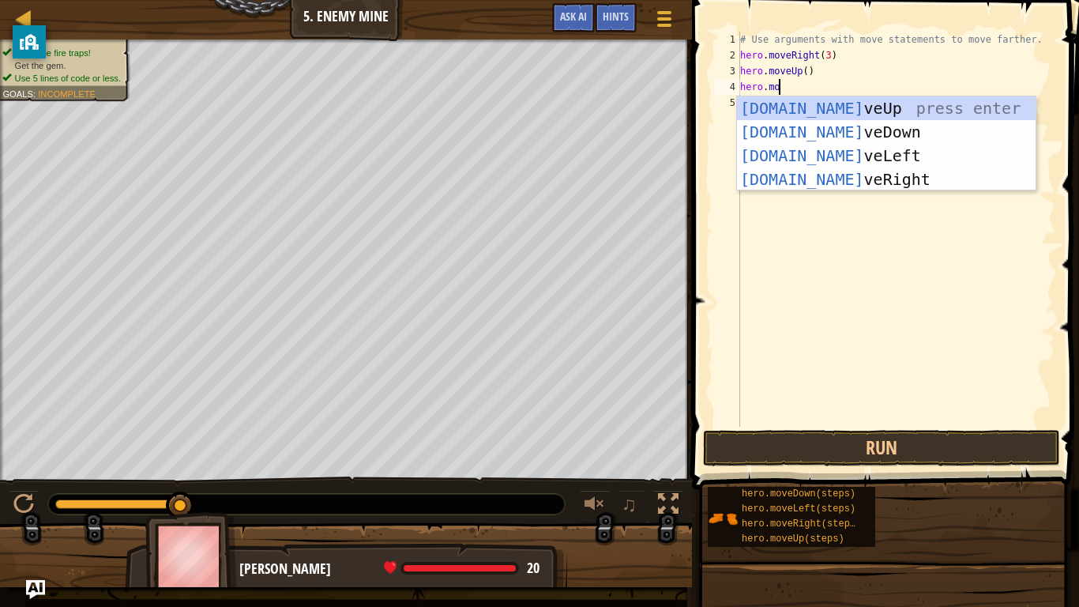
type textarea "hero.move"
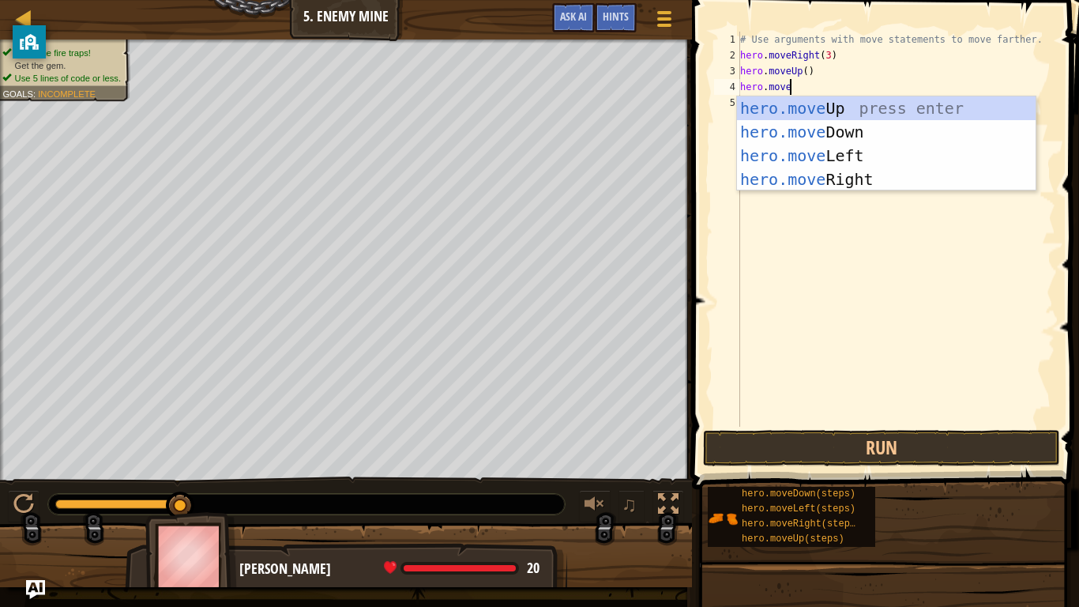
scroll to position [7, 6]
click at [885, 185] on div "hero.move Up press enter hero.move Down press enter hero.move Left press enter …" at bounding box center [886, 167] width 299 height 142
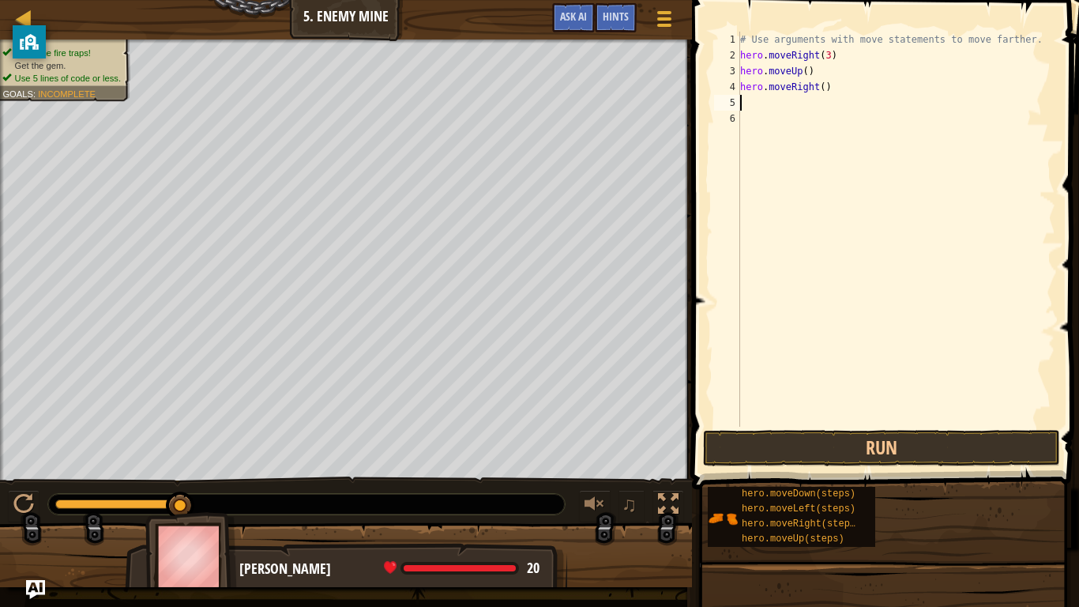
scroll to position [7, 0]
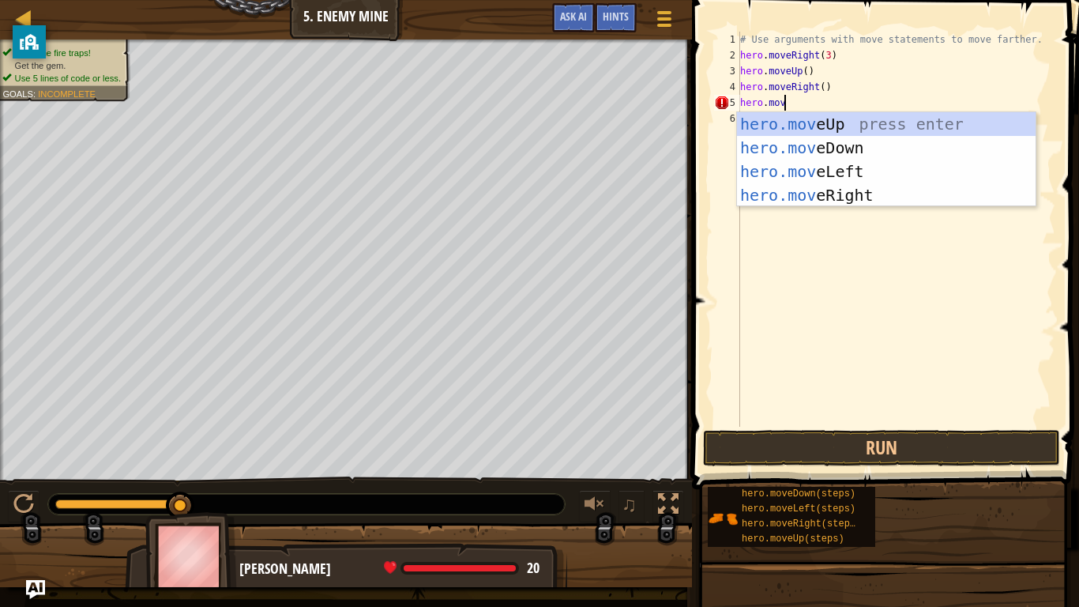
type textarea "hero.move"
click at [863, 149] on div "hero.move Up press enter hero.move Down press enter hero.move Left press enter …" at bounding box center [886, 183] width 299 height 142
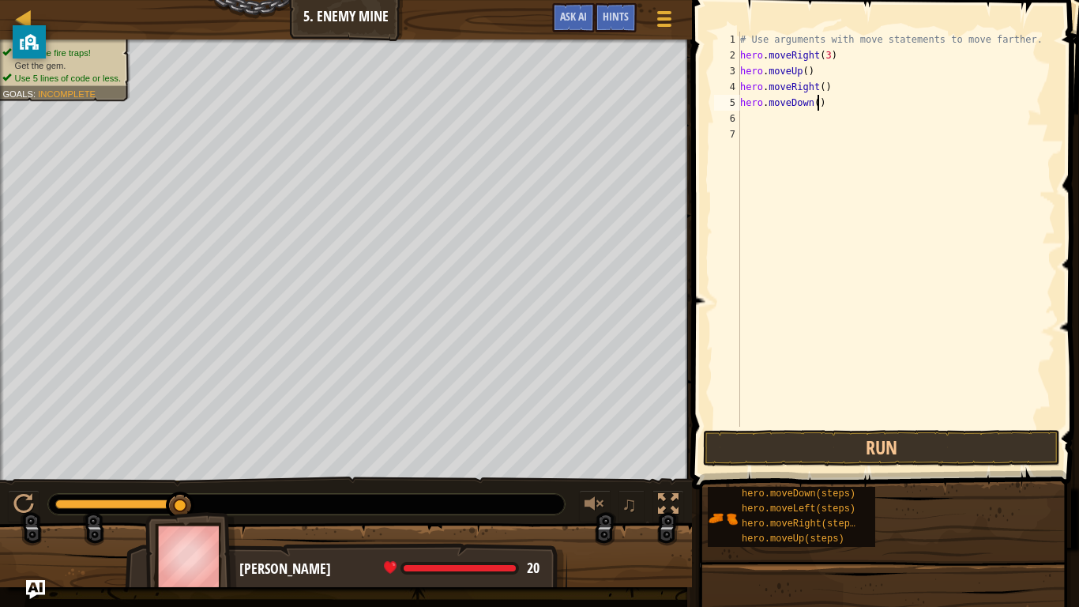
click at [816, 110] on div "# Use arguments with move statements to move farther. hero . moveRight ( 3 ) he…" at bounding box center [896, 245] width 318 height 427
type textarea "hero.moveDown(3)"
click at [801, 132] on div "# Use arguments with move statements to move farther. hero . moveRight ( 3 ) he…" at bounding box center [896, 245] width 318 height 427
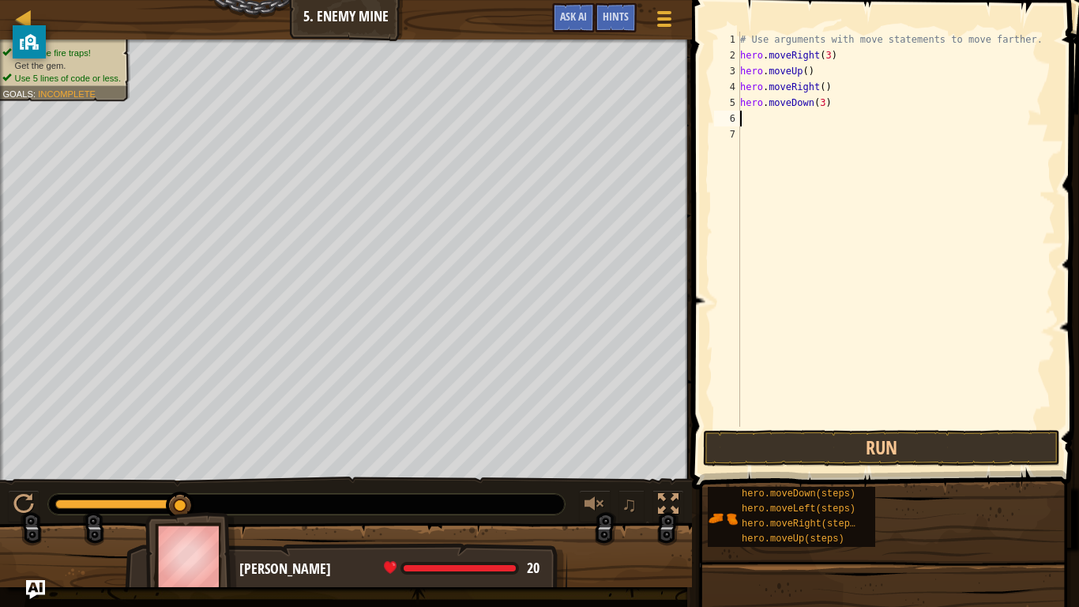
click at [792, 125] on div "# Use arguments with move statements to move farther. hero . moveRight ( 3 ) he…" at bounding box center [896, 245] width 318 height 427
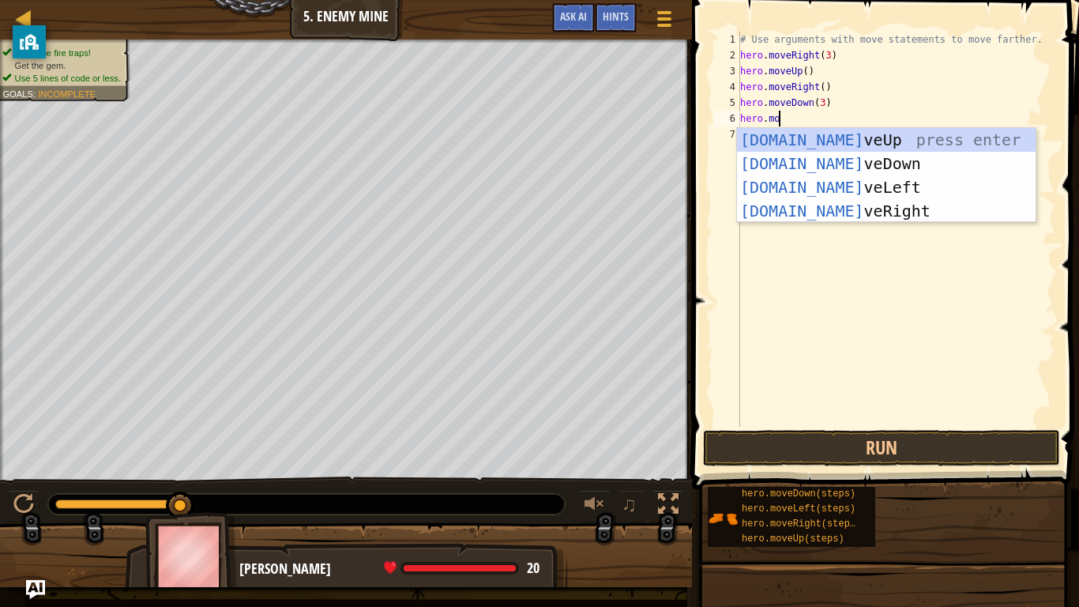
type textarea "hero.move"
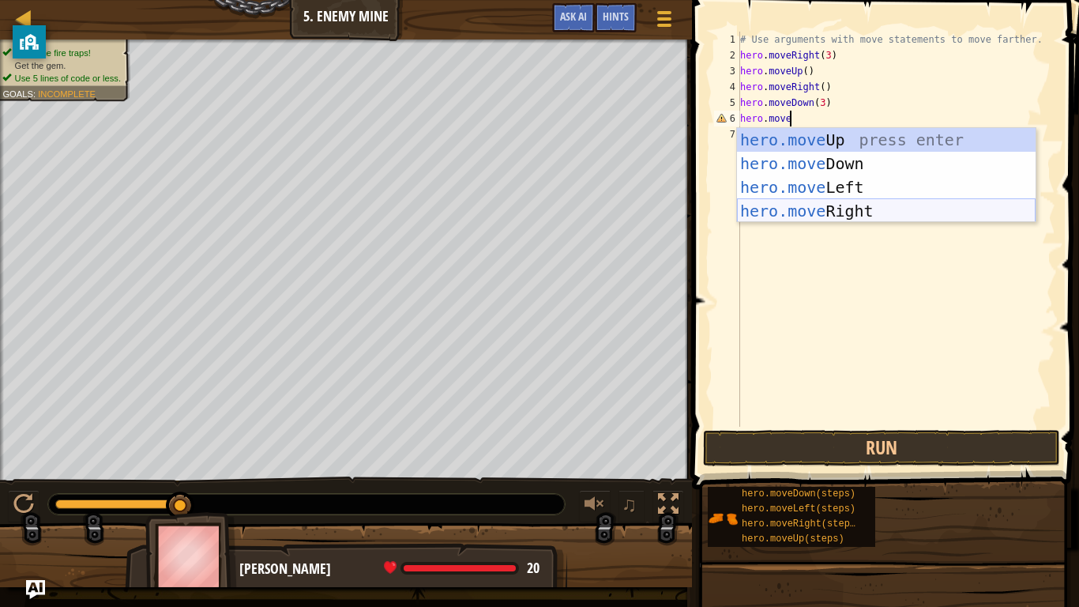
click at [857, 212] on div "hero.move Up press enter hero.move Down press enter hero.move Left press enter …" at bounding box center [886, 199] width 299 height 142
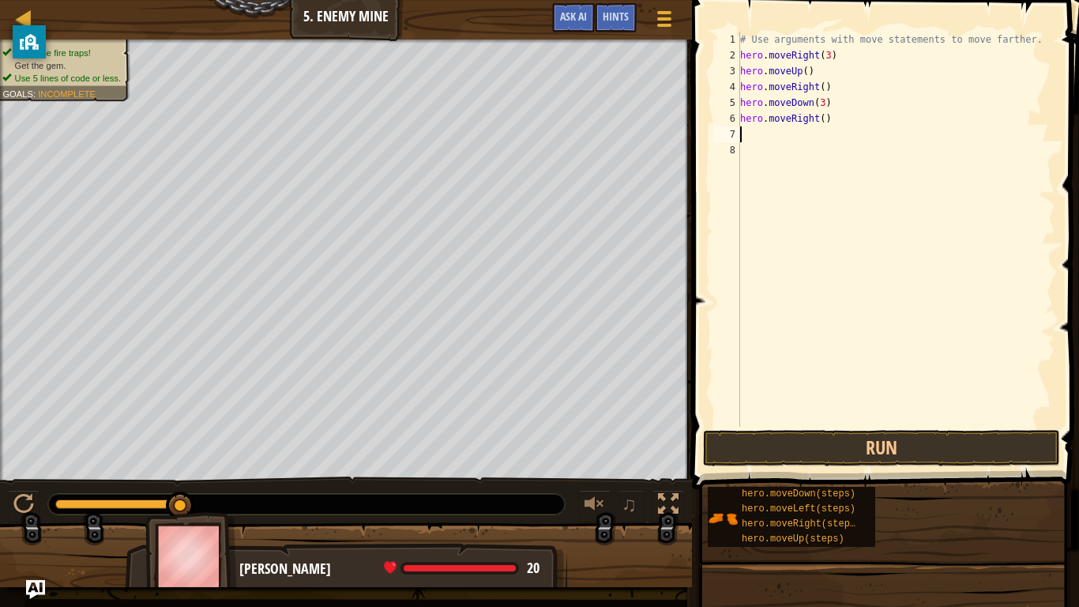
scroll to position [7, 0]
click at [823, 125] on div "# Use arguments with move statements to move farther. hero . moveRight ( 3 ) he…" at bounding box center [896, 245] width 318 height 427
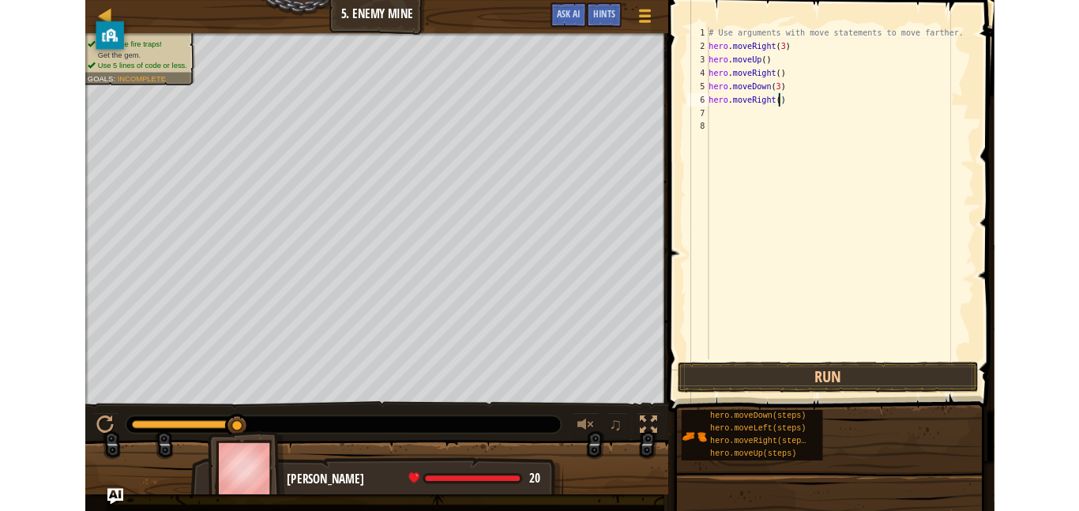
scroll to position [7, 13]
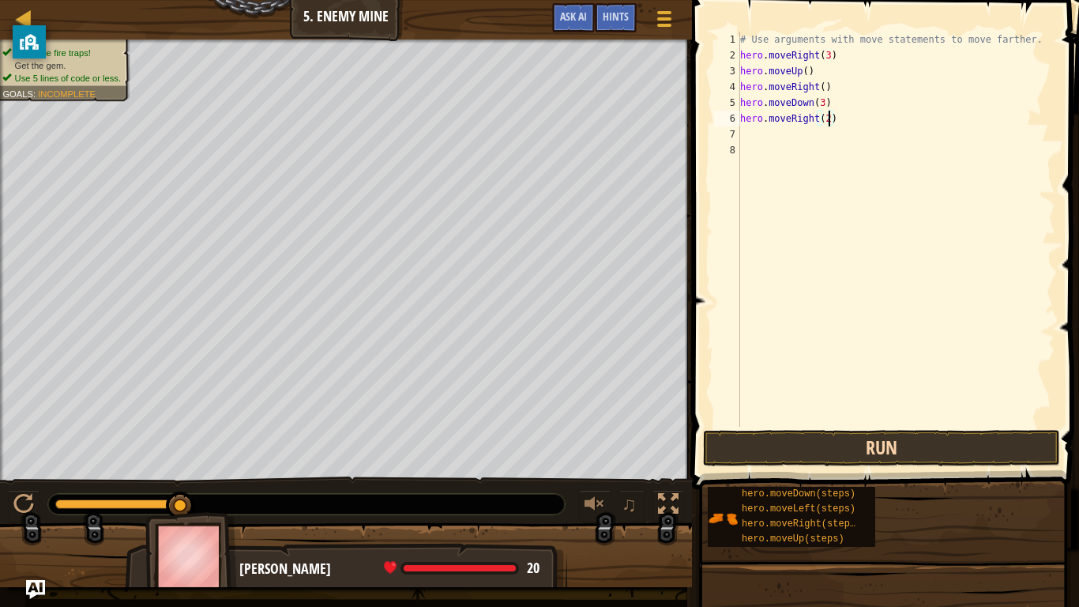
type textarea "hero.moveRight(2)"
click at [973, 454] on button "Run" at bounding box center [881, 448] width 357 height 36
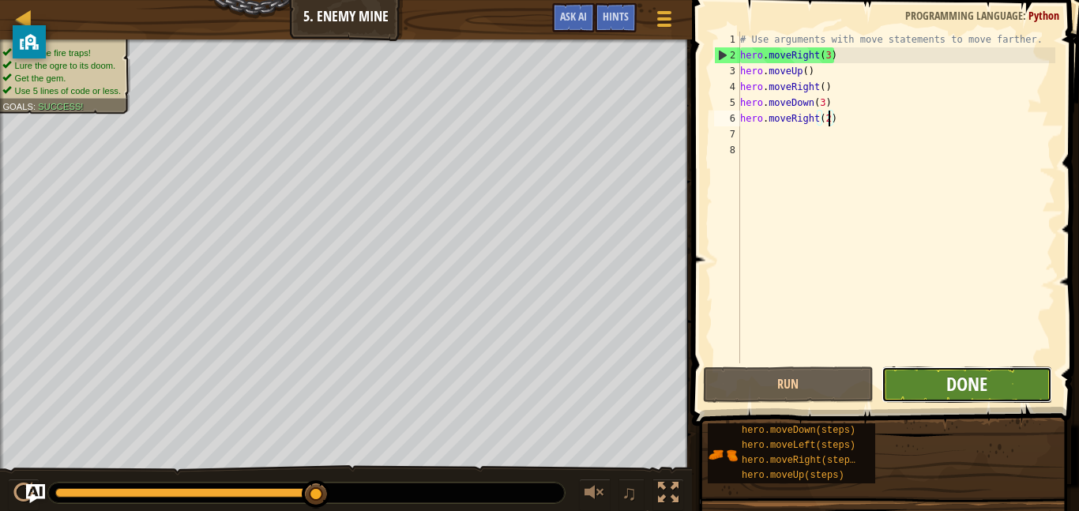
click at [945, 394] on button "Done" at bounding box center [967, 385] width 171 height 36
